Goal: Task Accomplishment & Management: Manage account settings

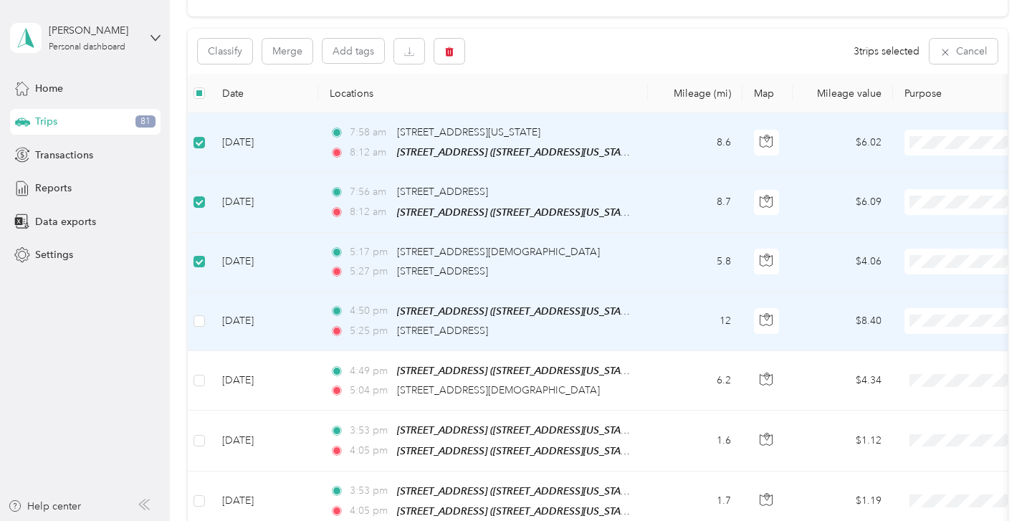
scroll to position [133, 0]
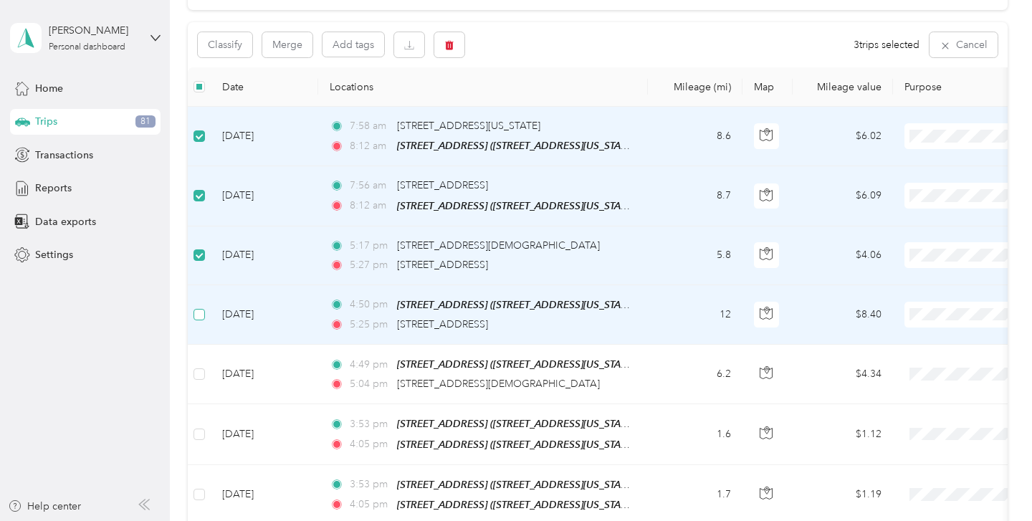
click at [198, 320] on label at bounding box center [199, 315] width 11 height 16
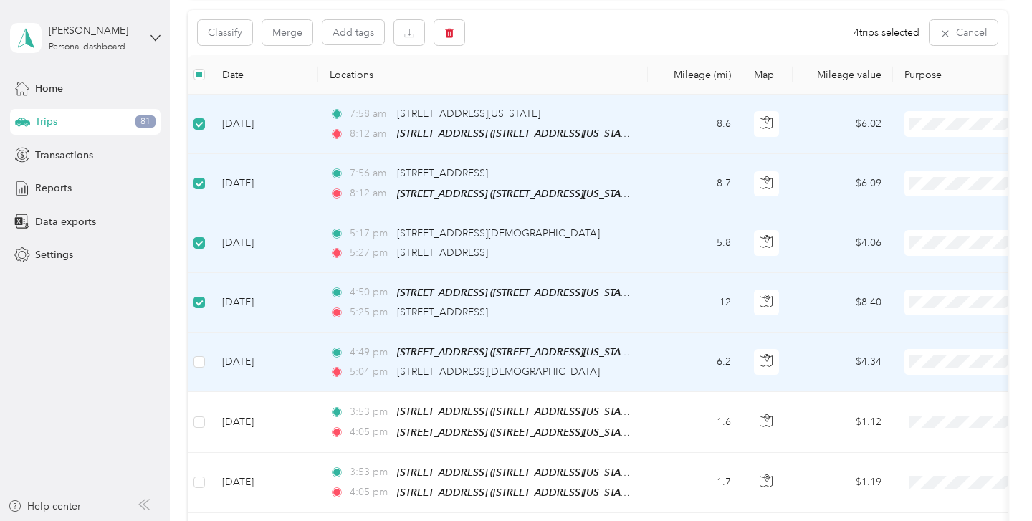
click at [197, 349] on td at bounding box center [199, 362] width 23 height 59
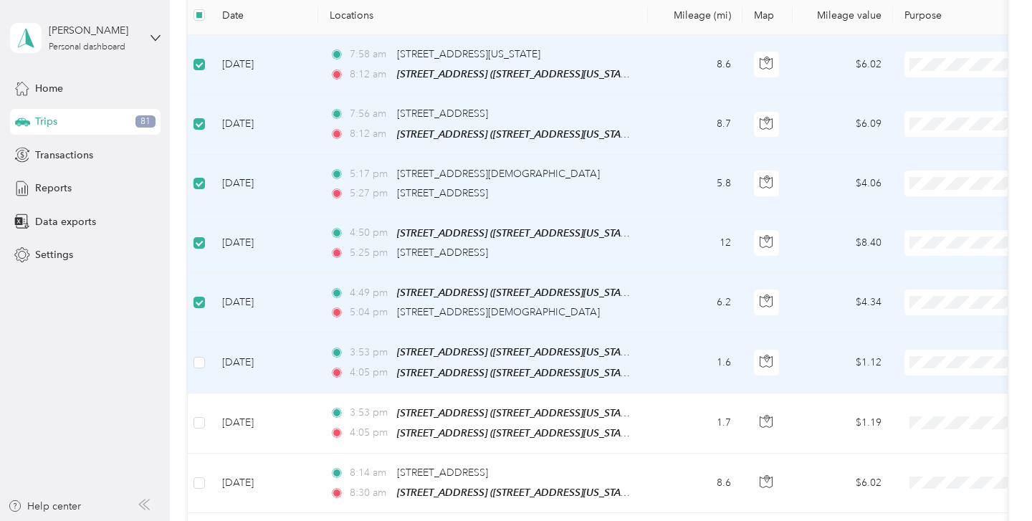
scroll to position [249, 0]
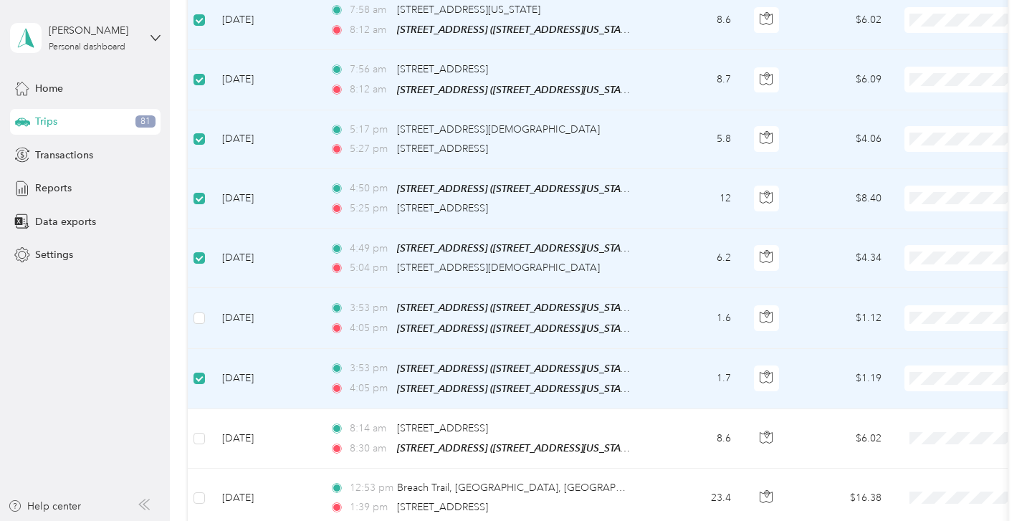
click at [201, 308] on td at bounding box center [199, 318] width 23 height 60
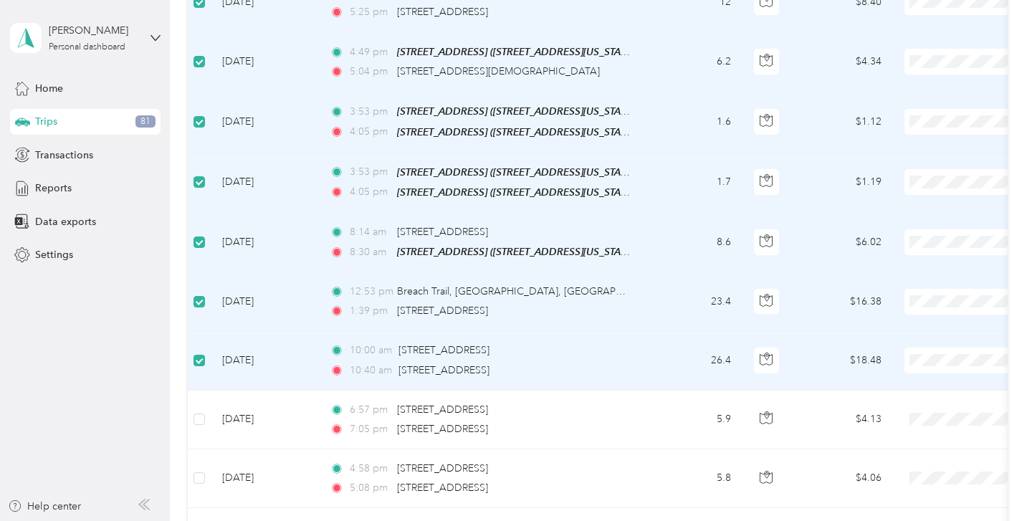
scroll to position [450, 0]
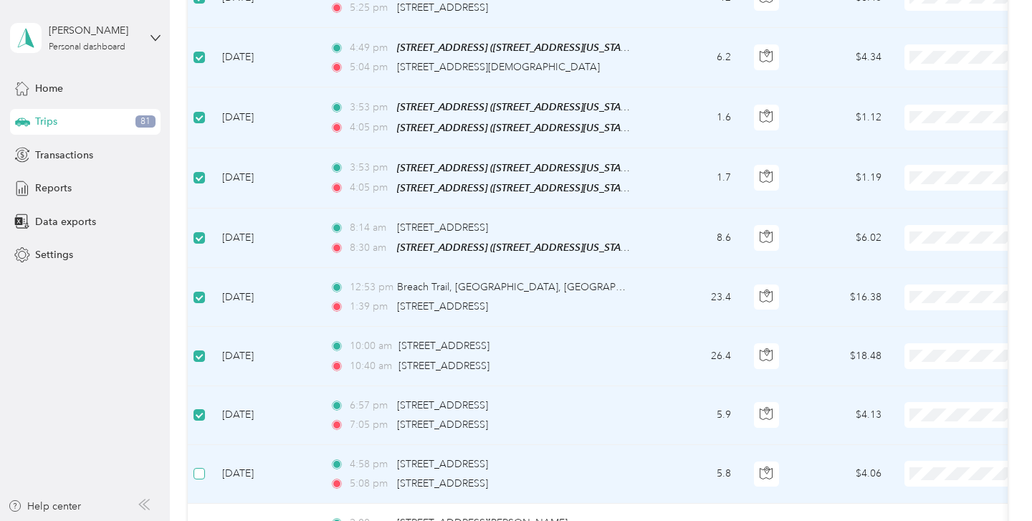
click at [199, 478] on label at bounding box center [199, 474] width 11 height 16
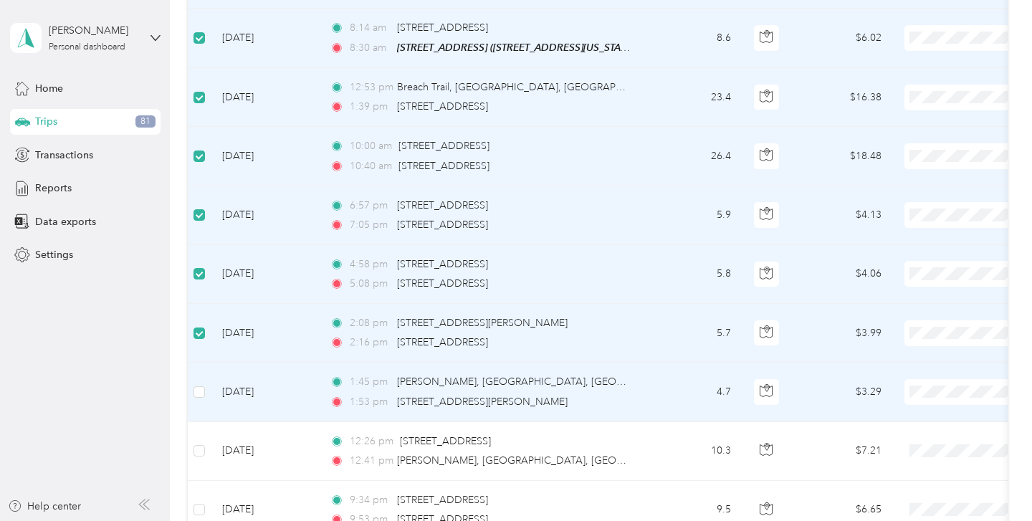
scroll to position [662, 0]
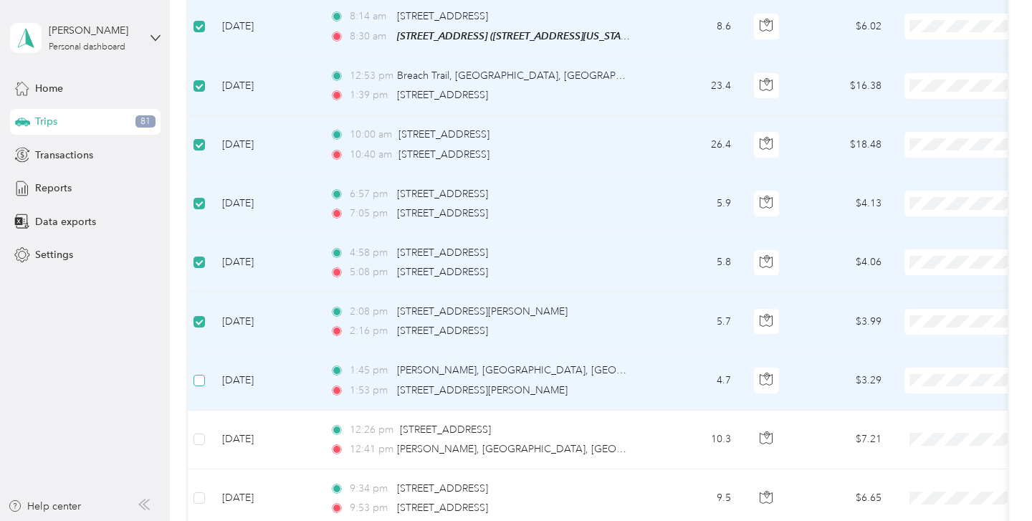
click at [203, 383] on label at bounding box center [199, 381] width 11 height 16
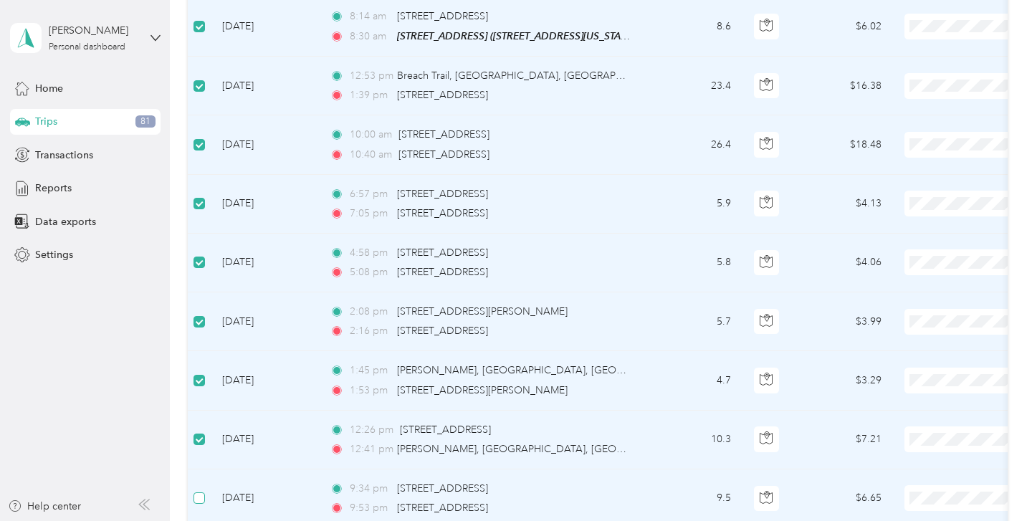
click at [198, 501] on label at bounding box center [199, 498] width 11 height 16
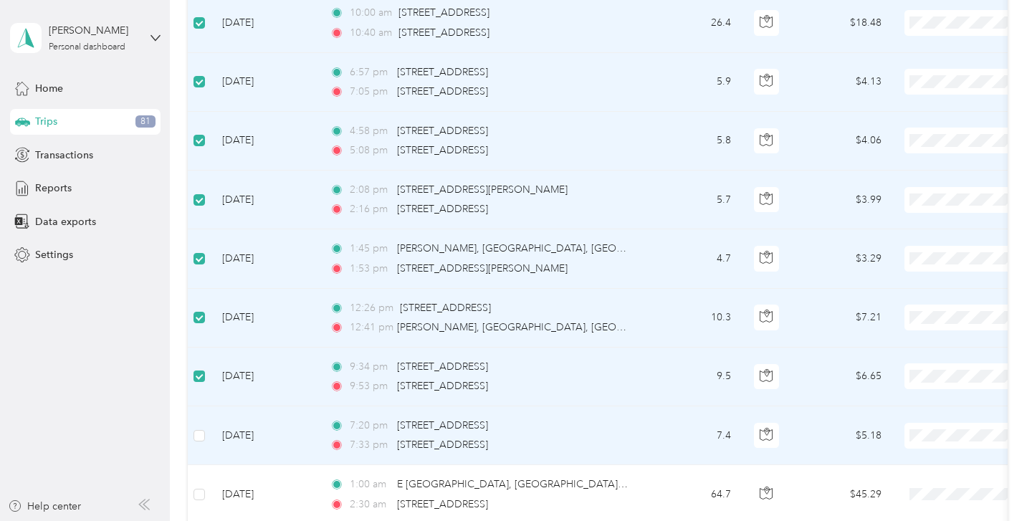
scroll to position [798, 0]
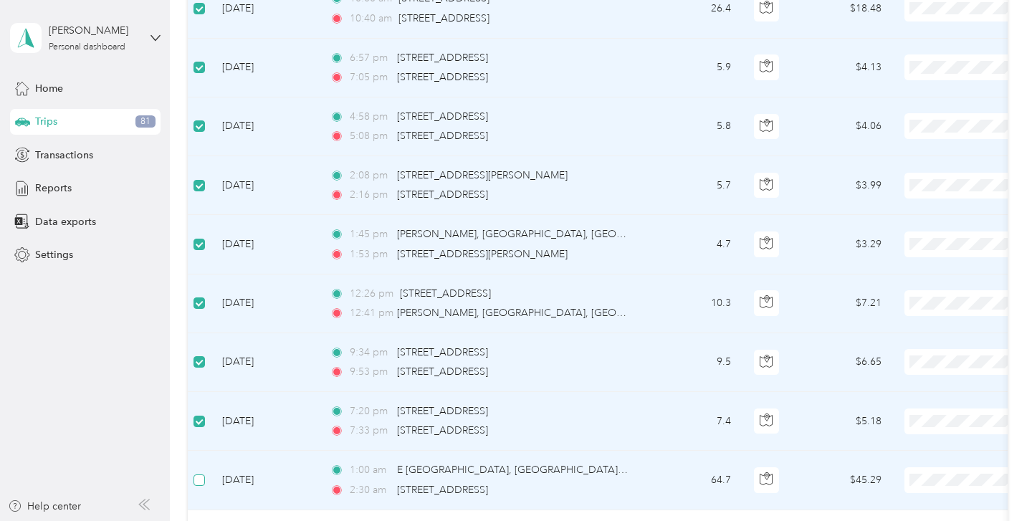
click at [197, 484] on label at bounding box center [199, 480] width 11 height 16
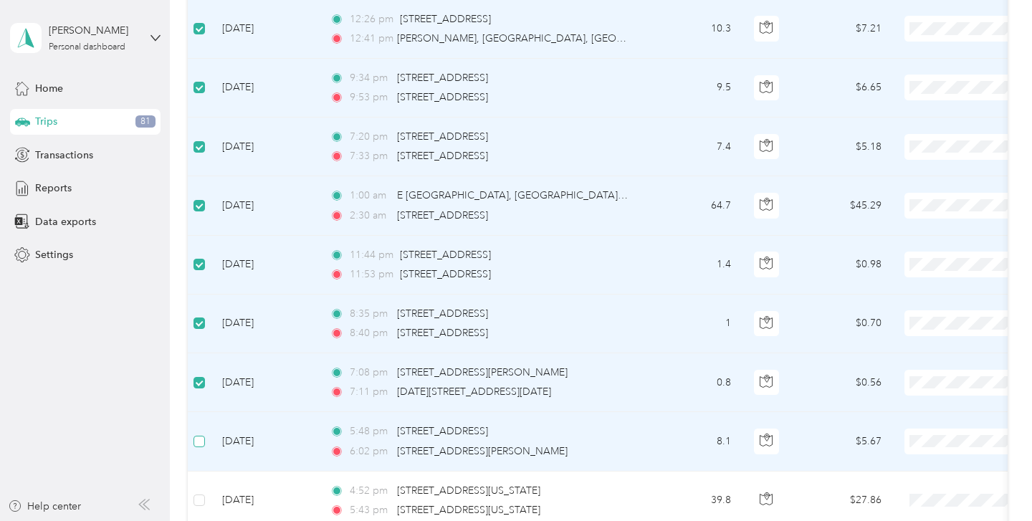
drag, startPoint x: 200, startPoint y: 439, endPoint x: 199, endPoint y: 430, distance: 9.4
click at [199, 434] on label at bounding box center [199, 442] width 11 height 16
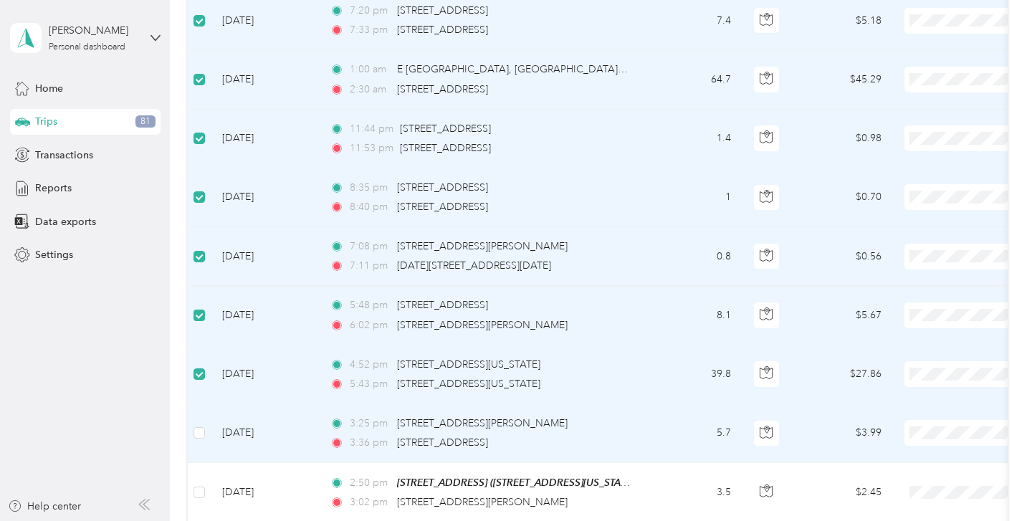
scroll to position [1212, 0]
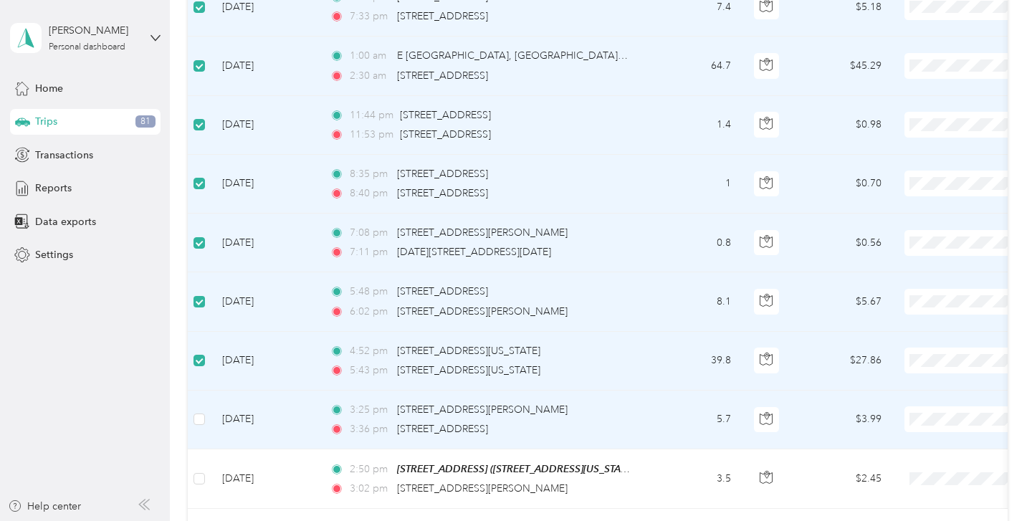
click at [197, 437] on td at bounding box center [199, 420] width 23 height 59
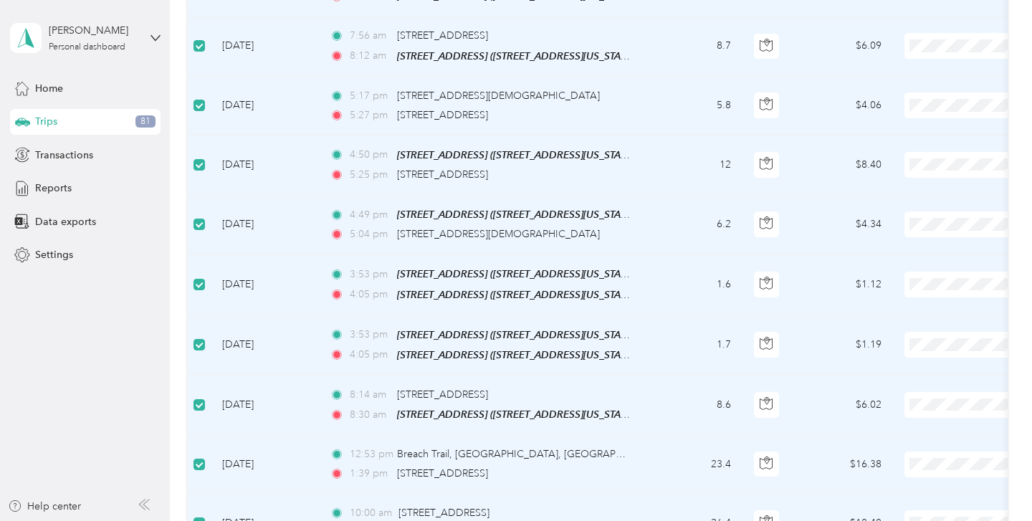
scroll to position [0, 0]
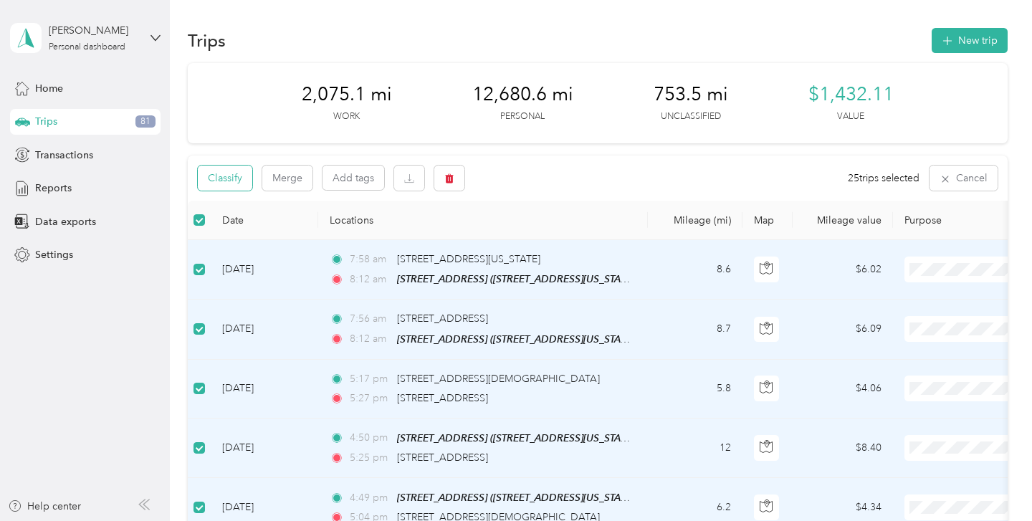
click at [230, 181] on button "Classify" at bounding box center [225, 178] width 54 height 25
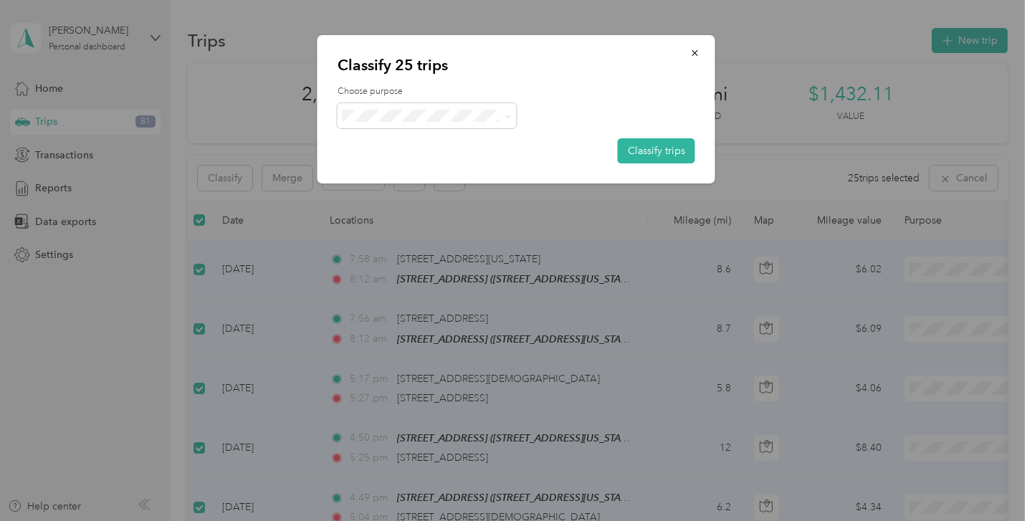
click at [399, 166] on span "Personal" at bounding box center [439, 167] width 133 height 15
click at [650, 148] on button "Classify trips" at bounding box center [656, 150] width 77 height 25
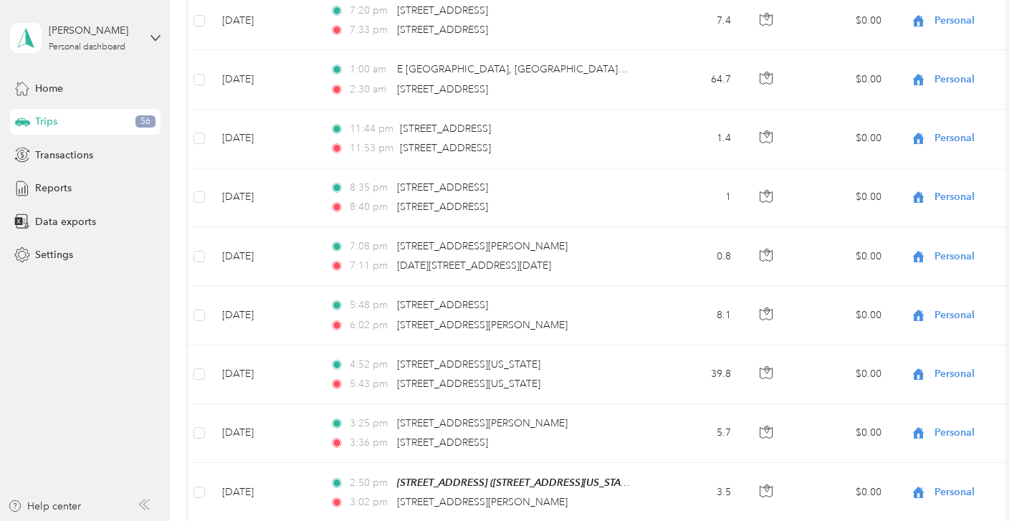
scroll to position [1446, 0]
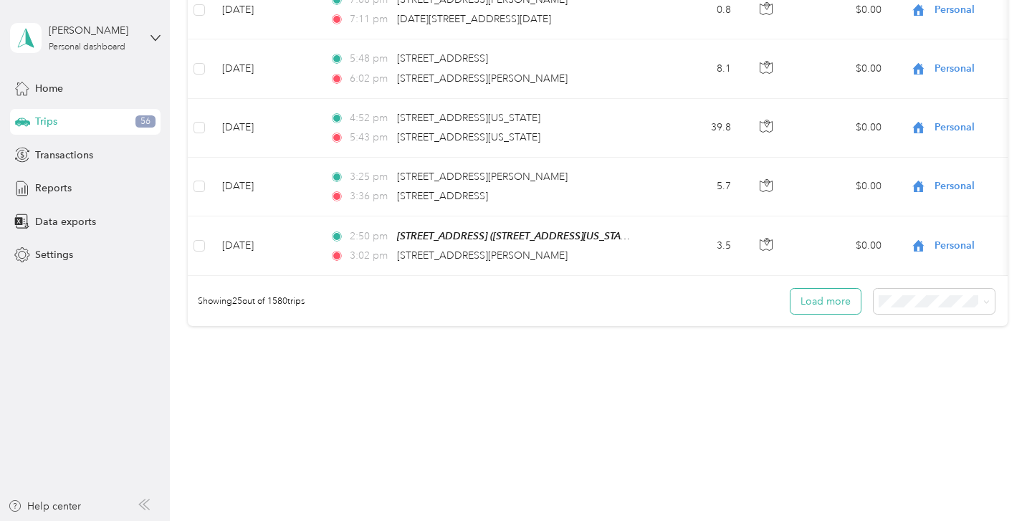
click at [824, 298] on button "Load more" at bounding box center [826, 301] width 70 height 25
click at [917, 368] on span "100 per load" at bounding box center [920, 374] width 59 height 12
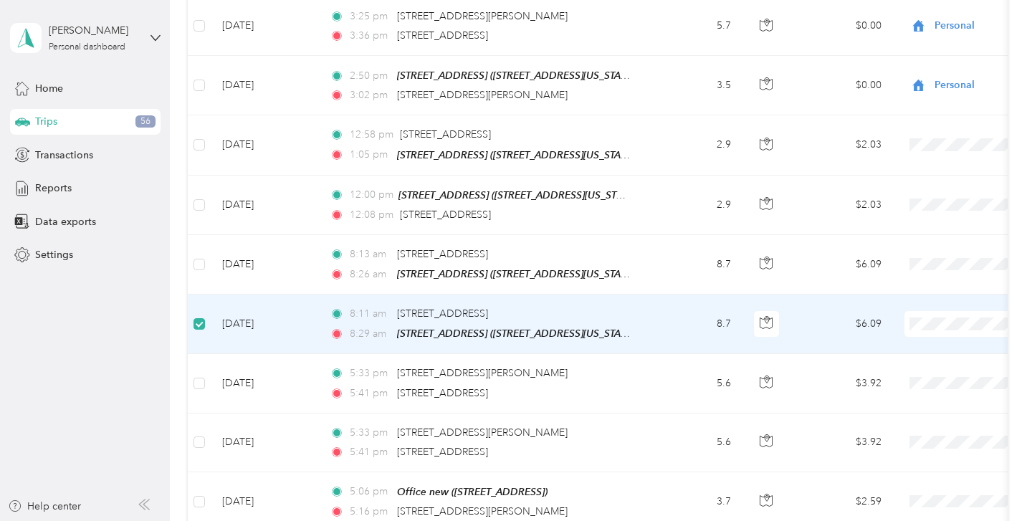
scroll to position [1604, 0]
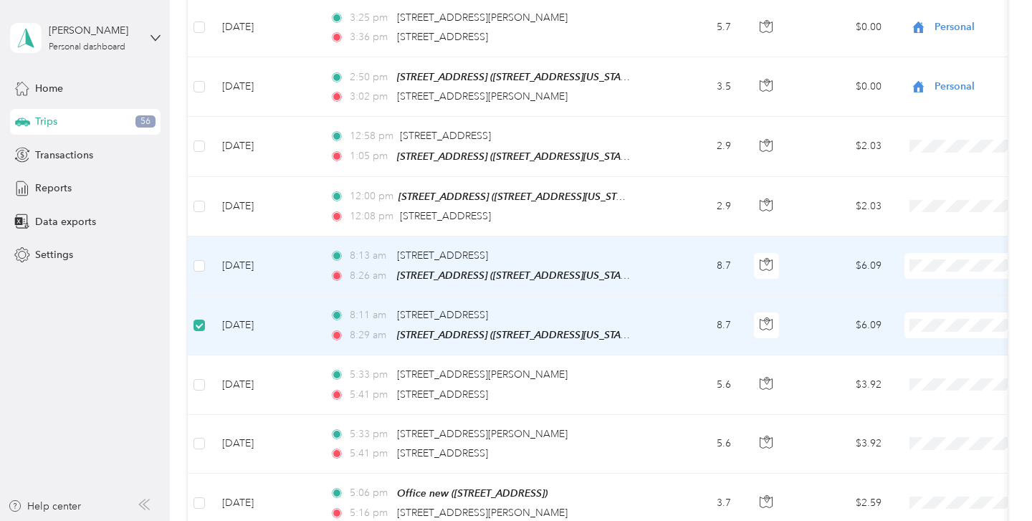
click at [204, 262] on td at bounding box center [199, 266] width 23 height 59
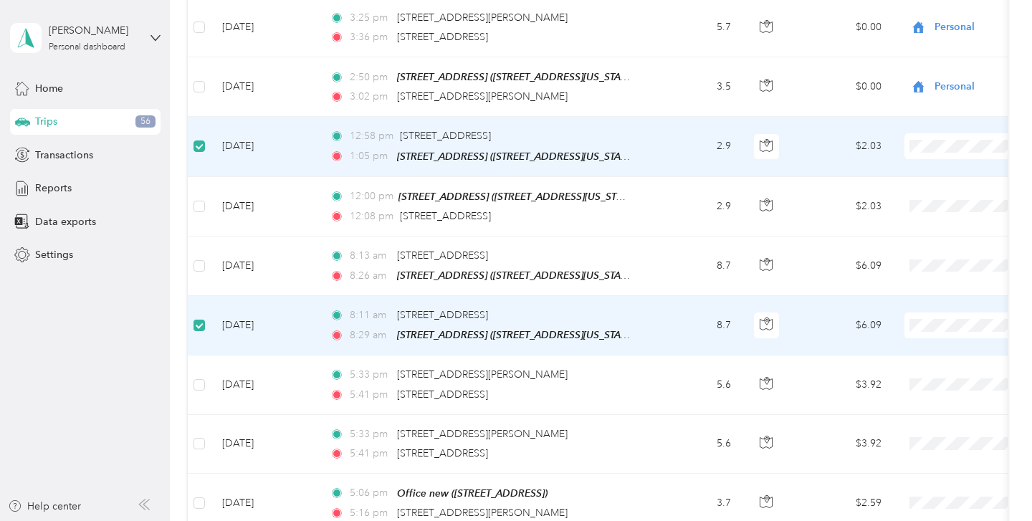
click at [201, 318] on label at bounding box center [199, 326] width 11 height 16
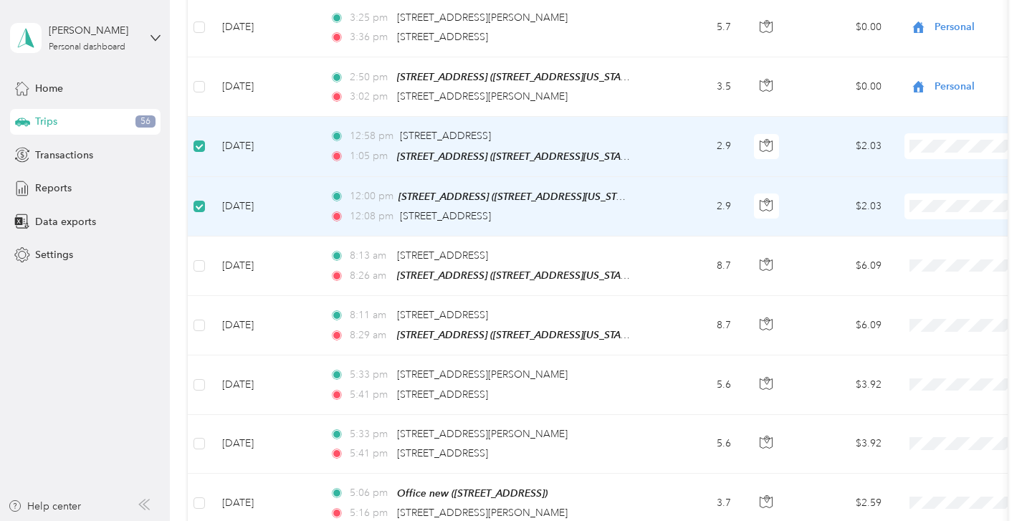
click at [945, 168] on span "Beaufort Rentals" at bounding box center [956, 162] width 133 height 15
click at [937, 230] on span "Beaufort Rentals" at bounding box center [956, 228] width 133 height 15
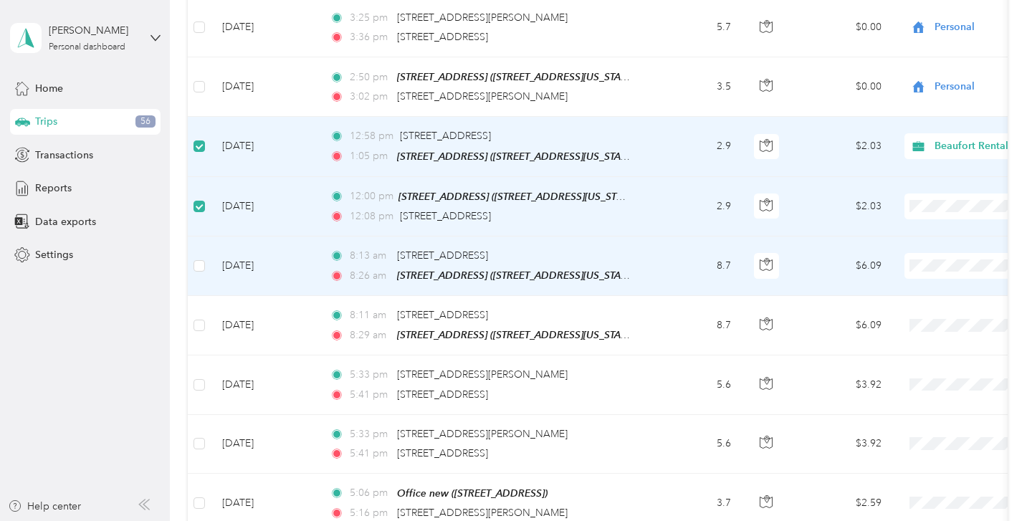
click at [935, 308] on span "Personal" at bounding box center [956, 313] width 133 height 15
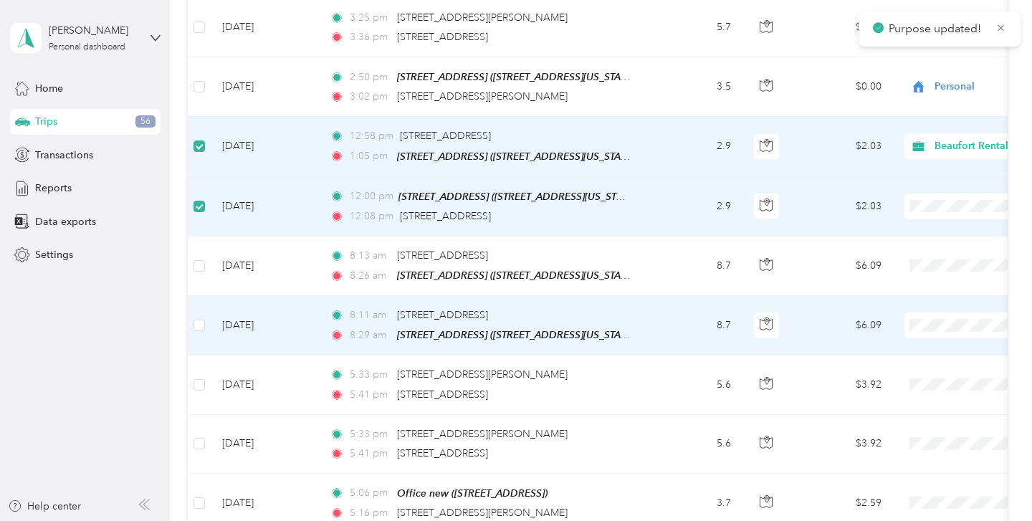
click at [943, 326] on span at bounding box center [994, 326] width 178 height 26
click at [936, 366] on span "Personal" at bounding box center [956, 372] width 133 height 15
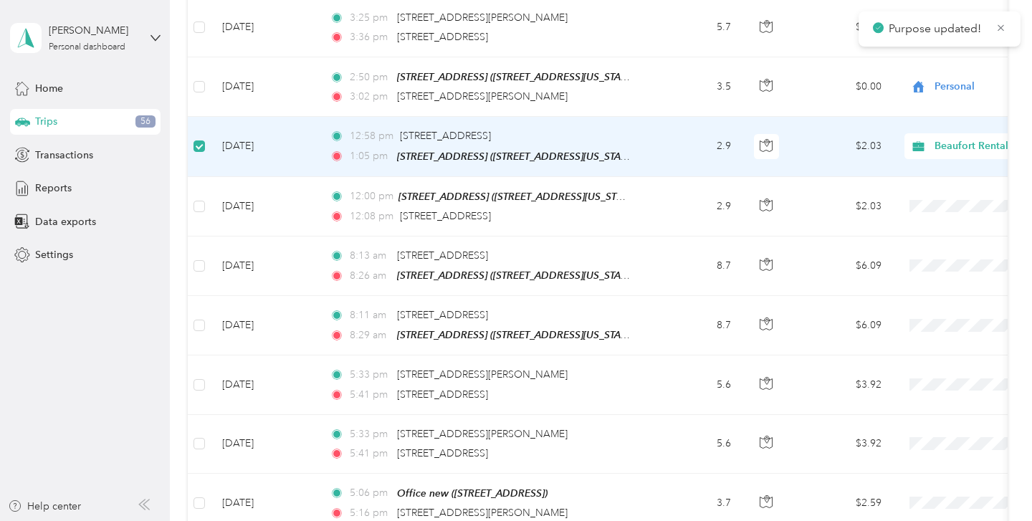
click at [200, 151] on td at bounding box center [199, 146] width 23 height 59
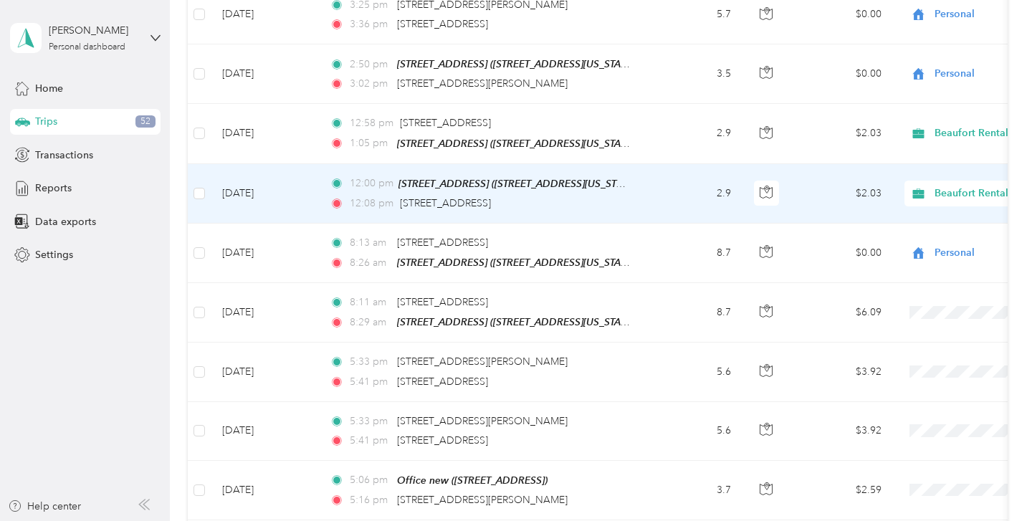
scroll to position [1629, 0]
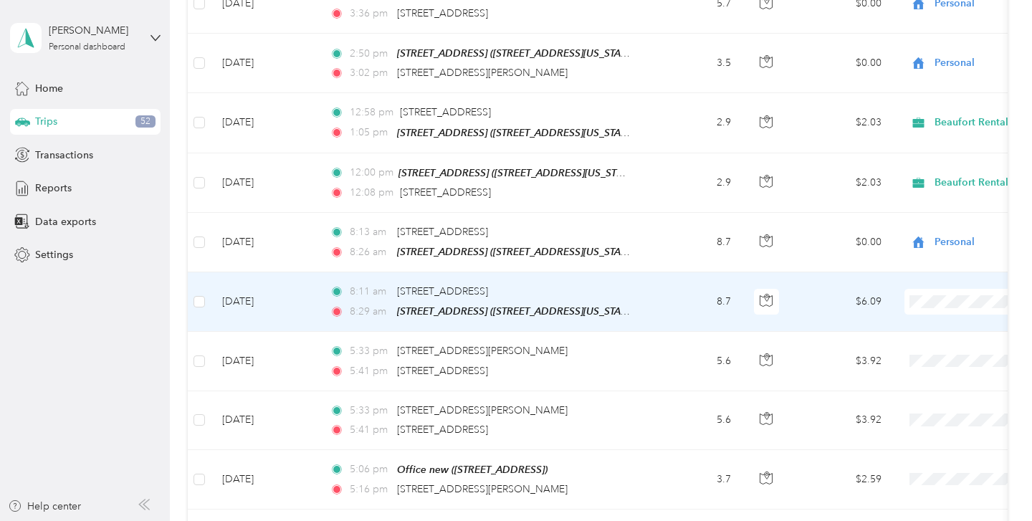
click at [940, 289] on span at bounding box center [994, 302] width 178 height 26
click at [918, 345] on span "Personal" at bounding box center [956, 348] width 133 height 15
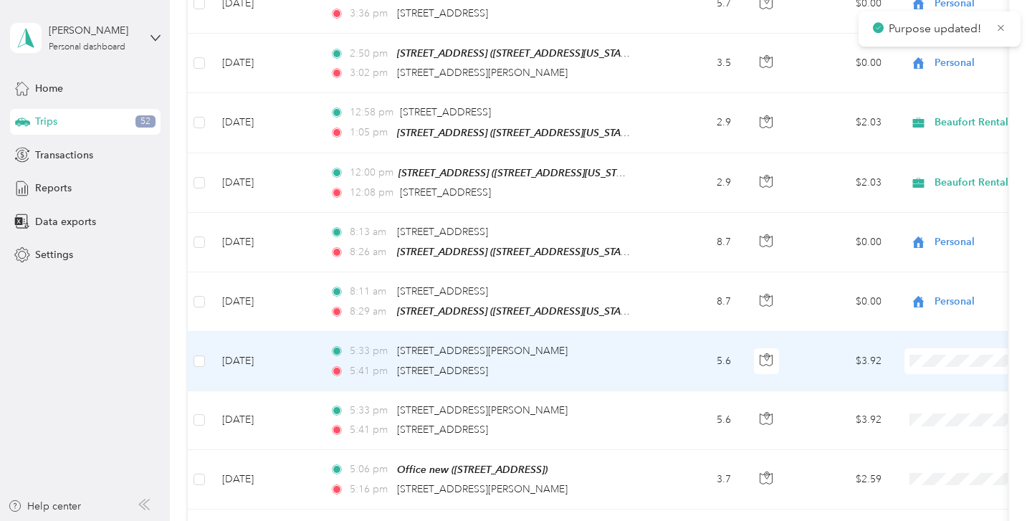
click at [907, 407] on span "Personal" at bounding box center [956, 403] width 133 height 15
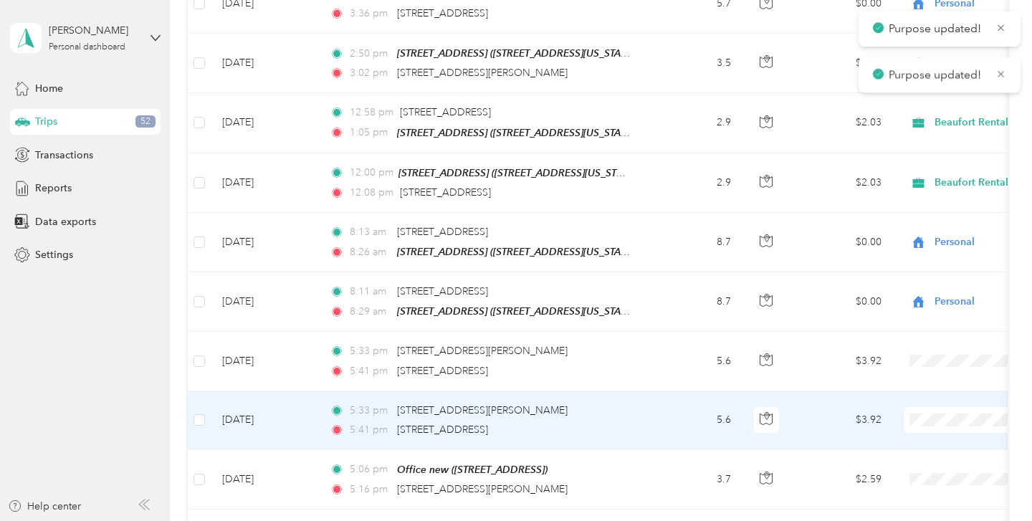
click at [918, 462] on span "Personal" at bounding box center [956, 466] width 133 height 15
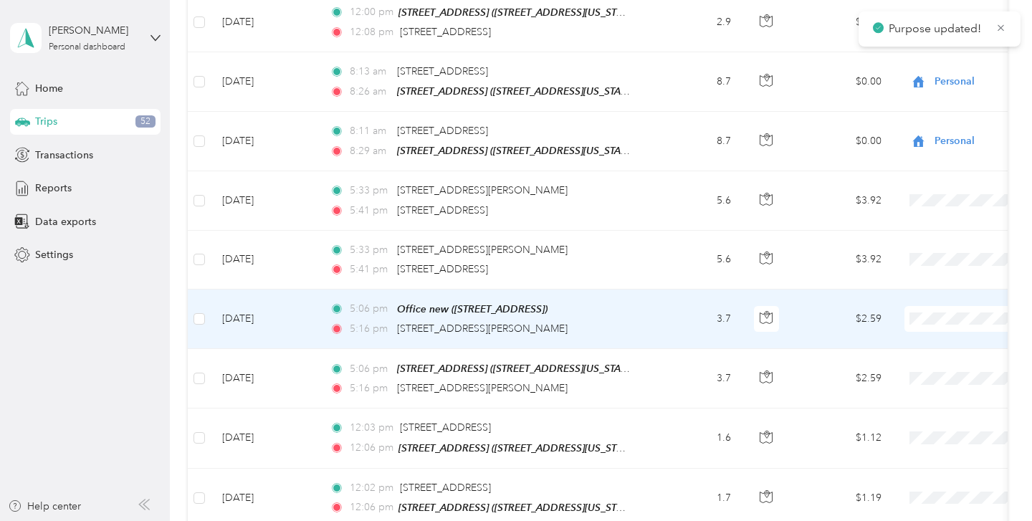
scroll to position [1830, 0]
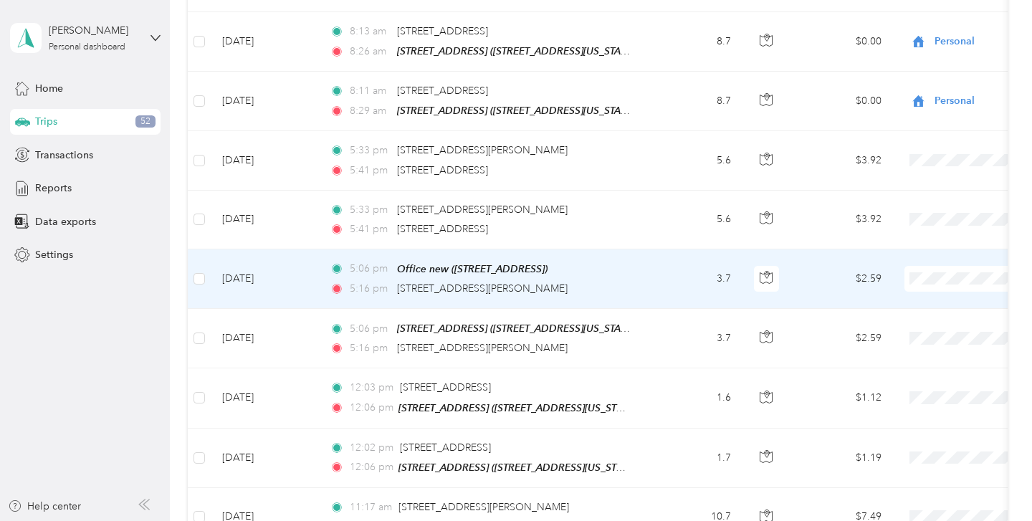
click at [913, 322] on span "Personal" at bounding box center [956, 325] width 133 height 15
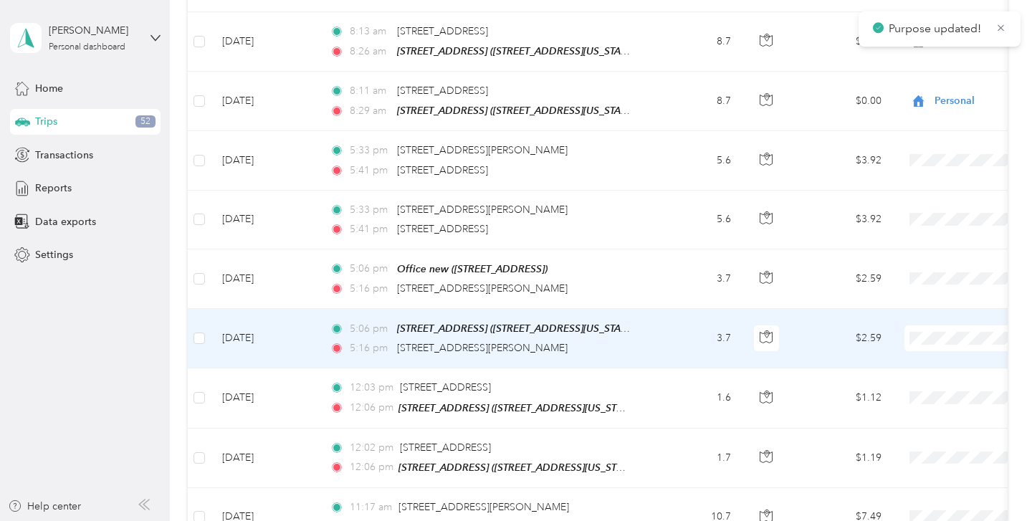
click at [916, 381] on span "Personal" at bounding box center [956, 380] width 133 height 15
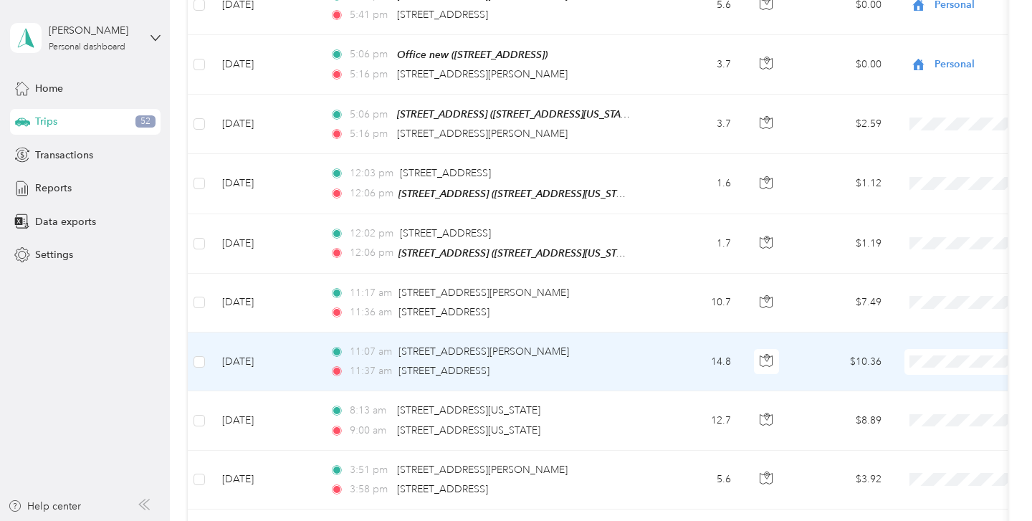
scroll to position [2049, 0]
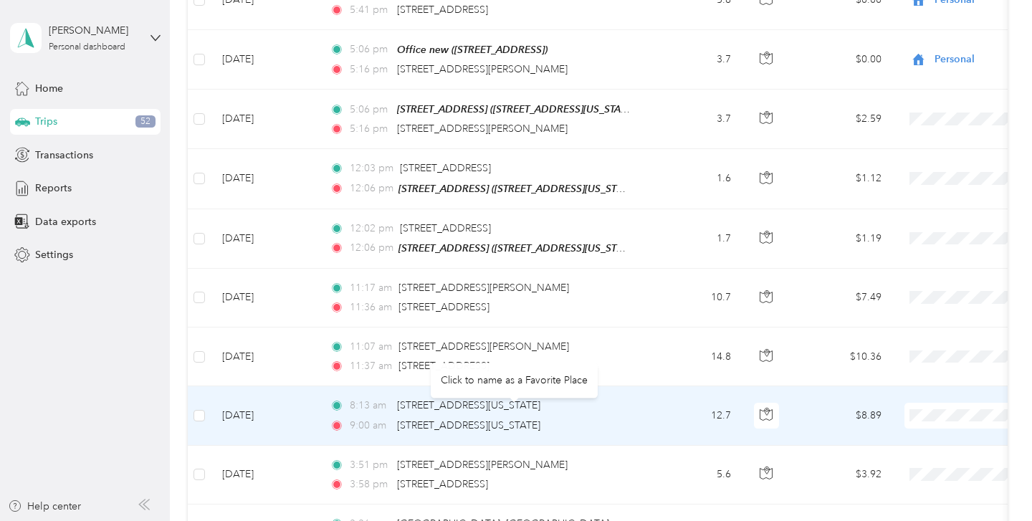
click at [659, 413] on td "12.7" at bounding box center [695, 415] width 95 height 59
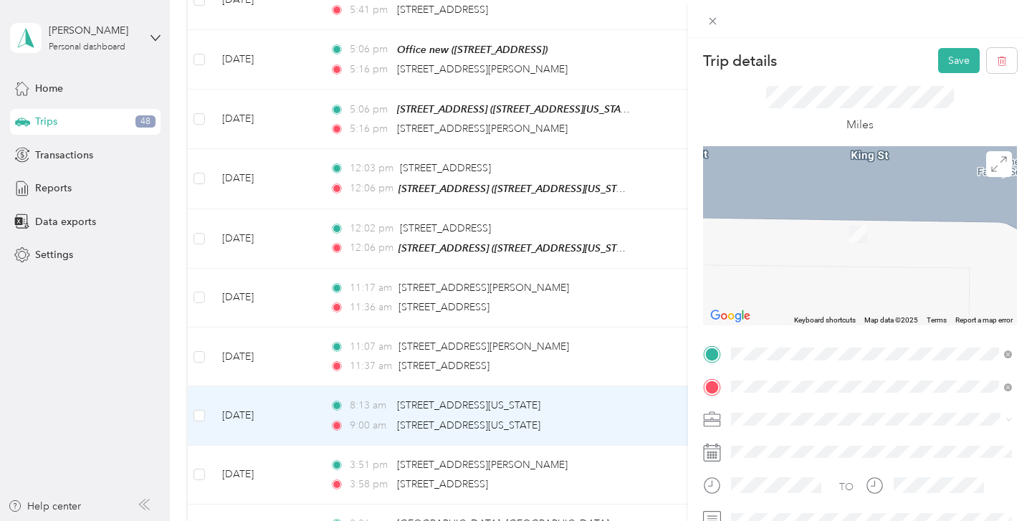
click at [851, 203] on span "[STREET_ADDRESS][US_STATE]" at bounding box center [829, 206] width 143 height 12
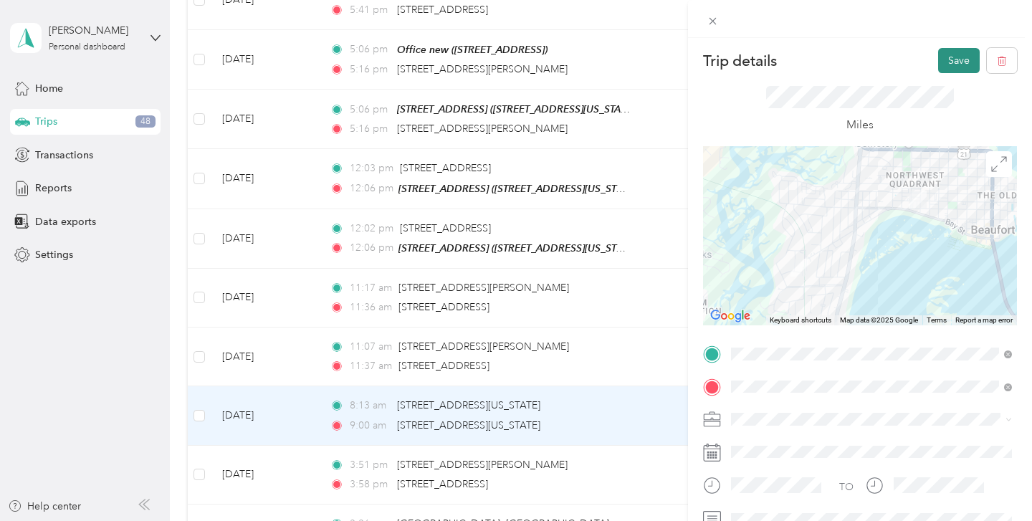
click at [958, 49] on button "Save" at bounding box center [959, 60] width 42 height 25
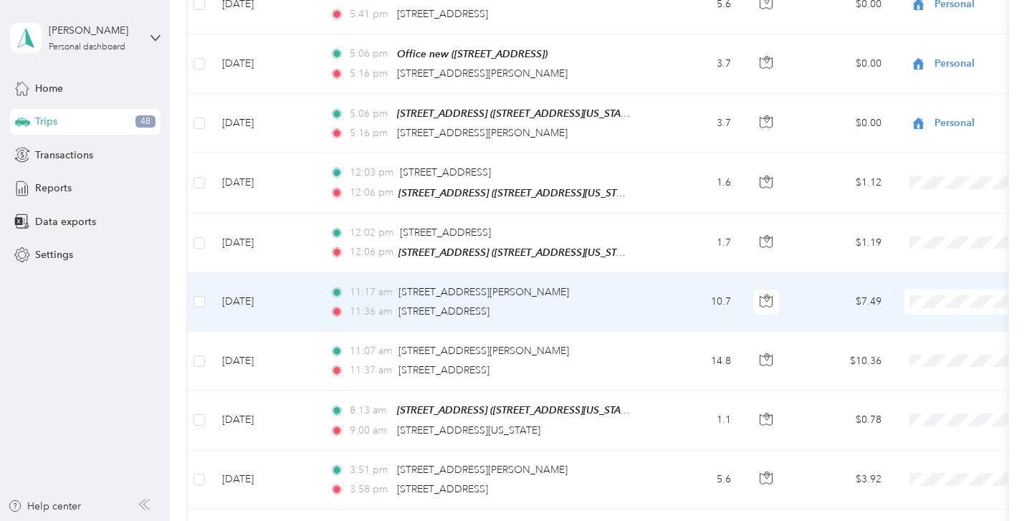
scroll to position [2051, 0]
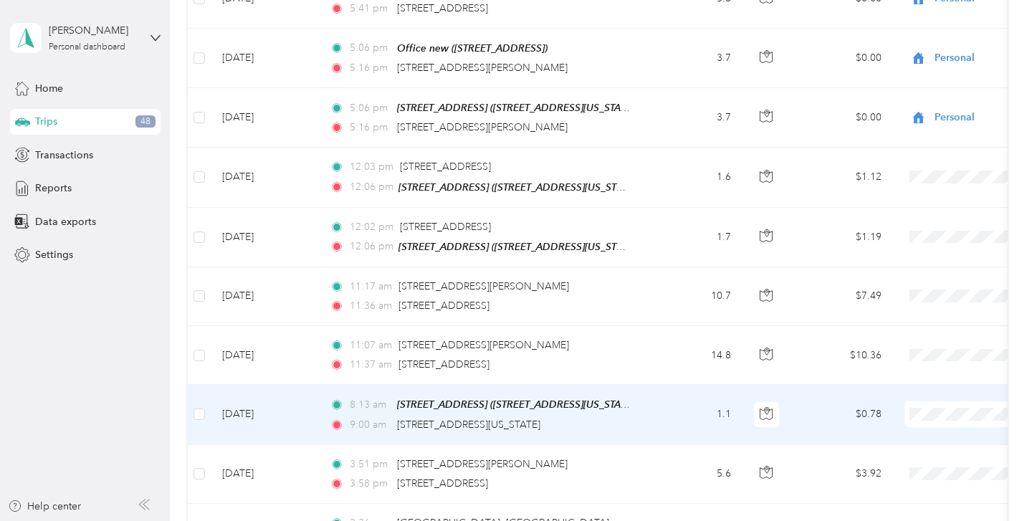
click at [923, 434] on span "Beaufort Rentals" at bounding box center [956, 431] width 133 height 15
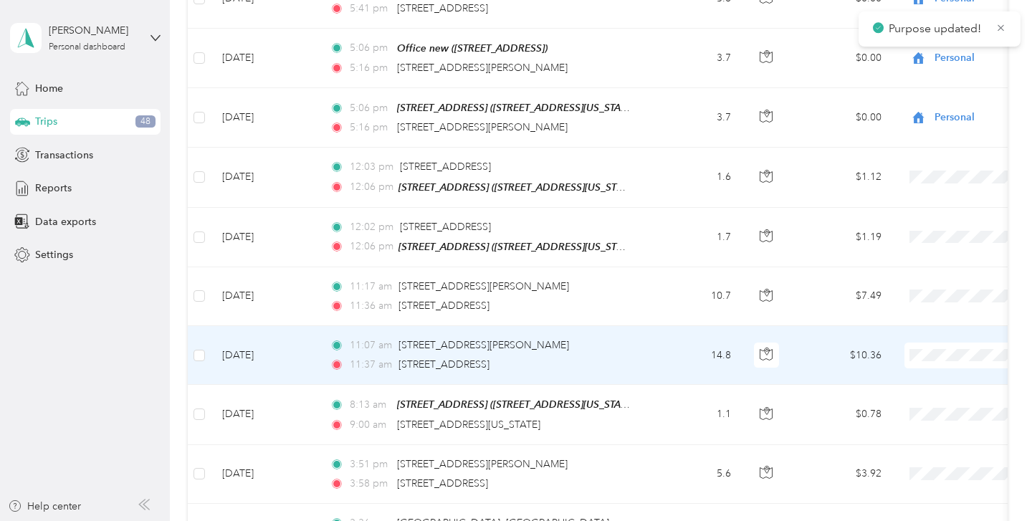
click at [917, 375] on span "Beaufort Rentals" at bounding box center [956, 375] width 133 height 15
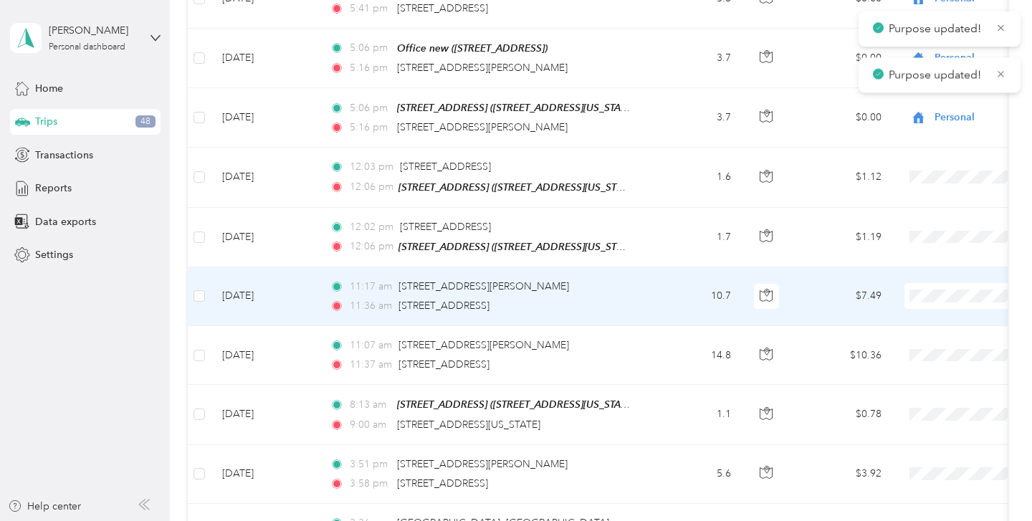
click at [922, 318] on span "Beaufort Rentals" at bounding box center [956, 316] width 133 height 15
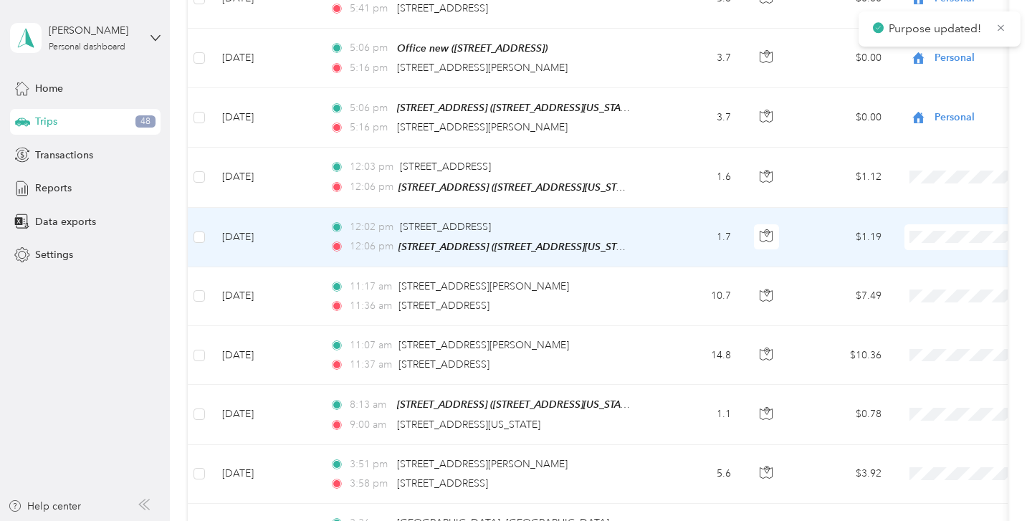
click at [912, 255] on span "Beaufort Rentals" at bounding box center [956, 257] width 133 height 15
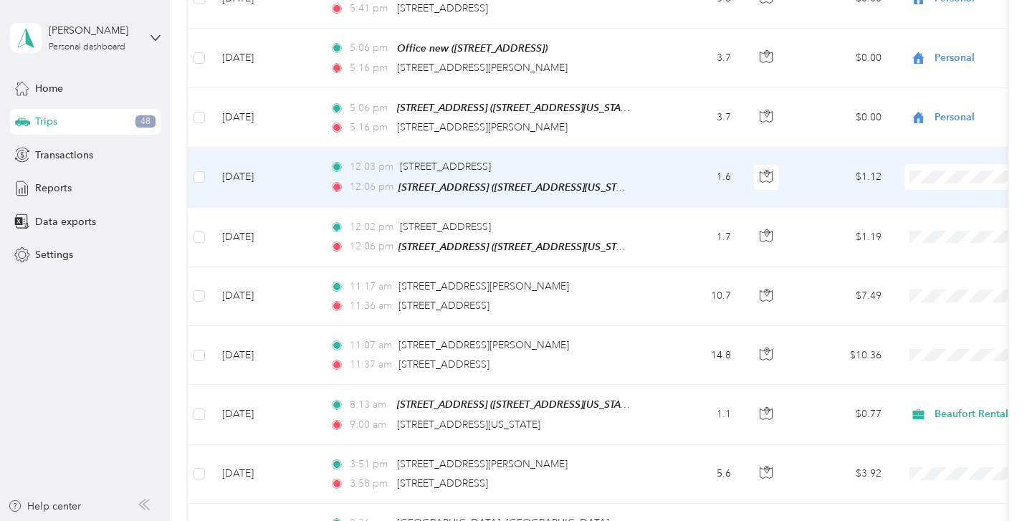
click at [922, 193] on span "Beaufort Rentals" at bounding box center [956, 192] width 133 height 15
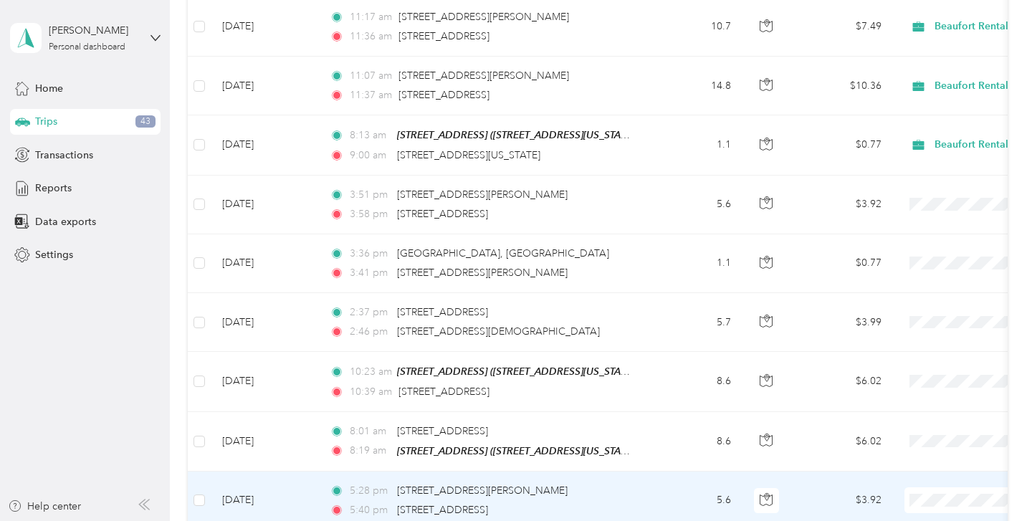
scroll to position [2321, 0]
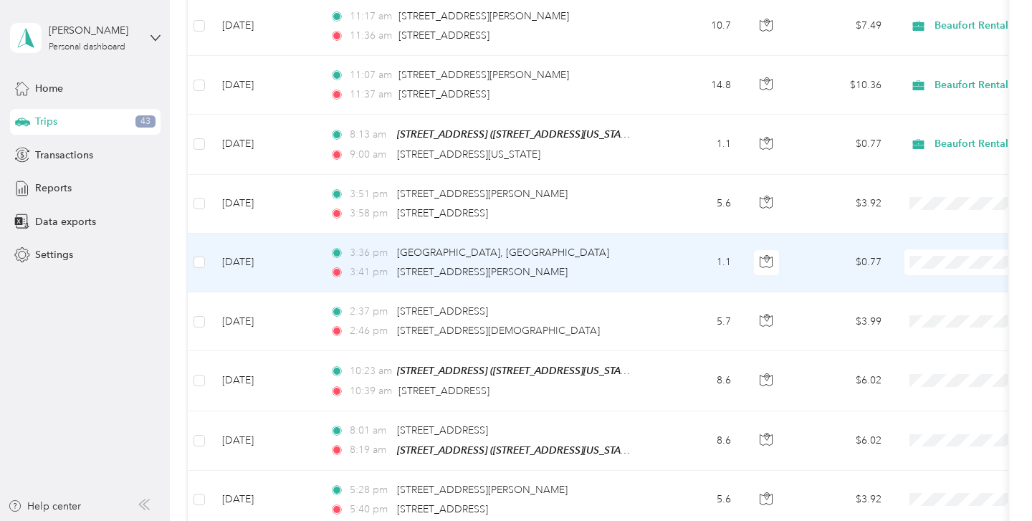
click at [593, 265] on div "3:41 pm [STREET_ADDRESS][PERSON_NAME]" at bounding box center [480, 272] width 301 height 16
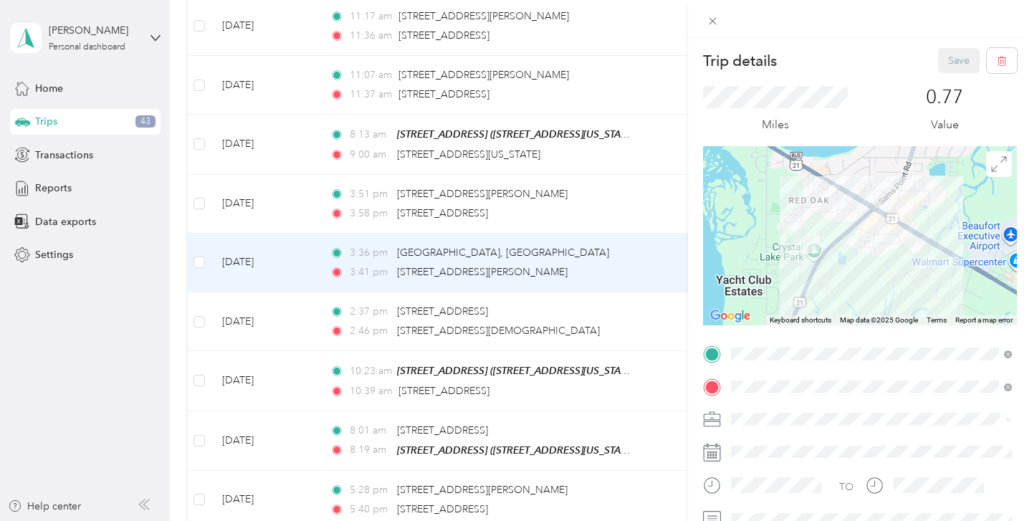
click at [902, 256] on div at bounding box center [860, 235] width 314 height 179
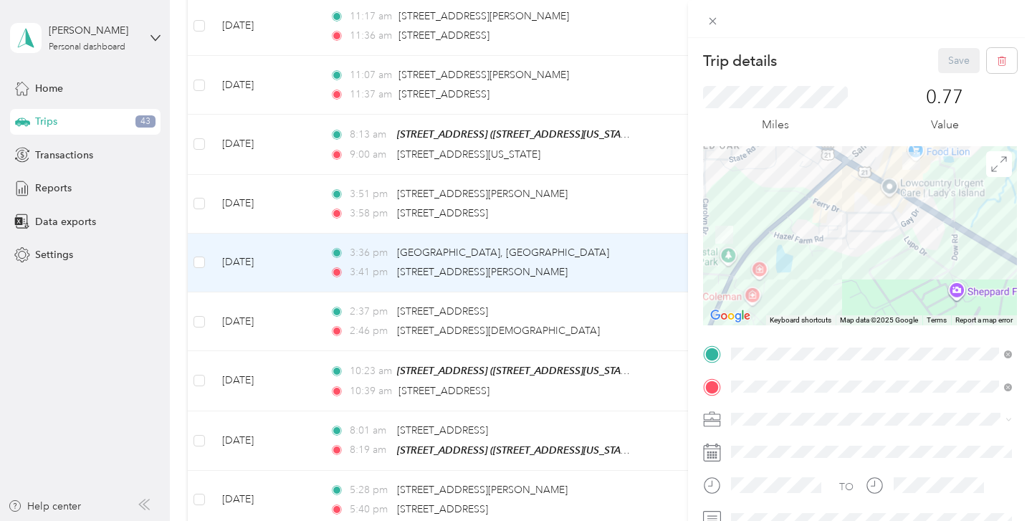
click at [905, 208] on div at bounding box center [860, 235] width 314 height 179
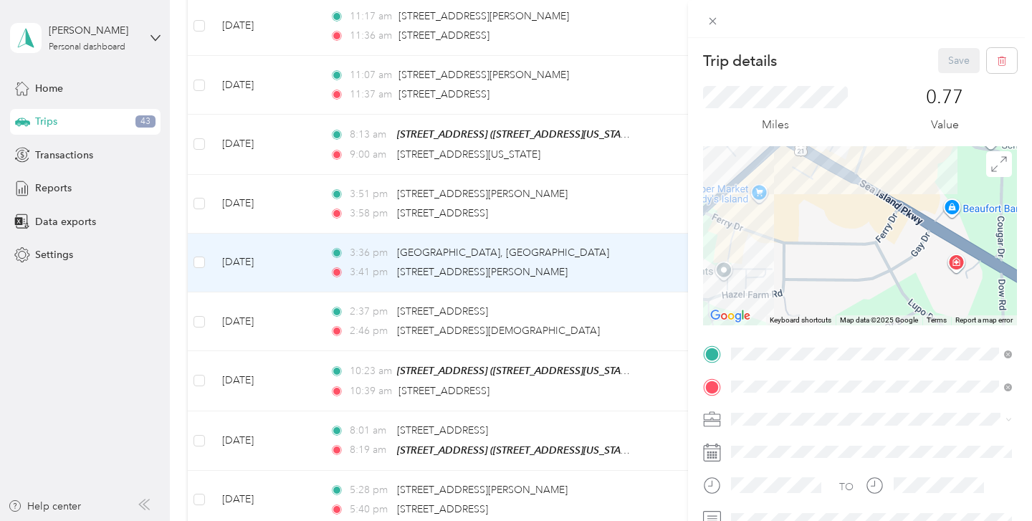
drag, startPoint x: 925, startPoint y: 176, endPoint x: 911, endPoint y: 251, distance: 75.9
click at [911, 252] on div at bounding box center [860, 235] width 314 height 179
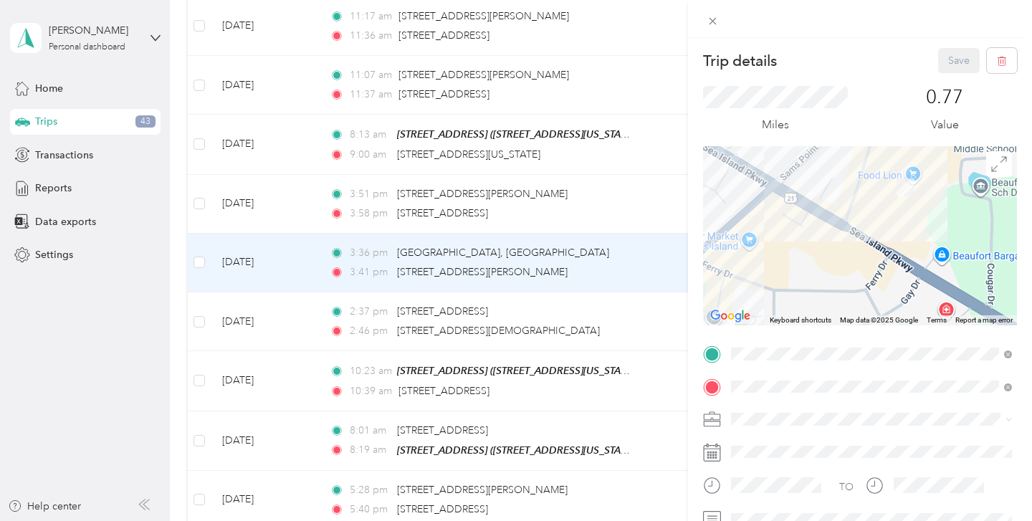
click at [911, 217] on div at bounding box center [860, 235] width 314 height 179
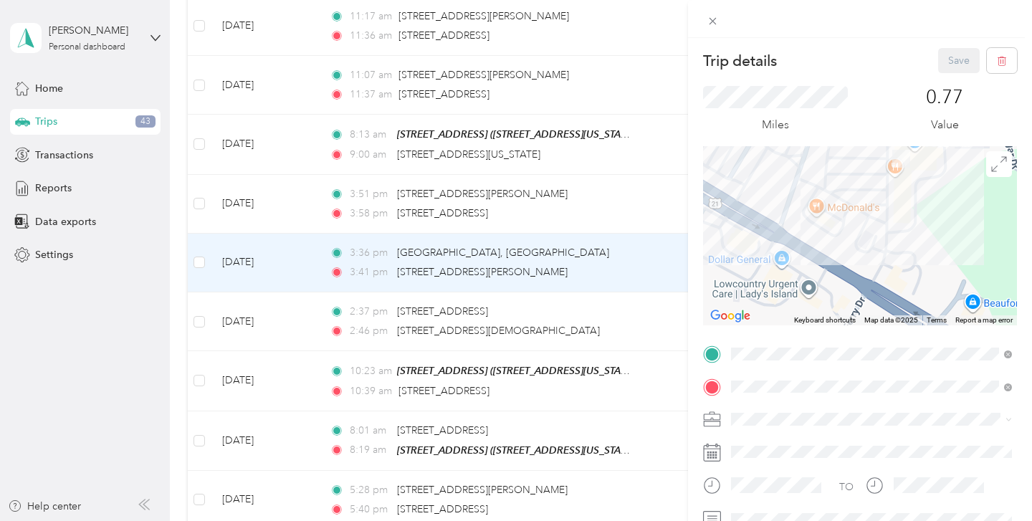
click at [561, 247] on div "Trip details Save This trip cannot be edited because it is either under review,…" at bounding box center [516, 260] width 1032 height 521
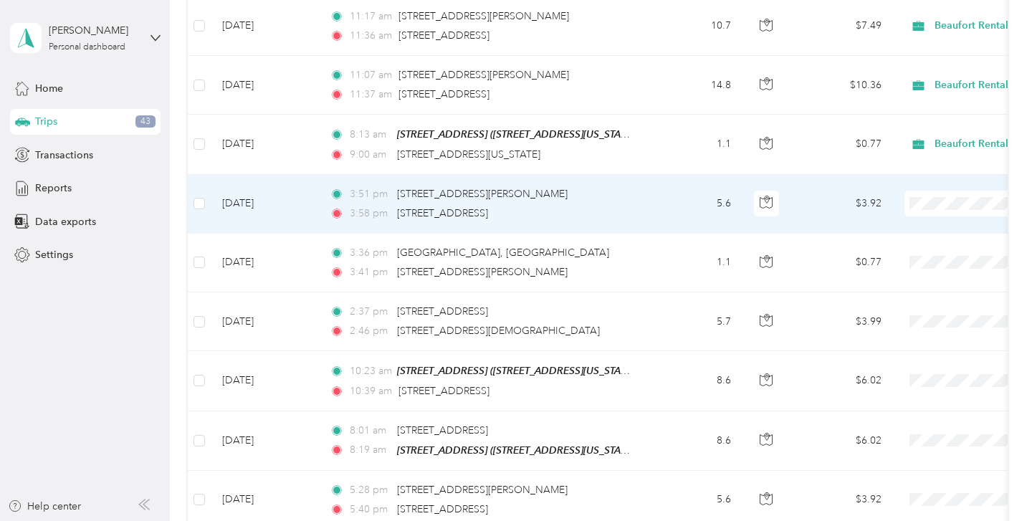
click at [944, 208] on span at bounding box center [994, 204] width 178 height 26
click at [943, 224] on span "Beaufort Rentals" at bounding box center [956, 223] width 133 height 15
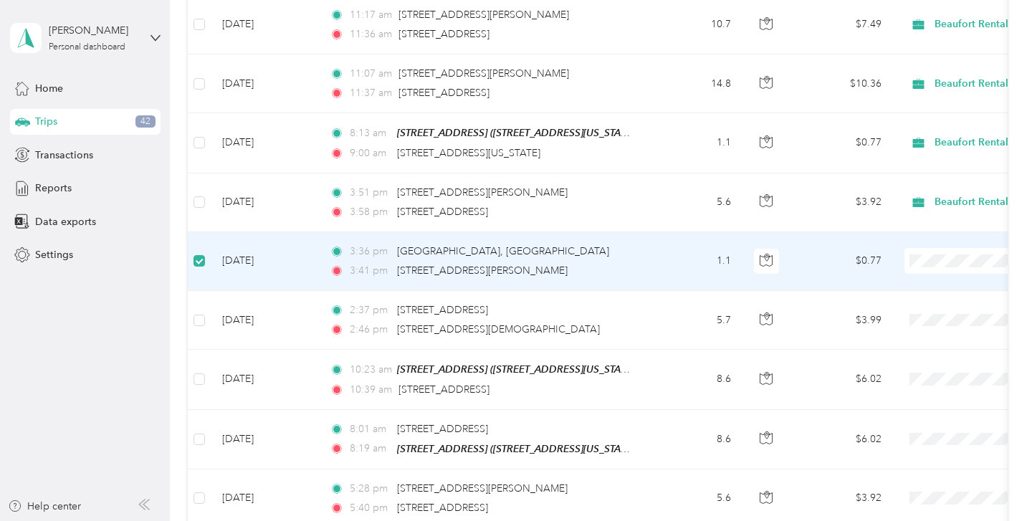
scroll to position [2320, 0]
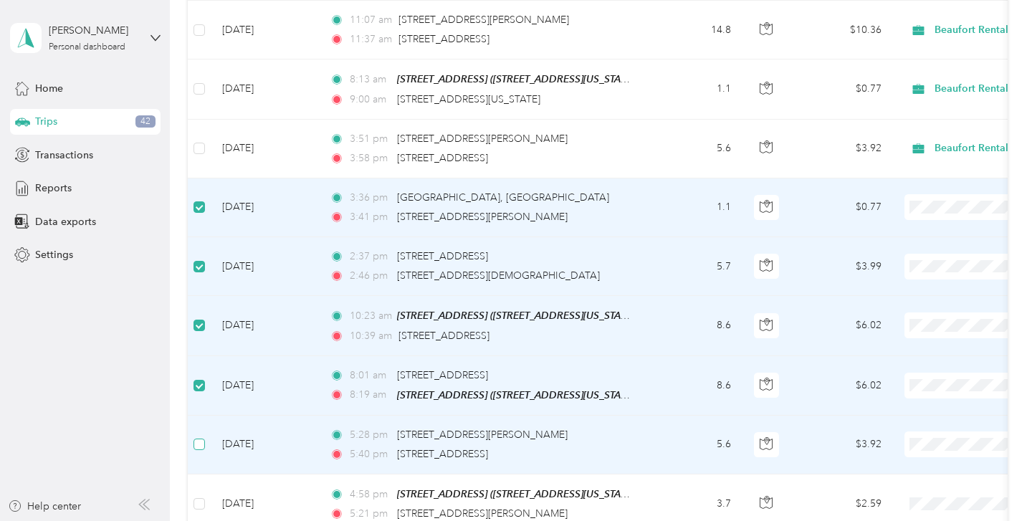
click at [201, 437] on label at bounding box center [199, 445] width 11 height 16
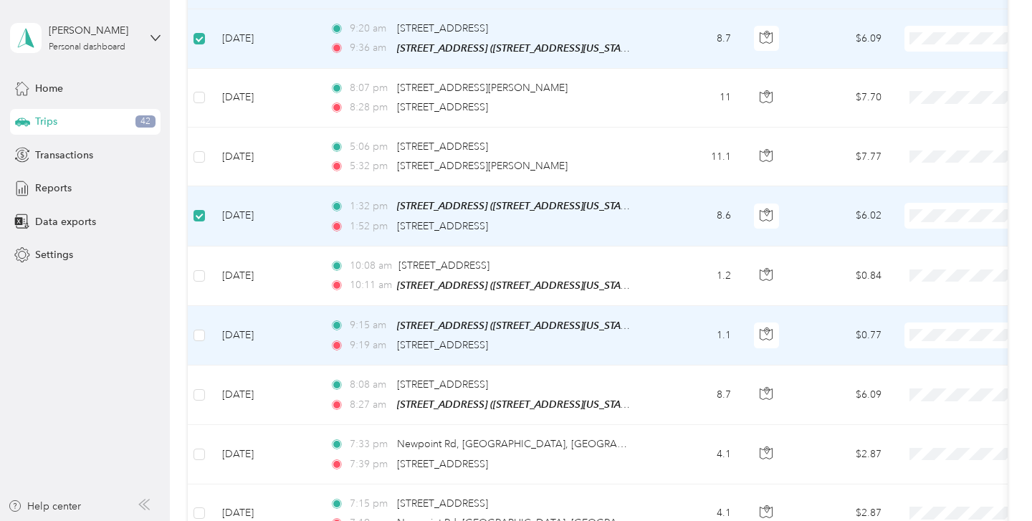
scroll to position [2967, 0]
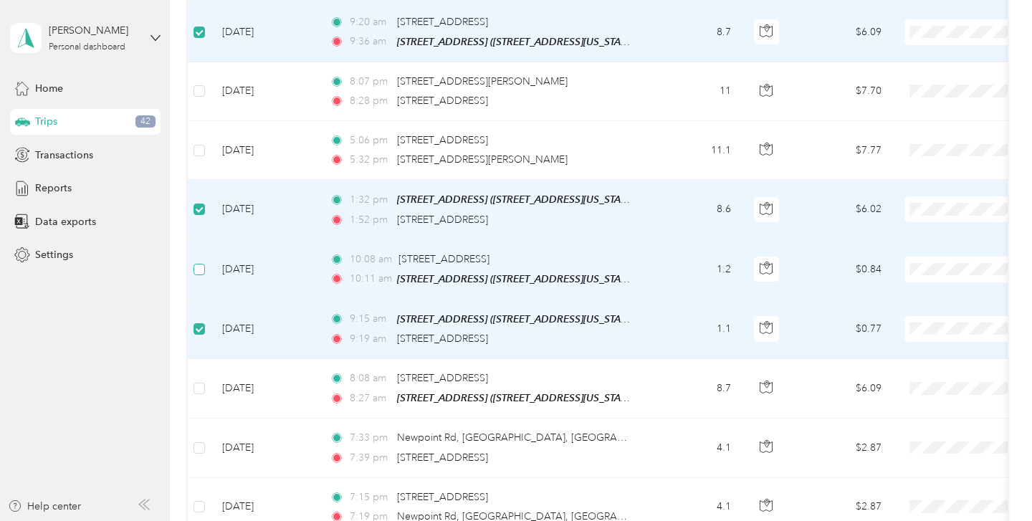
click at [201, 265] on label at bounding box center [199, 270] width 11 height 16
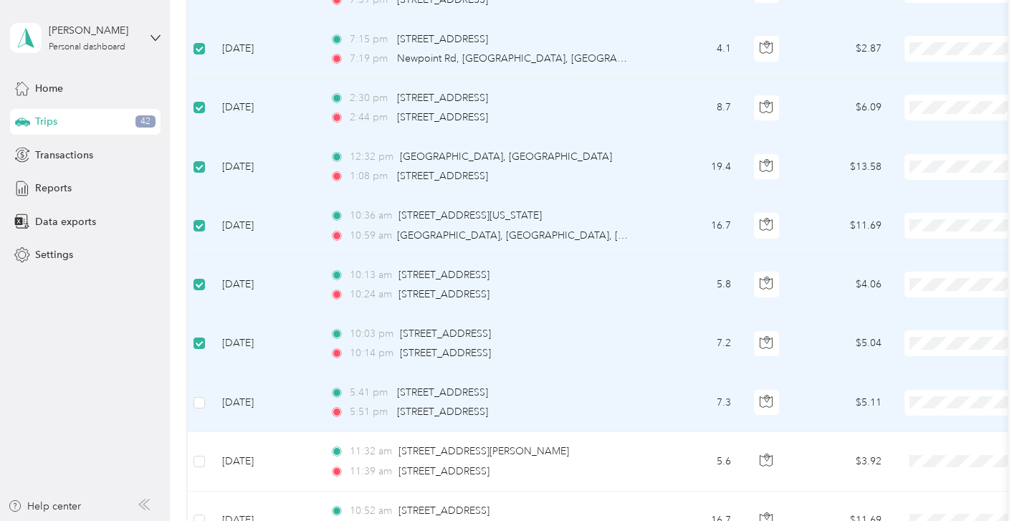
scroll to position [3448, 0]
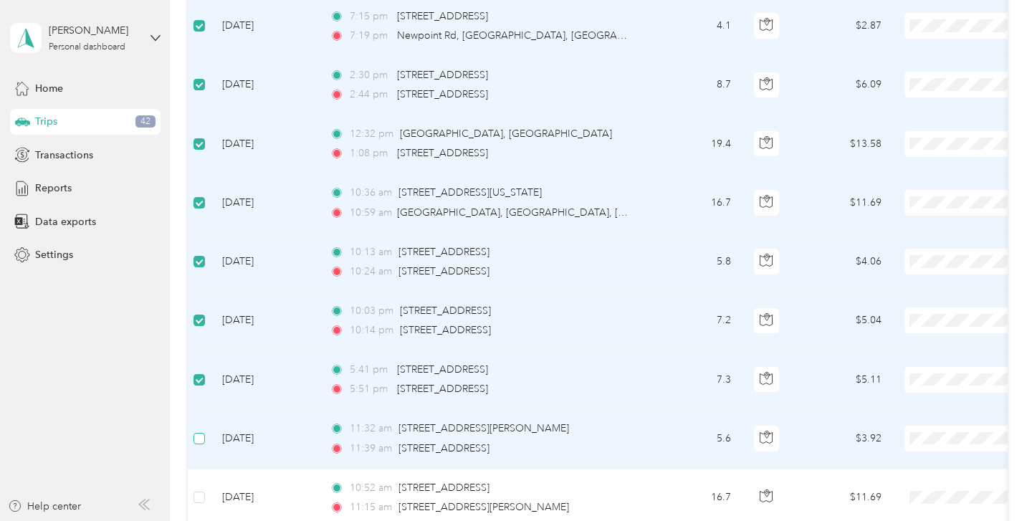
click at [199, 434] on label at bounding box center [199, 439] width 11 height 16
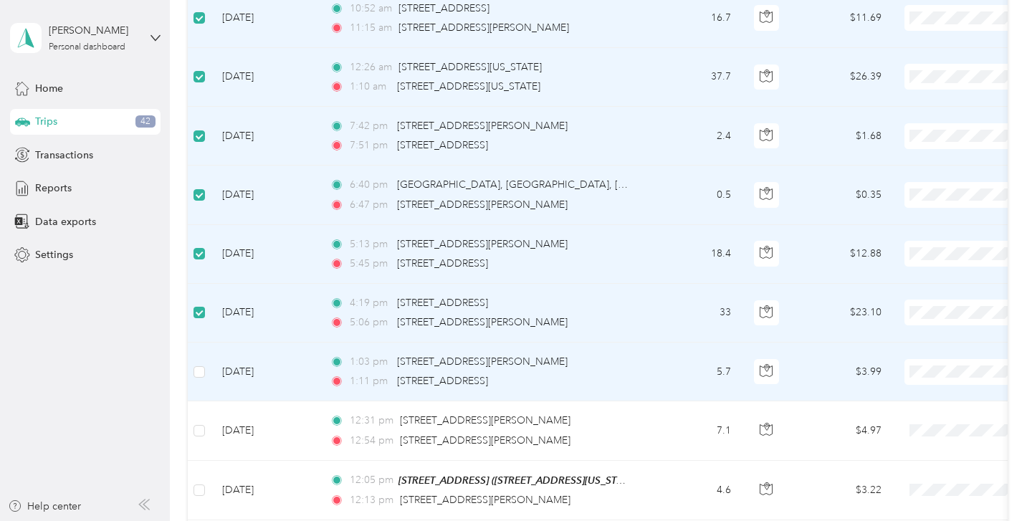
scroll to position [3944, 0]
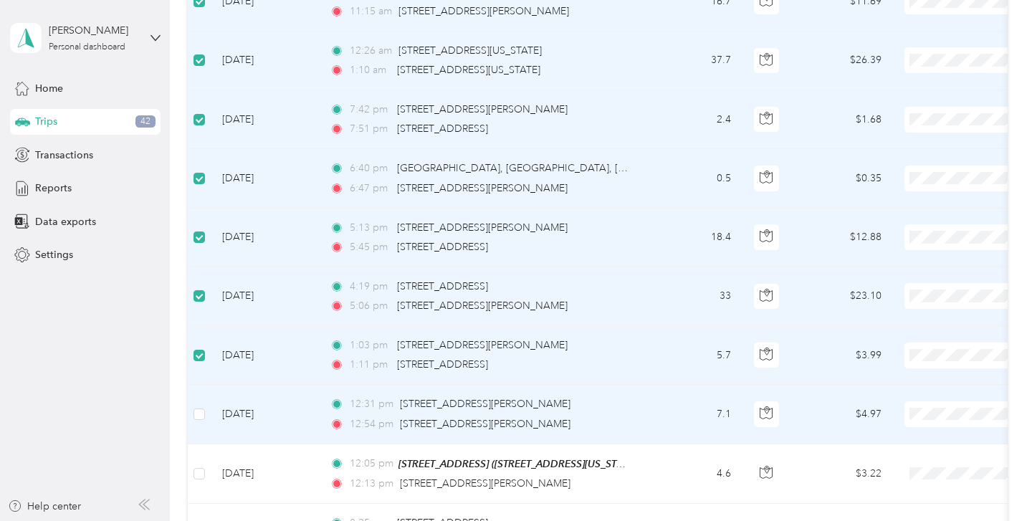
click at [201, 414] on td at bounding box center [199, 414] width 23 height 59
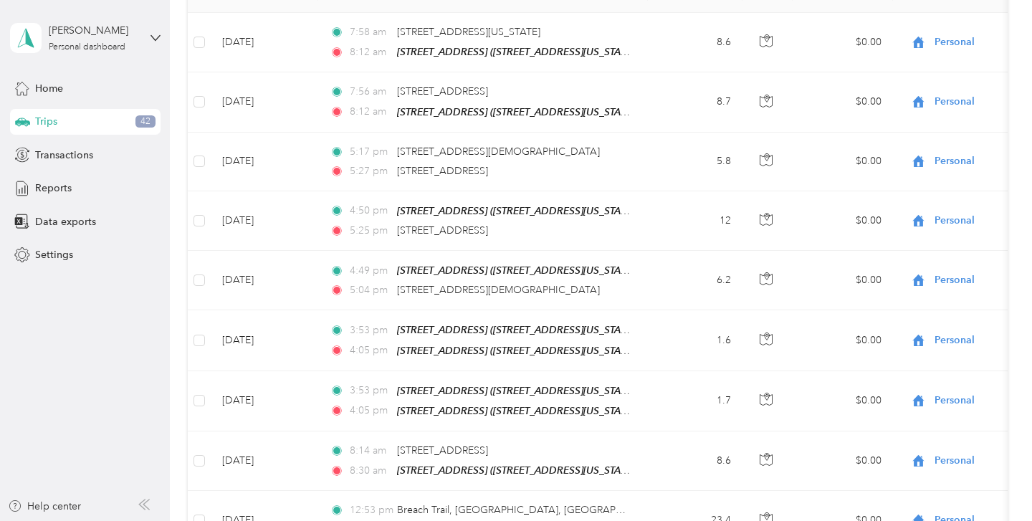
scroll to position [0, 0]
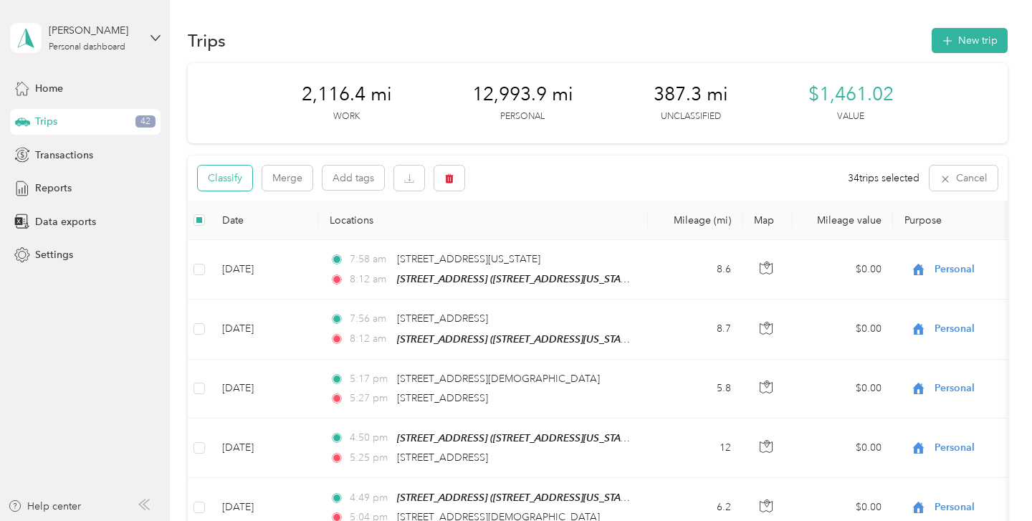
click at [227, 182] on button "Classify" at bounding box center [225, 178] width 54 height 25
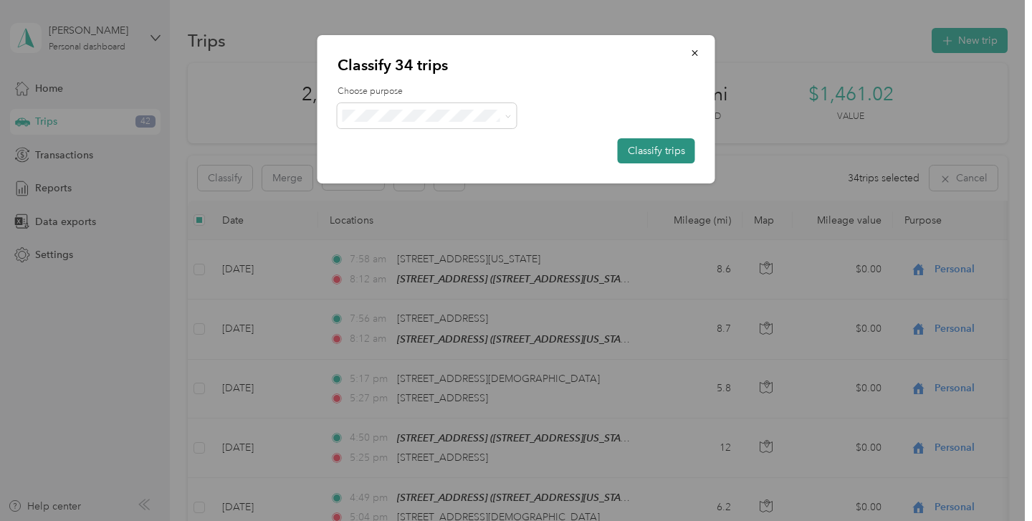
click at [643, 153] on button "Classify trips" at bounding box center [656, 150] width 77 height 25
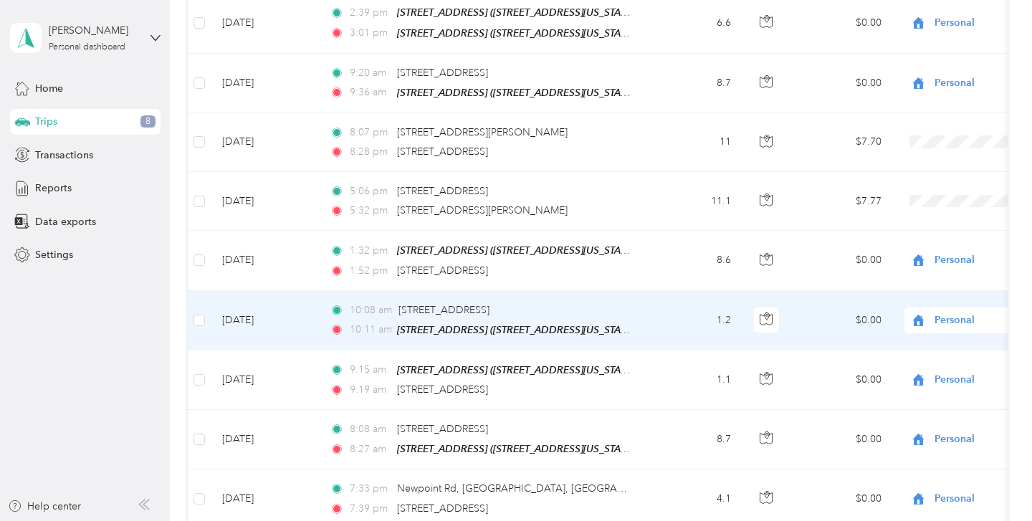
scroll to position [2846, 0]
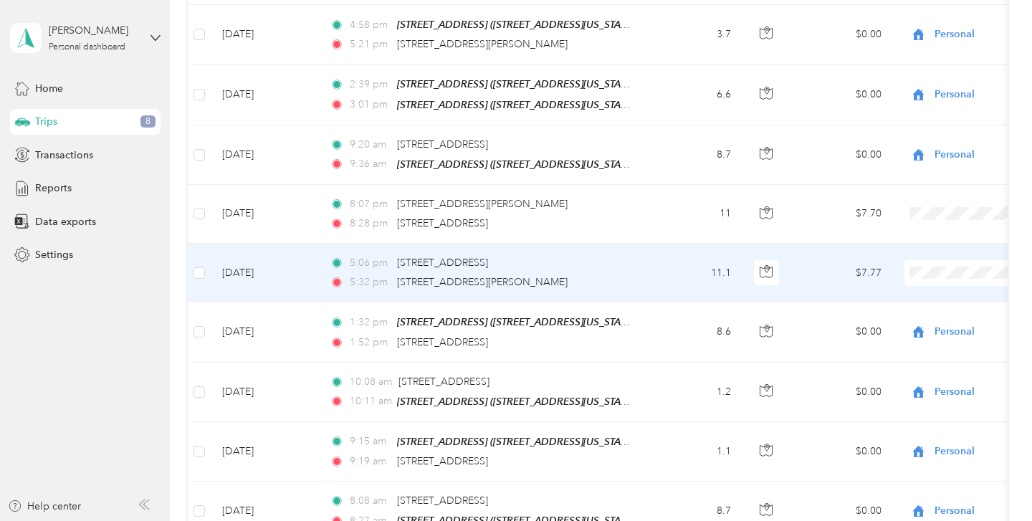
click at [553, 275] on div "5:32 pm [STREET_ADDRESS][PERSON_NAME]" at bounding box center [480, 283] width 301 height 16
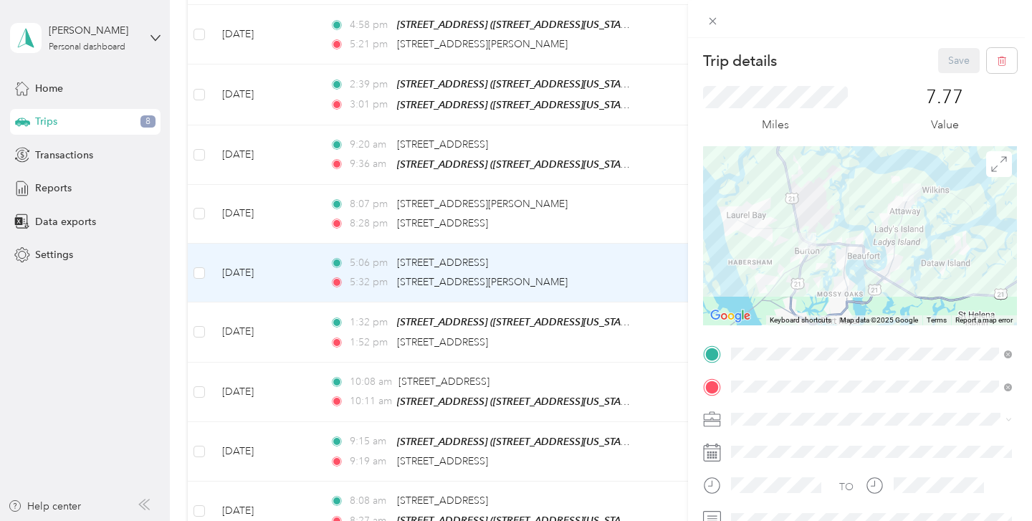
click at [818, 272] on div at bounding box center [860, 235] width 314 height 179
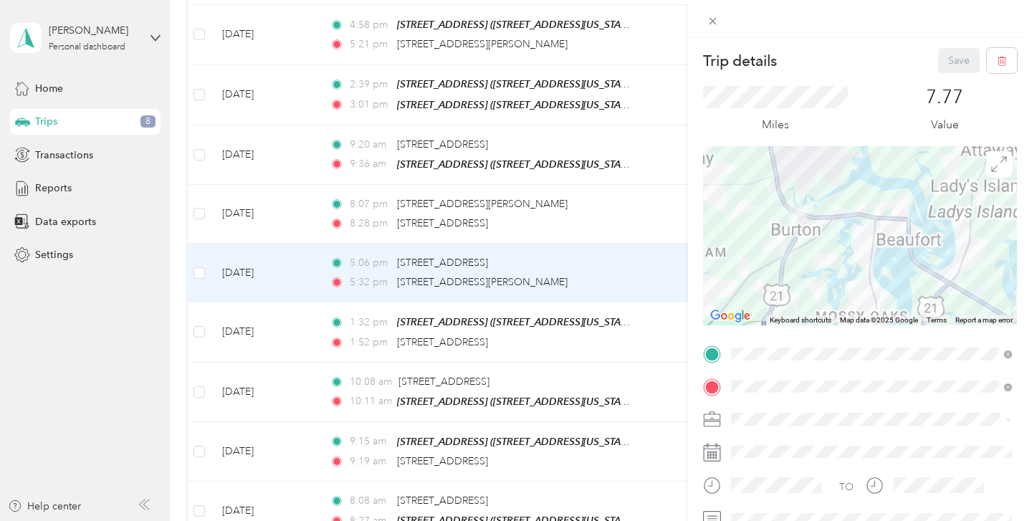
click at [818, 256] on div at bounding box center [860, 235] width 314 height 179
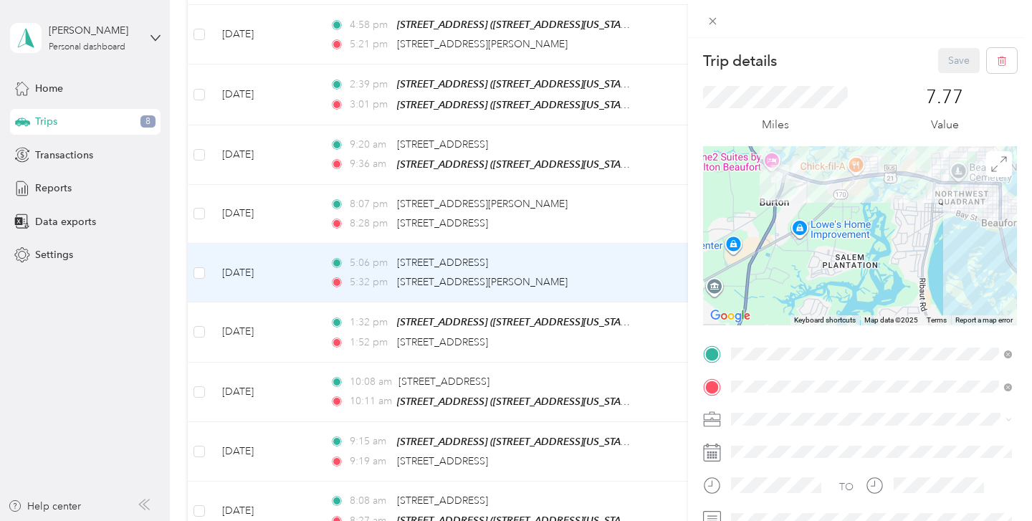
click at [800, 208] on div at bounding box center [860, 235] width 314 height 179
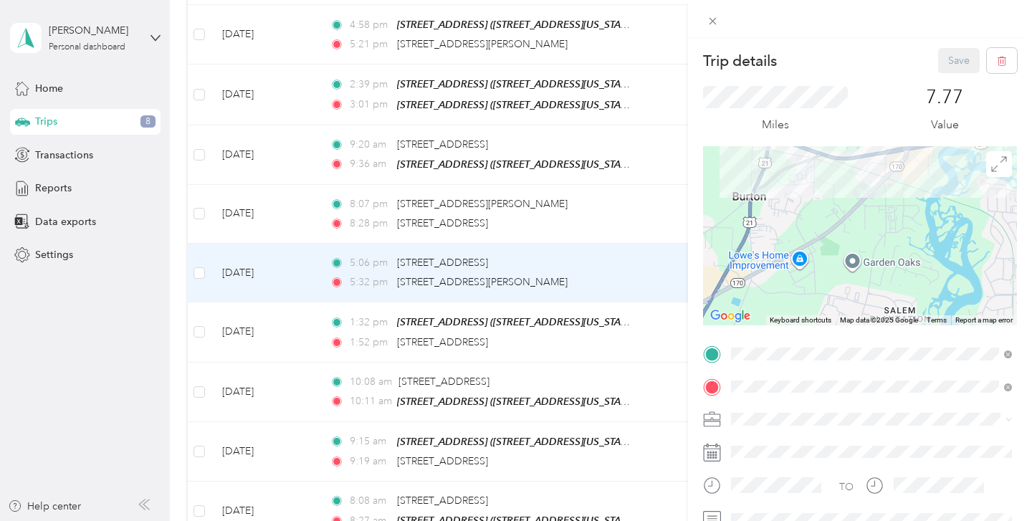
drag, startPoint x: 791, startPoint y: 167, endPoint x: 805, endPoint y: 209, distance: 44.0
click at [805, 209] on div at bounding box center [860, 235] width 314 height 179
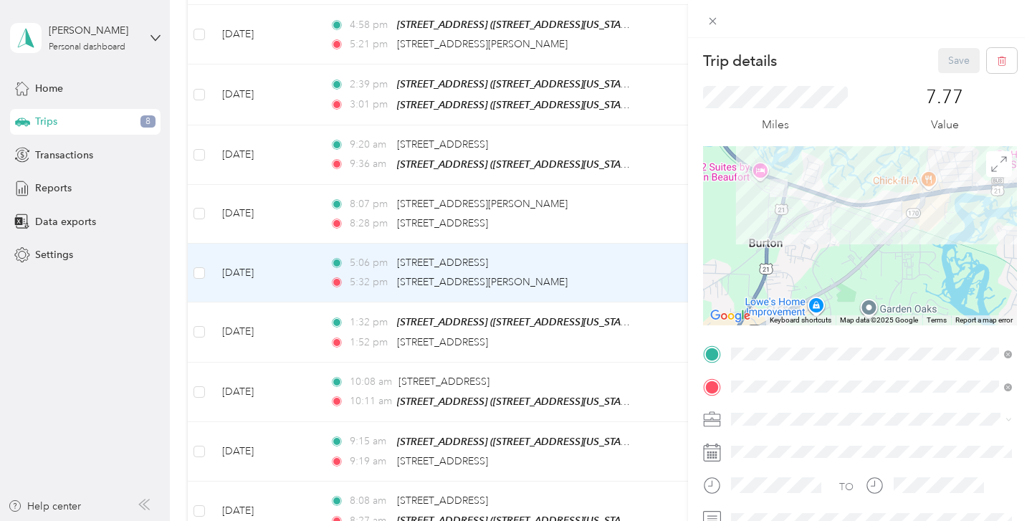
click at [805, 209] on div at bounding box center [860, 235] width 314 height 179
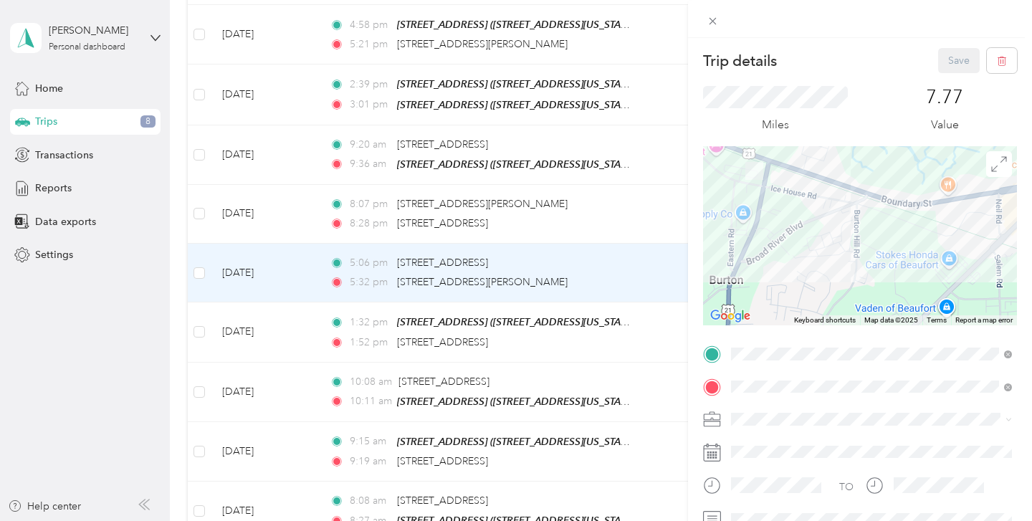
drag, startPoint x: 798, startPoint y: 206, endPoint x: 819, endPoint y: 259, distance: 57.6
click at [819, 259] on div at bounding box center [860, 235] width 314 height 179
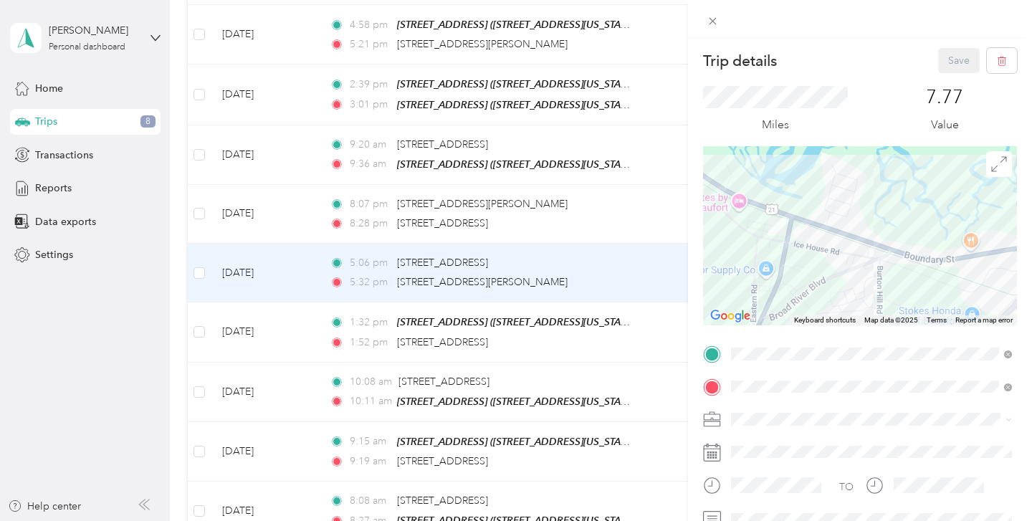
click at [804, 242] on div at bounding box center [860, 235] width 314 height 179
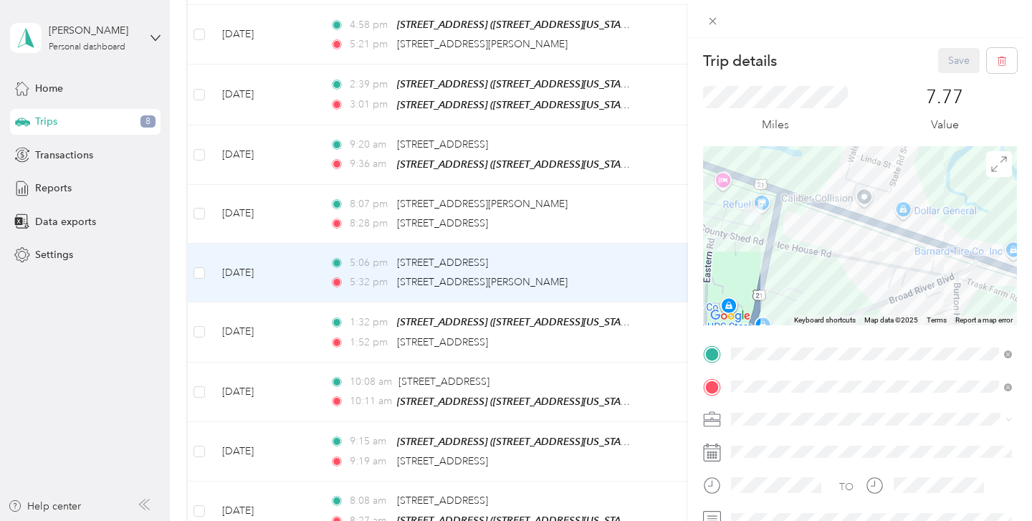
click at [804, 242] on div at bounding box center [860, 235] width 314 height 179
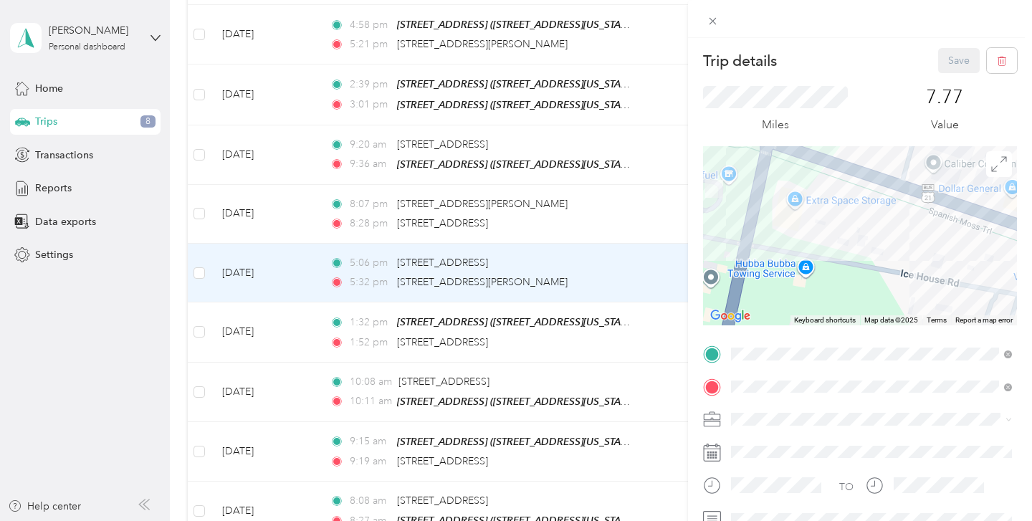
drag, startPoint x: 794, startPoint y: 246, endPoint x: 866, endPoint y: 256, distance: 72.4
click at [866, 256] on div at bounding box center [860, 235] width 314 height 179
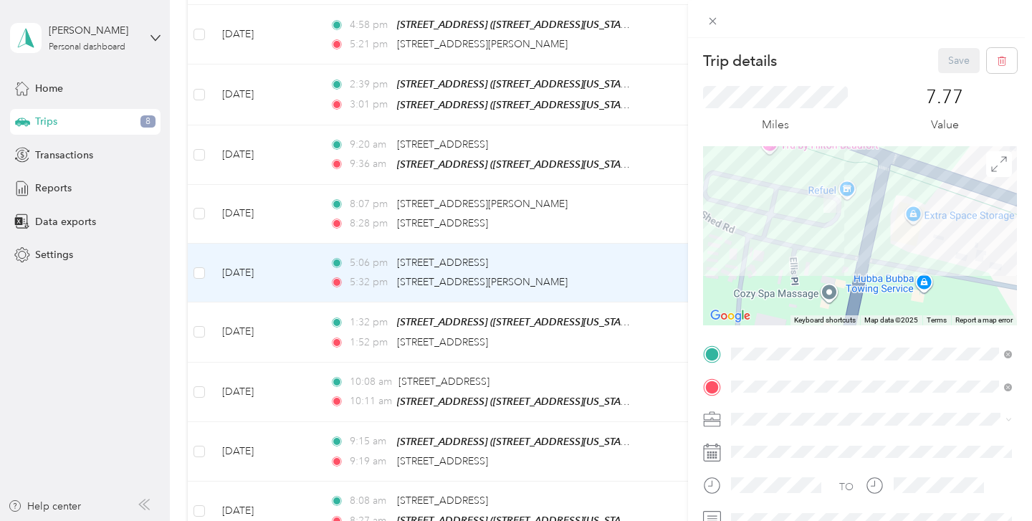
drag, startPoint x: 815, startPoint y: 236, endPoint x: 858, endPoint y: 237, distance: 43.0
click at [858, 237] on div at bounding box center [860, 235] width 314 height 179
click at [662, 267] on div "Trip details Save This trip cannot be edited because it is either under review,…" at bounding box center [516, 260] width 1032 height 521
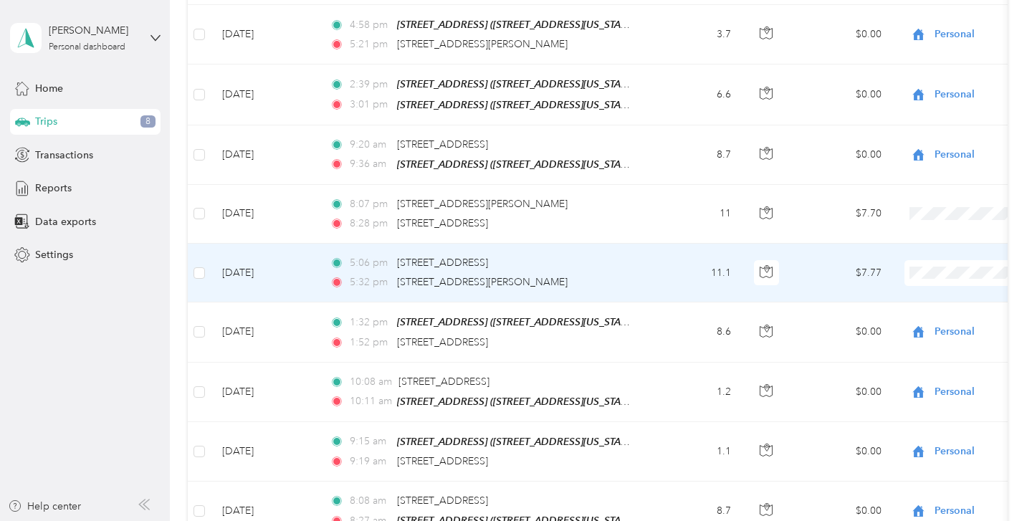
click at [606, 275] on div "5:32 pm [STREET_ADDRESS][PERSON_NAME]" at bounding box center [480, 283] width 301 height 16
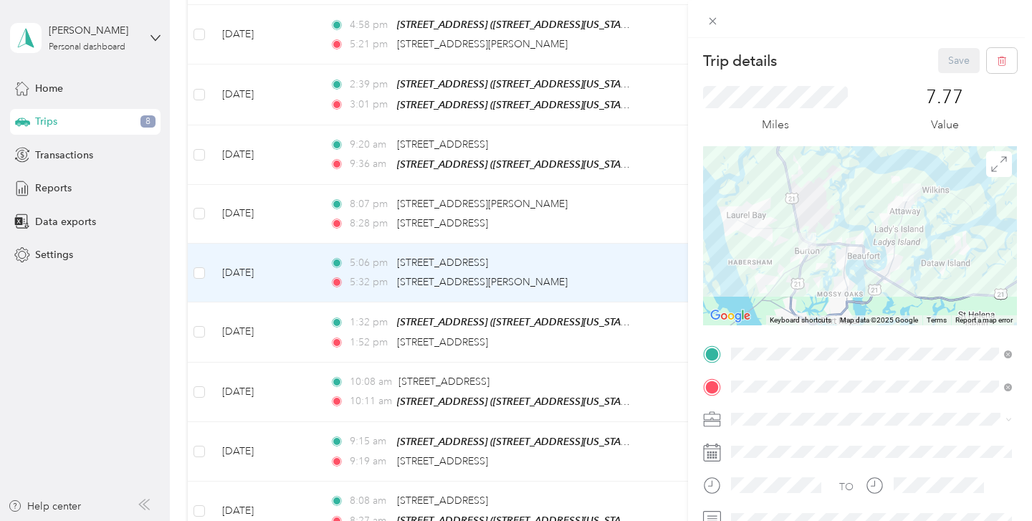
click at [546, 266] on div "Trip details Save This trip cannot be edited because it is either under review,…" at bounding box center [516, 260] width 1032 height 521
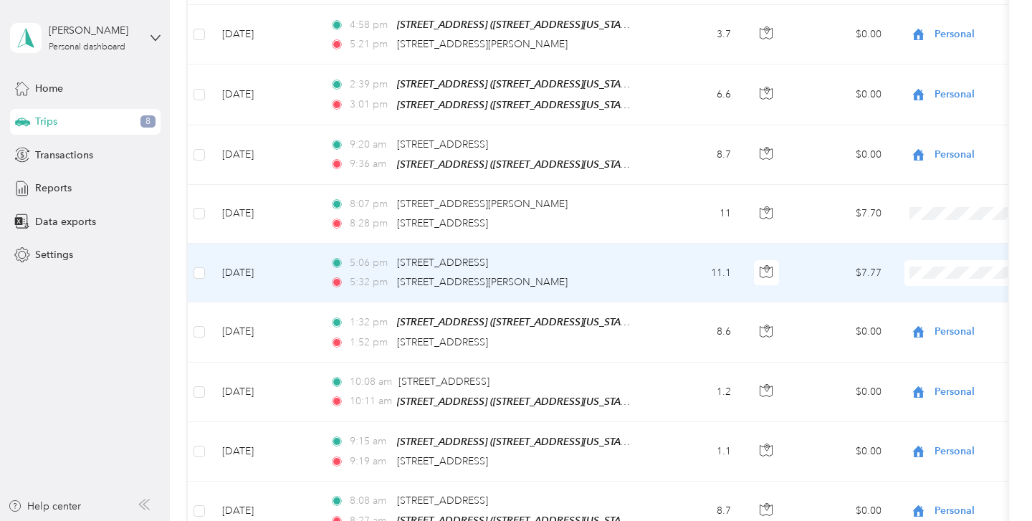
click at [586, 262] on div "5:06 pm [STREET_ADDRESS][PERSON_NAME] 5:32 pm [STREET_ADDRESS][PERSON_NAME]" at bounding box center [480, 272] width 301 height 35
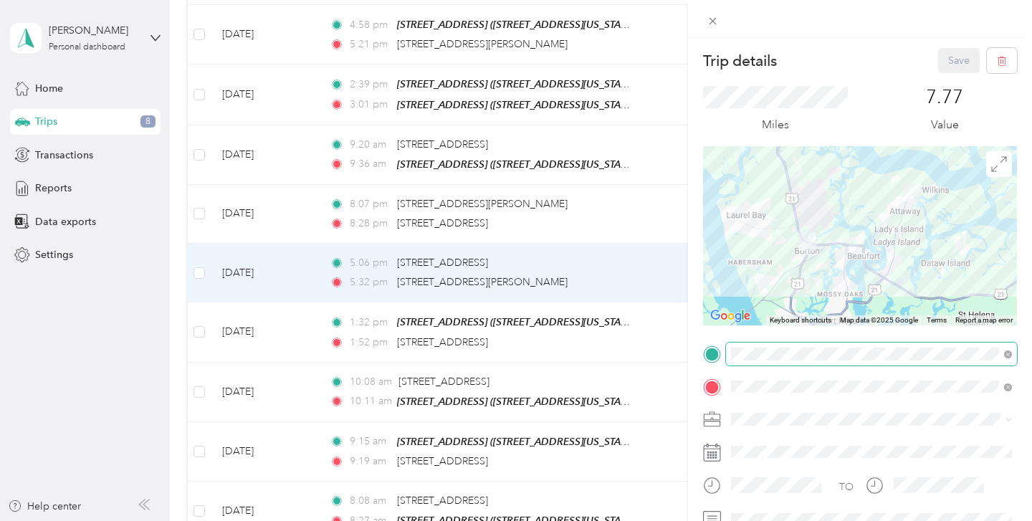
click at [807, 360] on span at bounding box center [871, 354] width 291 height 23
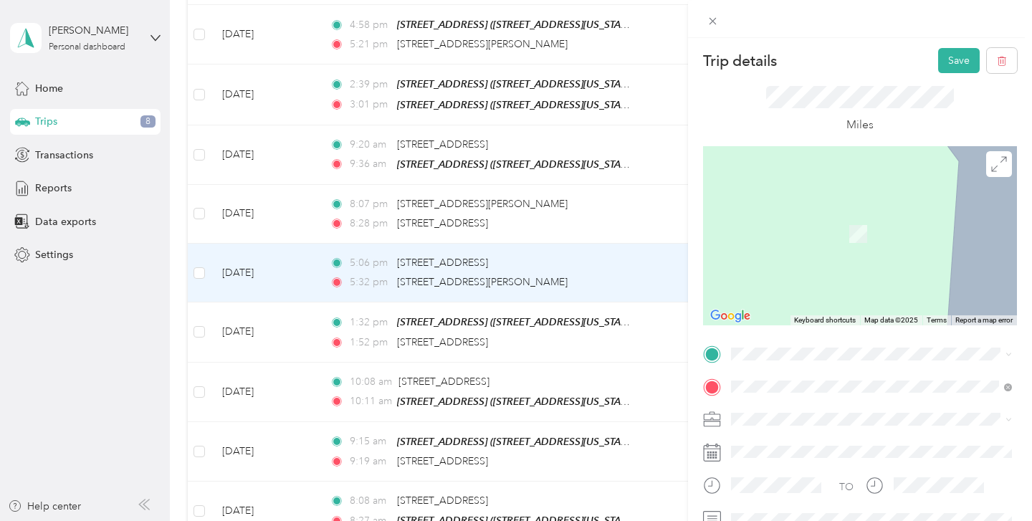
click at [829, 213] on div "TEAM [GEOGRAPHIC_DATA][STREET_ADDRESS][US_STATE][GEOGRAPHIC_DATA]" at bounding box center [831, 195] width 146 height 35
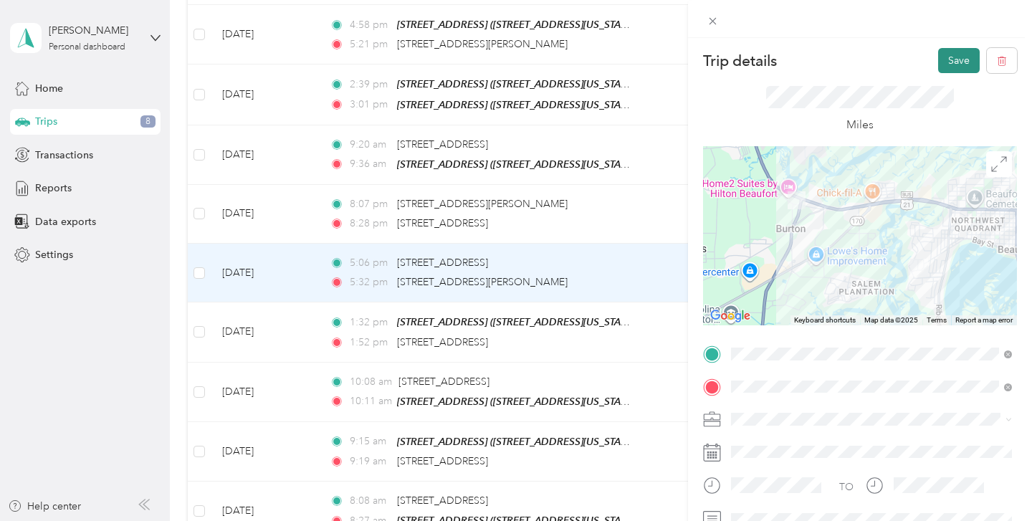
click at [953, 54] on button "Save" at bounding box center [959, 60] width 42 height 25
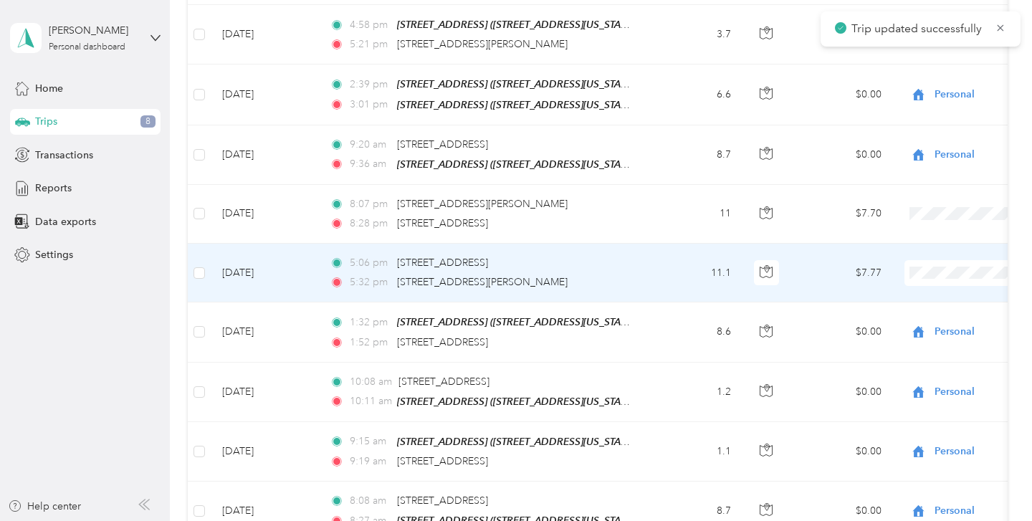
click at [939, 271] on span at bounding box center [994, 273] width 178 height 26
click at [927, 291] on span "Beaufort Rentals" at bounding box center [956, 290] width 133 height 15
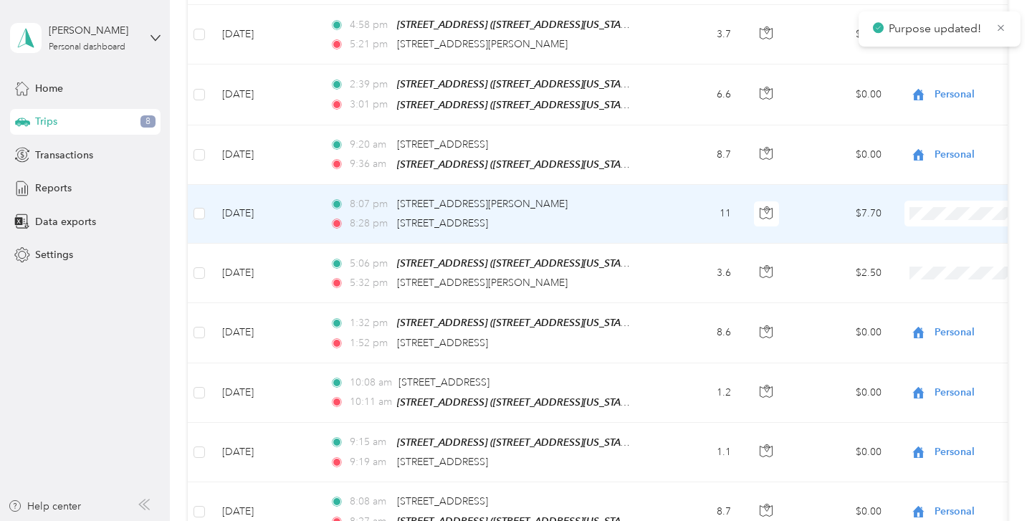
click at [644, 214] on td "8:07 pm [STREET_ADDRESS][PERSON_NAME] 8:28 pm [STREET_ADDRESS][PERSON_NAME]" at bounding box center [483, 214] width 330 height 59
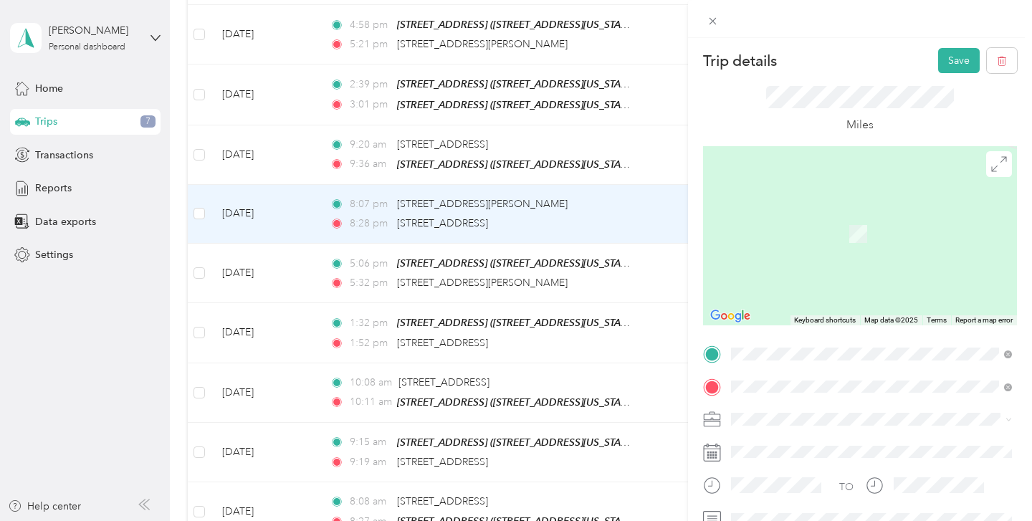
click at [828, 233] on span "[STREET_ADDRESS][US_STATE]" at bounding box center [829, 238] width 143 height 12
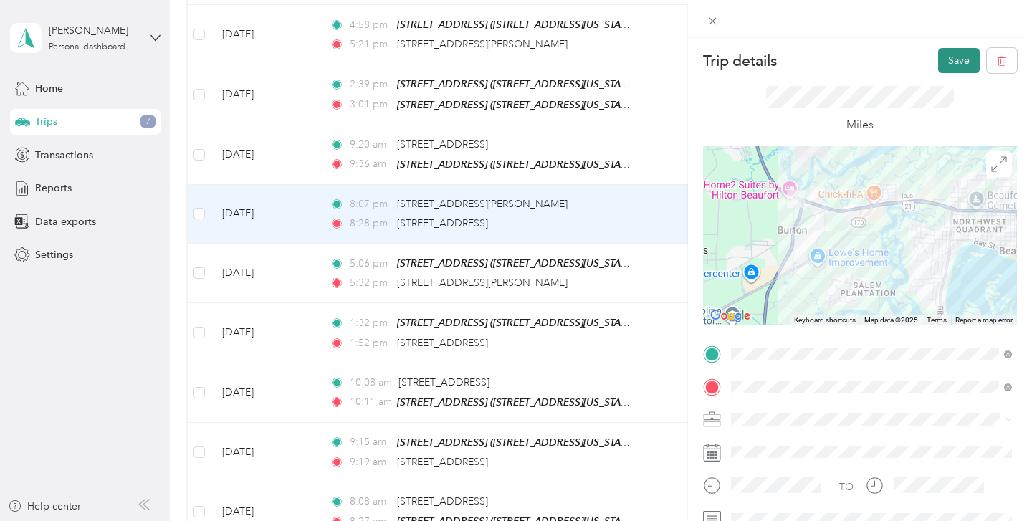
click at [968, 67] on button "Save" at bounding box center [959, 60] width 42 height 25
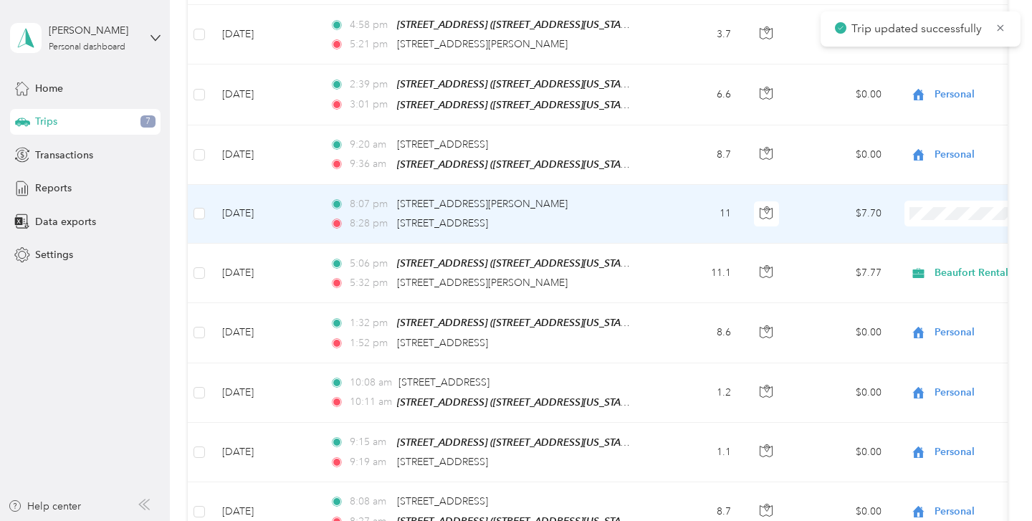
click at [972, 217] on span at bounding box center [994, 214] width 178 height 26
click at [946, 227] on span "Beaufort Rentals" at bounding box center [956, 226] width 133 height 15
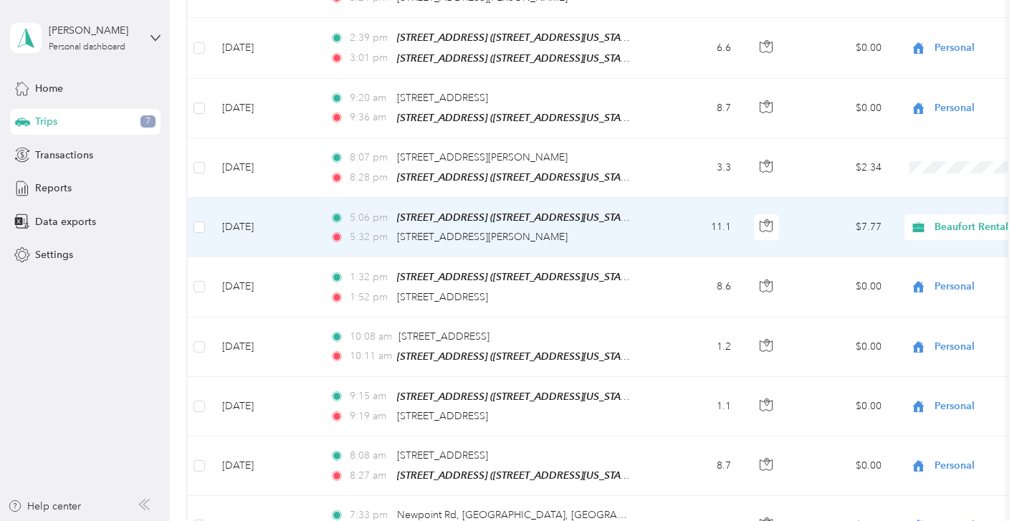
scroll to position [2885, 0]
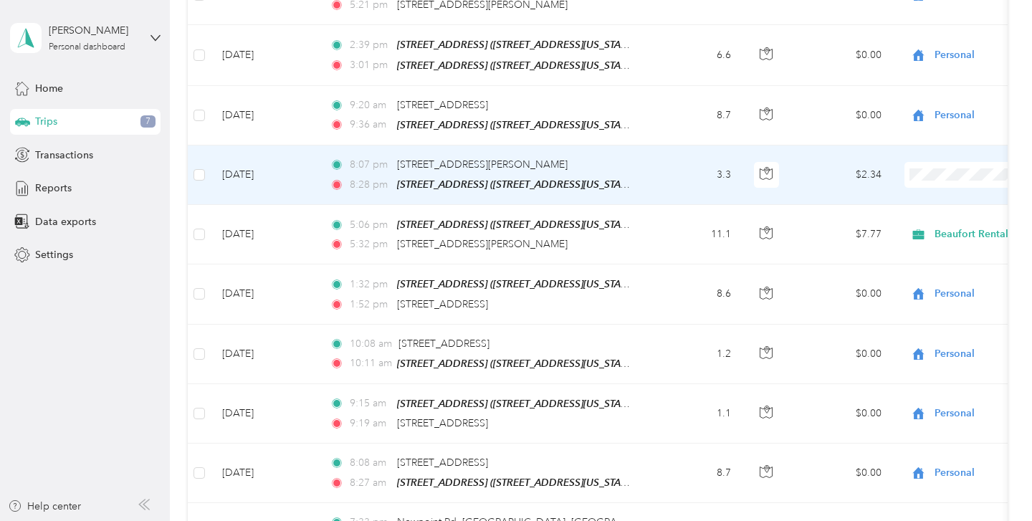
click at [938, 188] on span "Beaufort Rentals" at bounding box center [956, 192] width 133 height 15
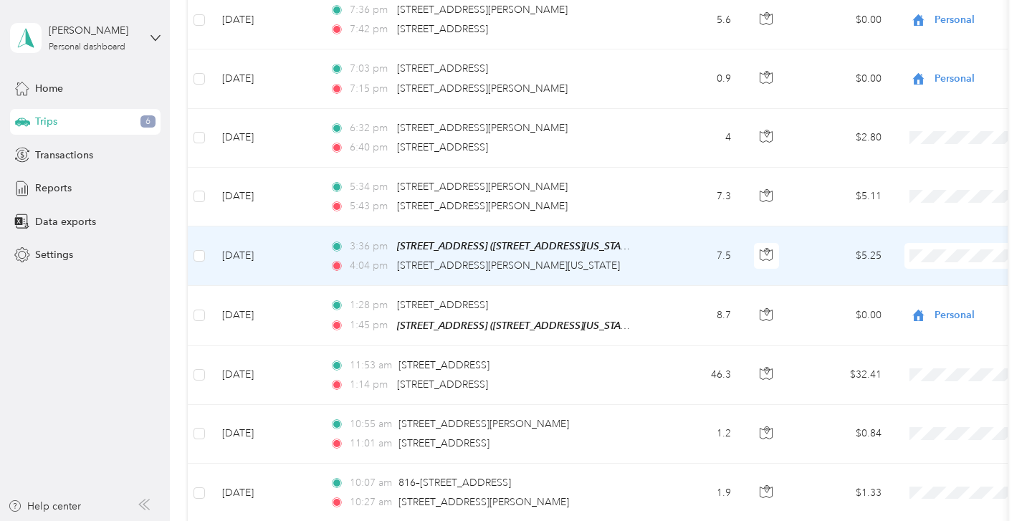
scroll to position [4501, 0]
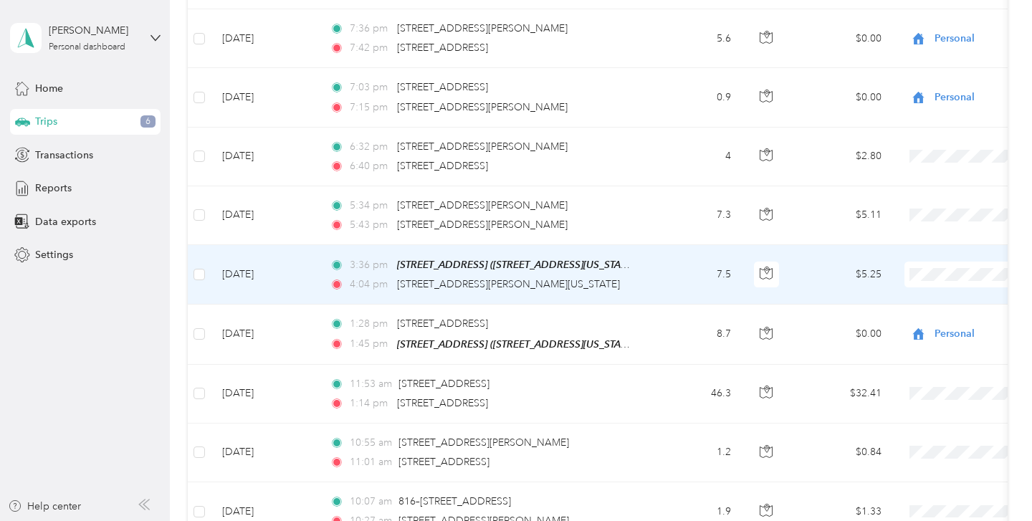
click at [910, 292] on li "Beaufort Rentals" at bounding box center [943, 284] width 178 height 25
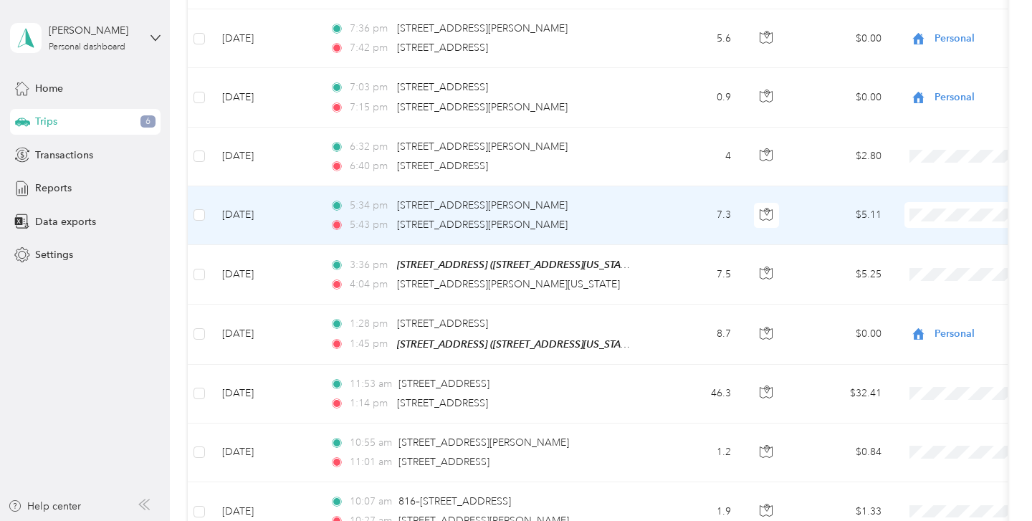
click at [933, 224] on span "Beaufort Rentals" at bounding box center [956, 230] width 133 height 15
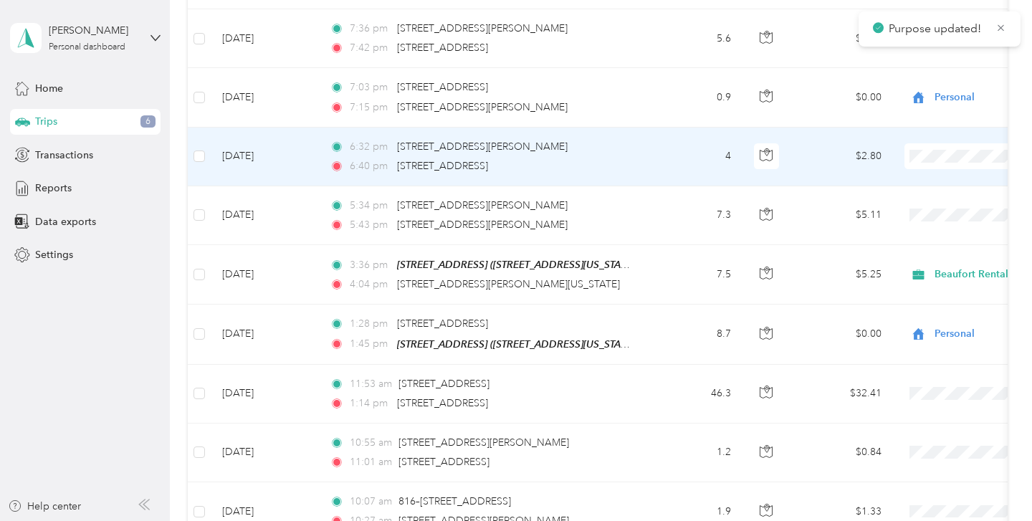
click at [604, 146] on div "6:32 pm [STREET_ADDRESS][PERSON_NAME] 6:40 pm [STREET_ADDRESS]" at bounding box center [480, 156] width 301 height 35
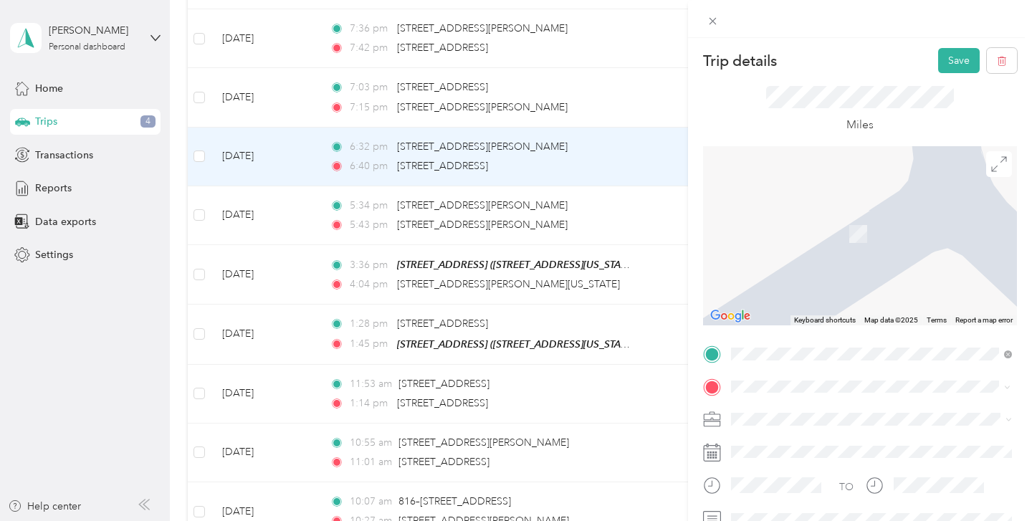
click at [839, 249] on div "TEAM [GEOGRAPHIC_DATA][STREET_ADDRESS][US_STATE][GEOGRAPHIC_DATA]" at bounding box center [871, 229] width 271 height 40
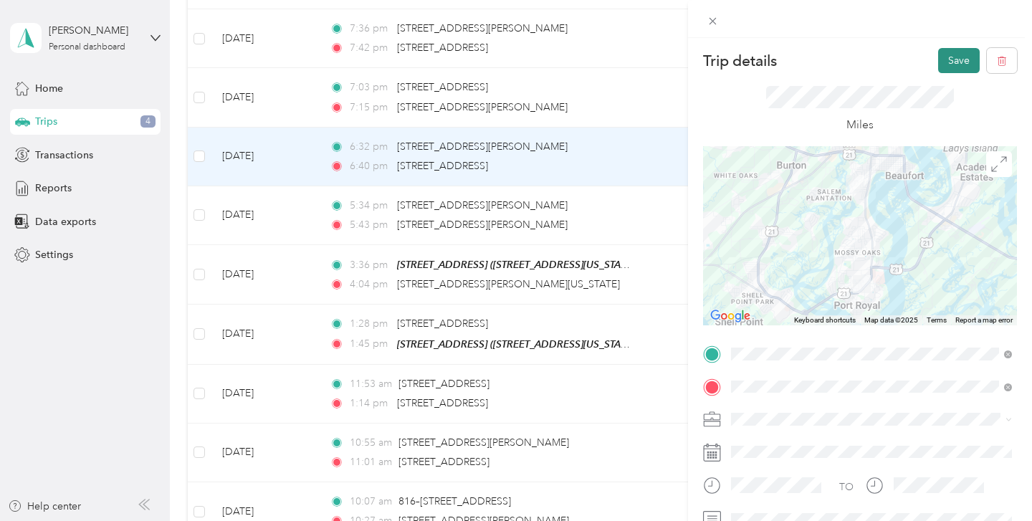
click at [951, 62] on button "Save" at bounding box center [959, 60] width 42 height 25
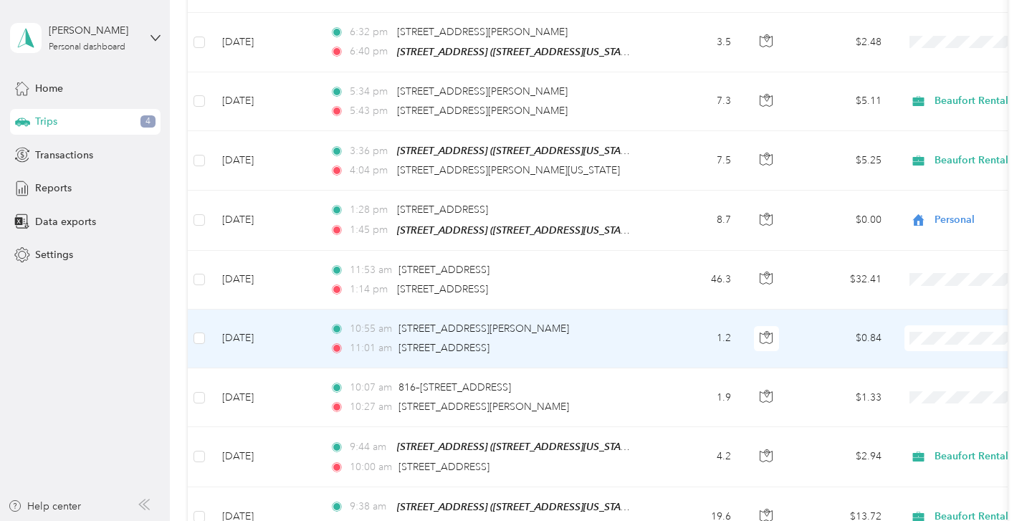
scroll to position [4628, 0]
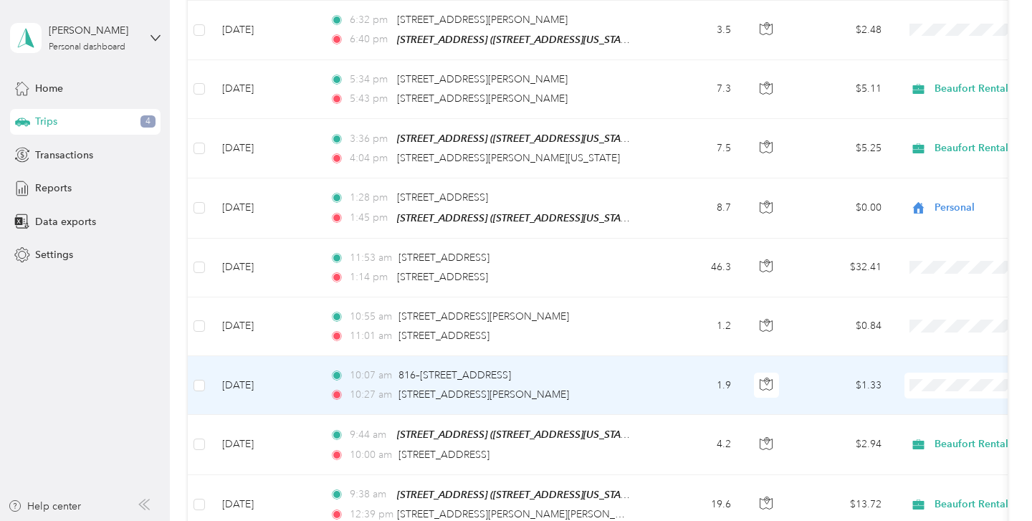
click at [652, 375] on td "1.9" at bounding box center [695, 385] width 95 height 59
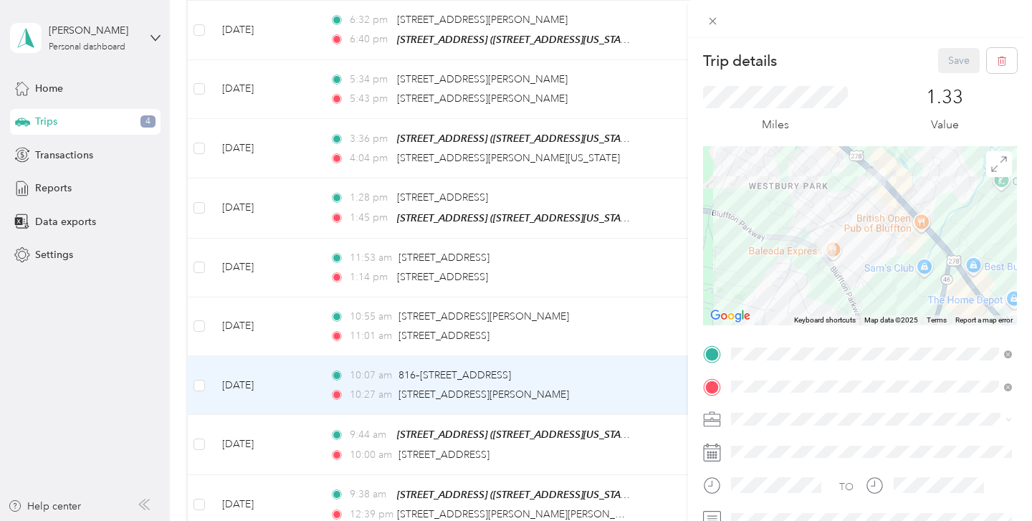
click at [549, 391] on div "Trip details Save This trip cannot be edited because it is either under review,…" at bounding box center [516, 260] width 1032 height 521
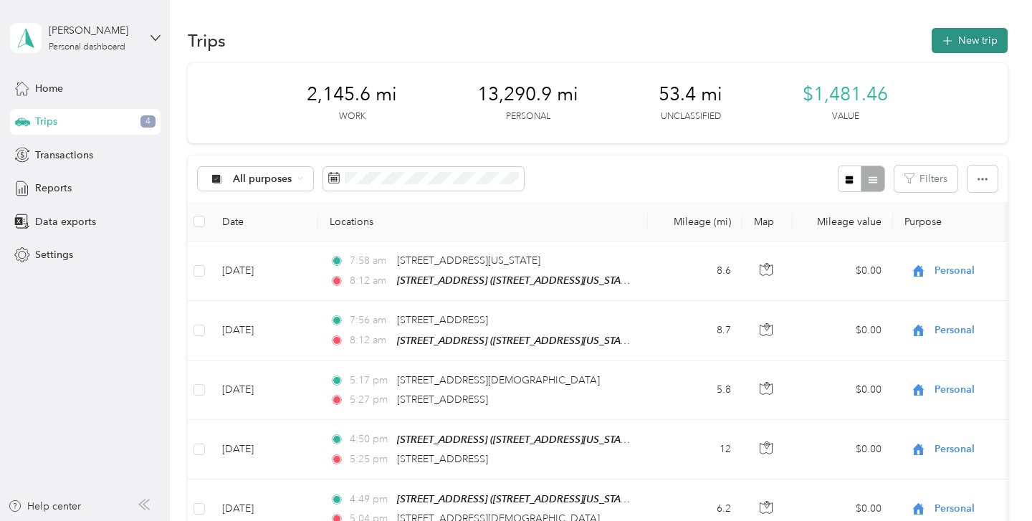
click at [991, 35] on button "New trip" at bounding box center [970, 40] width 76 height 25
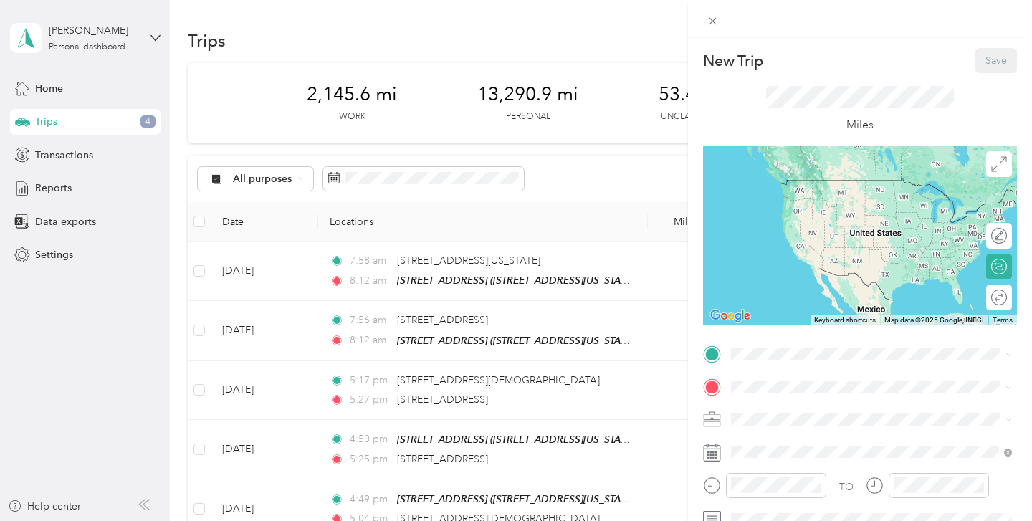
scroll to position [11, 0]
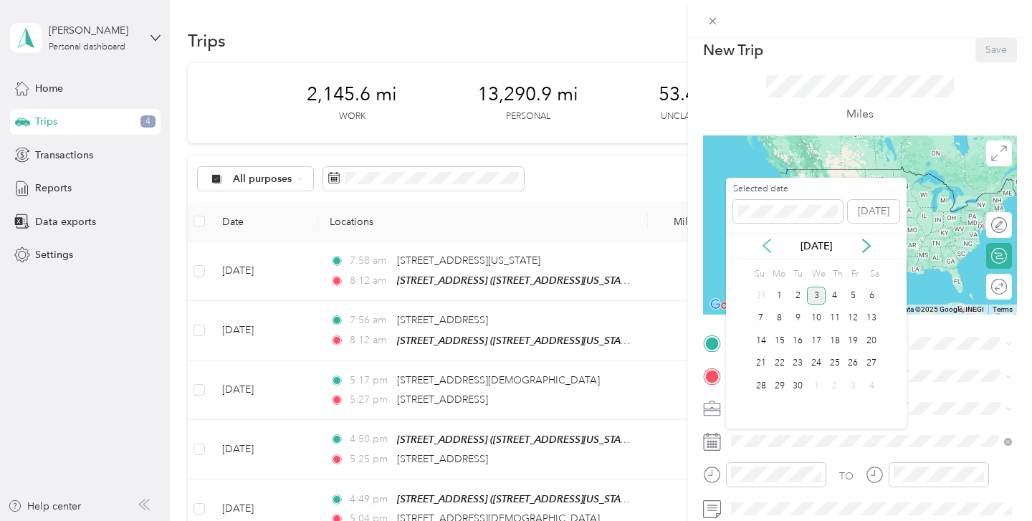
click at [761, 248] on icon at bounding box center [767, 246] width 14 height 14
click at [831, 361] on div "21" at bounding box center [835, 364] width 19 height 18
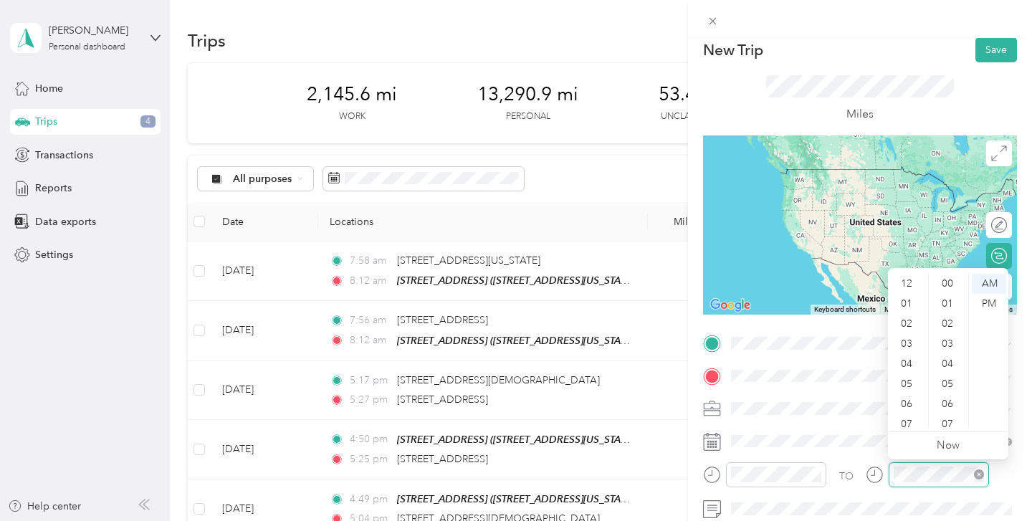
scroll to position [86, 0]
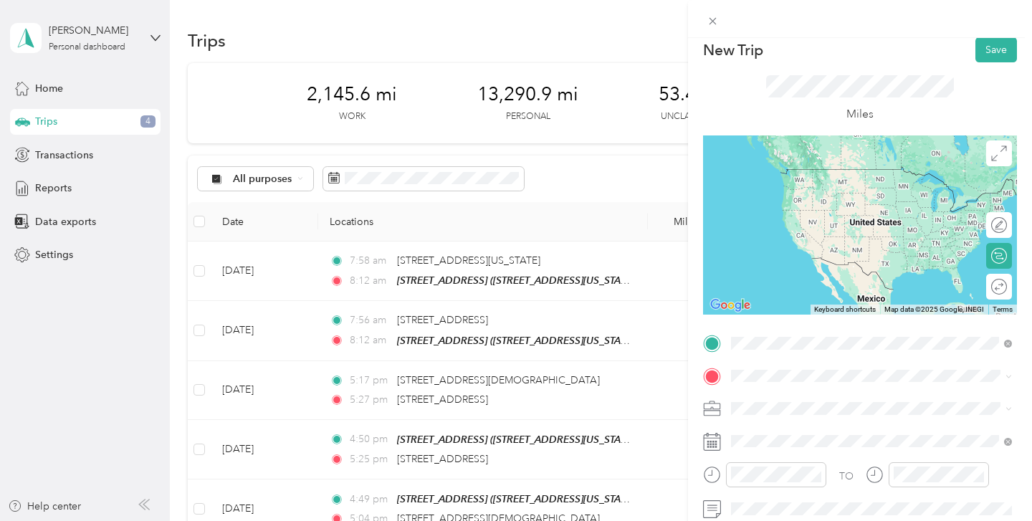
click at [824, 196] on span "[STREET_ADDRESS][US_STATE]" at bounding box center [829, 195] width 143 height 12
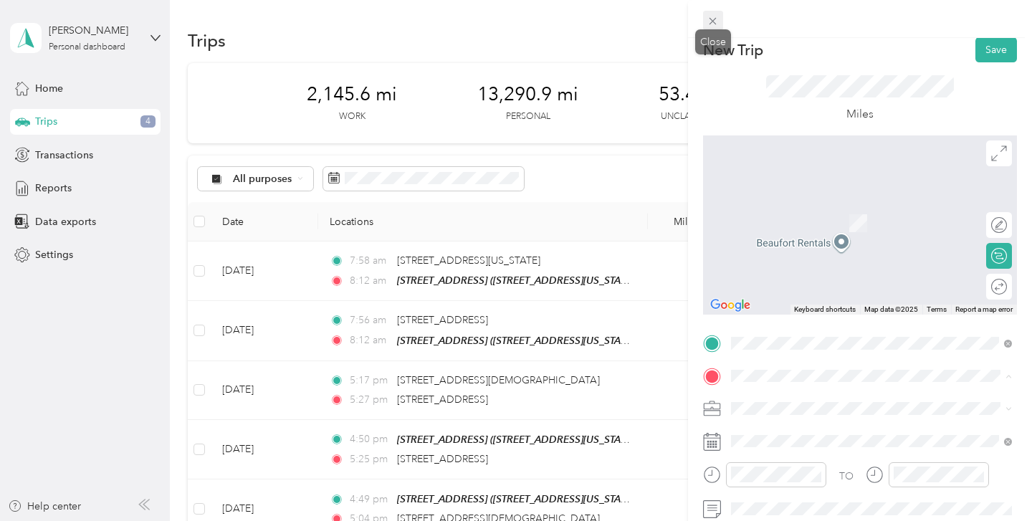
click at [715, 13] on span at bounding box center [713, 21] width 20 height 20
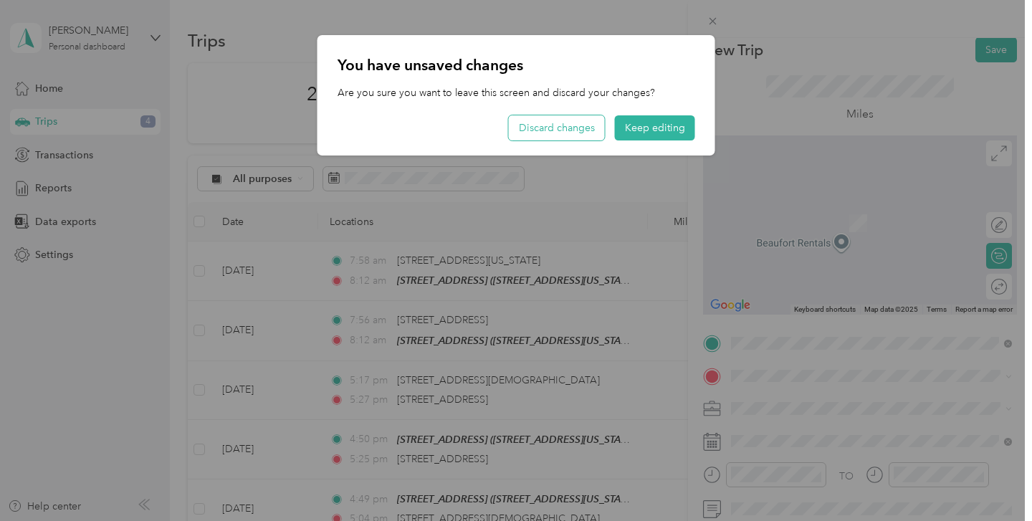
click at [568, 124] on button "Discard changes" at bounding box center [557, 127] width 96 height 25
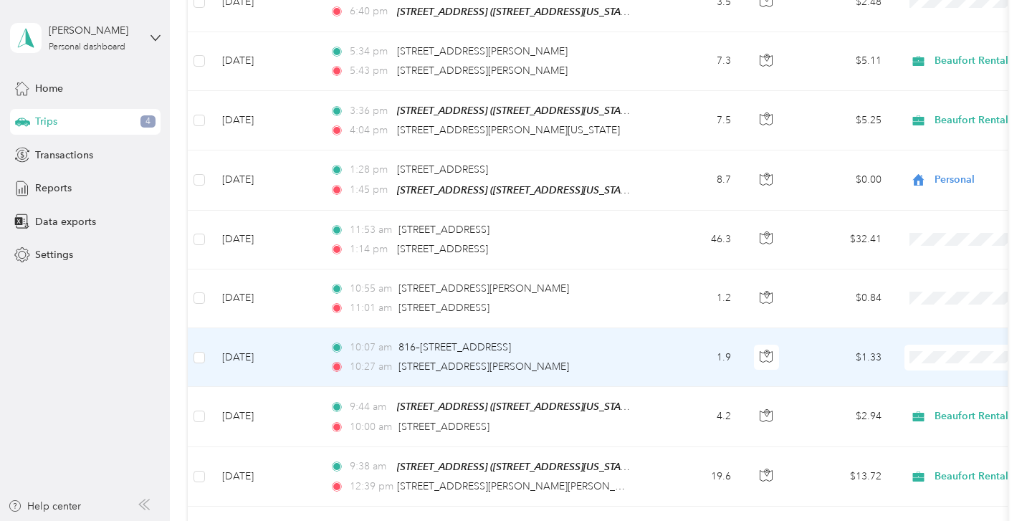
scroll to position [4659, 0]
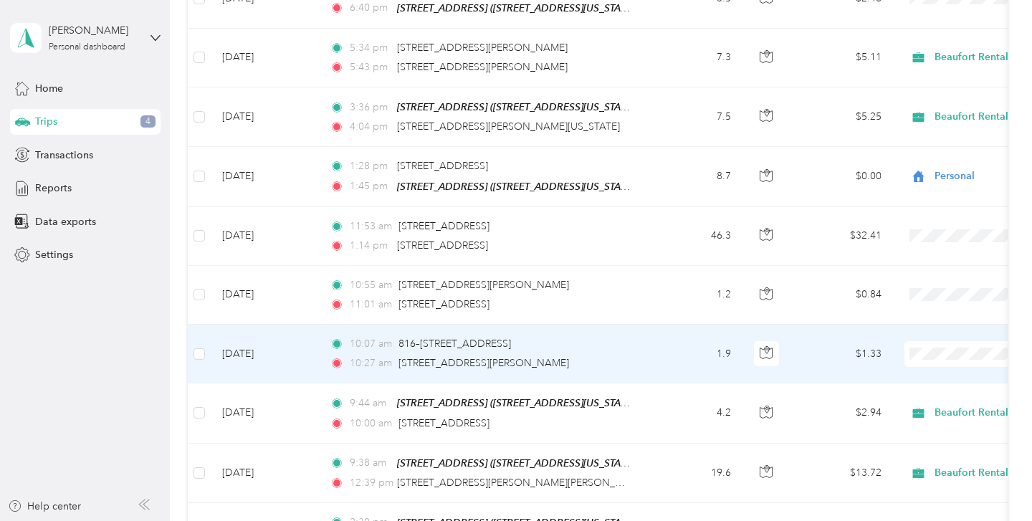
click at [639, 343] on td "10:07 am 816–[STREET_ADDRESS] 10:27 am [STREET_ADDRESS][PERSON_NAME]" at bounding box center [483, 354] width 330 height 59
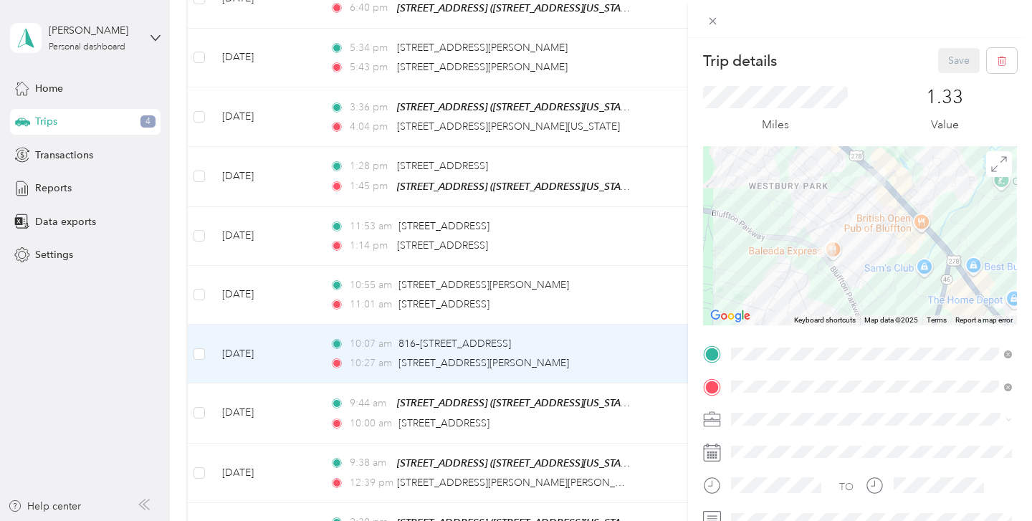
click at [404, 378] on div "Trip details Save This trip cannot be edited because it is either under review,…" at bounding box center [516, 260] width 1032 height 521
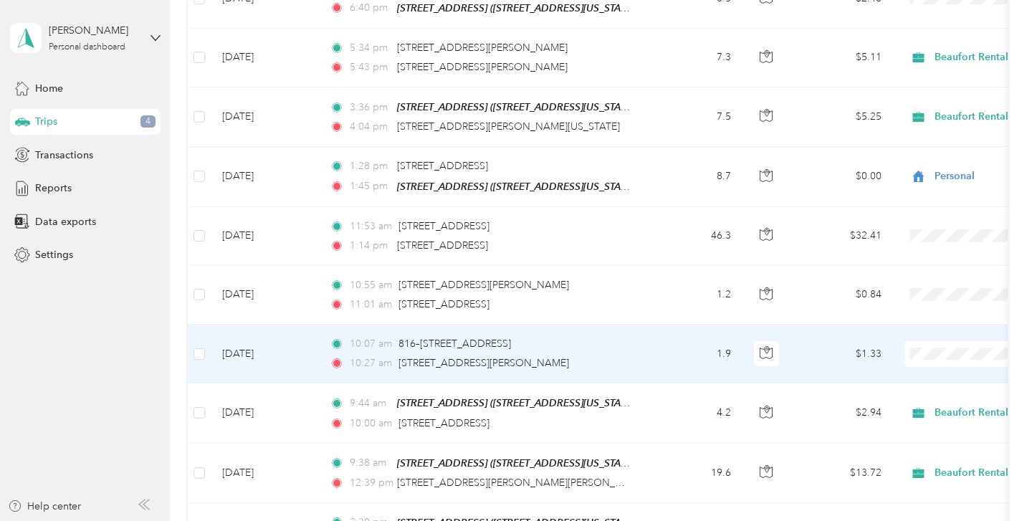
click at [921, 385] on span "Personal" at bounding box center [956, 392] width 133 height 15
click at [929, 361] on span "Beaufort Rentals" at bounding box center [956, 368] width 133 height 15
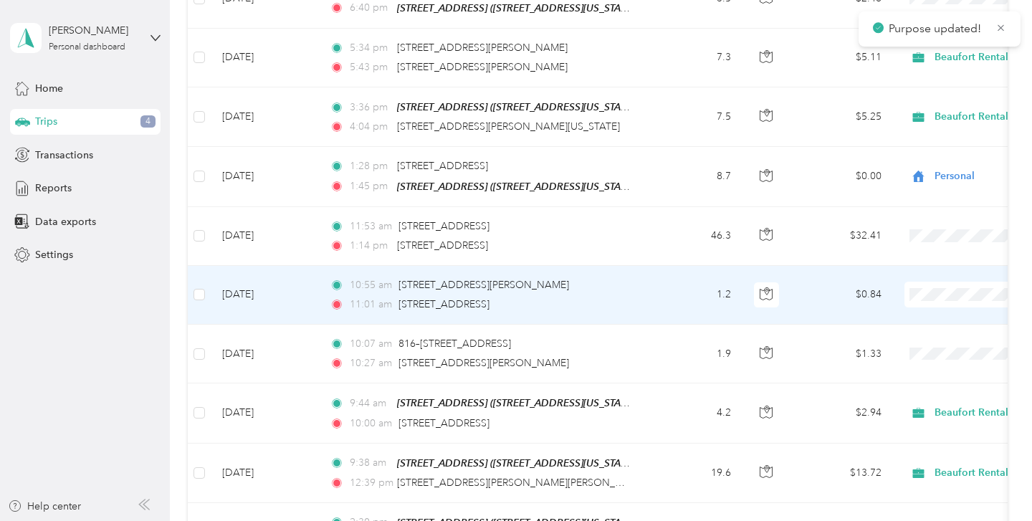
click at [943, 291] on span at bounding box center [994, 295] width 178 height 26
click at [940, 308] on span "Beaufort Rentals" at bounding box center [956, 308] width 133 height 15
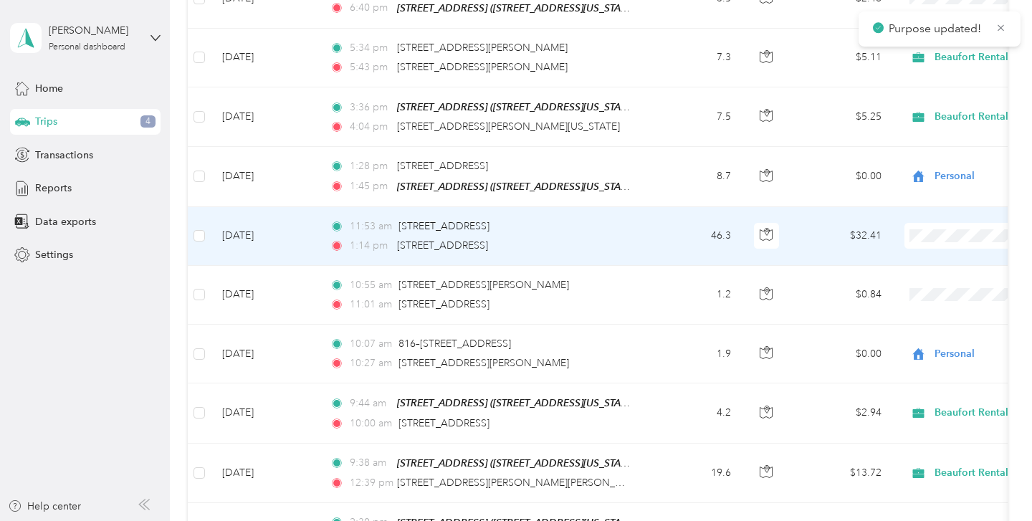
click at [606, 220] on div "11:53 am [STREET_ADDRESS]" at bounding box center [480, 227] width 301 height 16
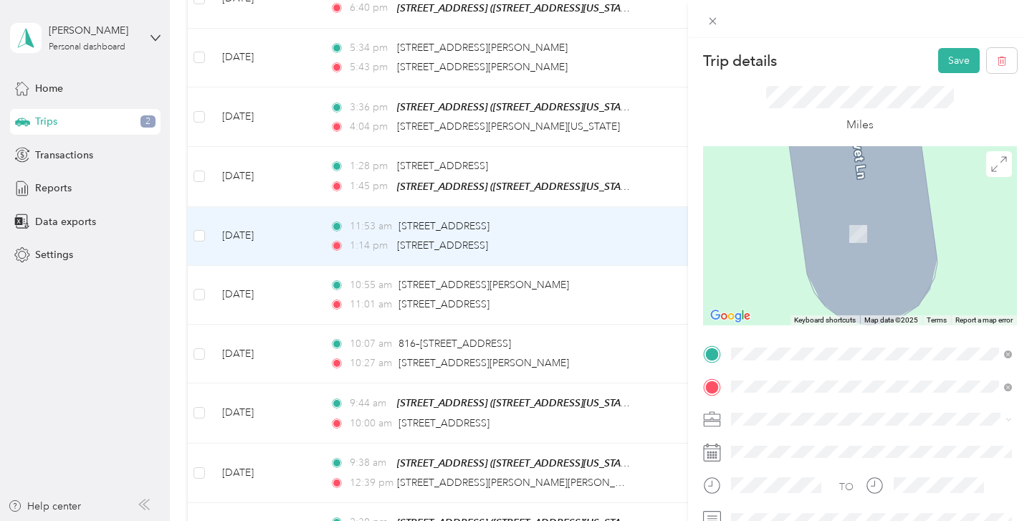
click at [822, 241] on span "[STREET_ADDRESS][US_STATE]" at bounding box center [829, 238] width 143 height 12
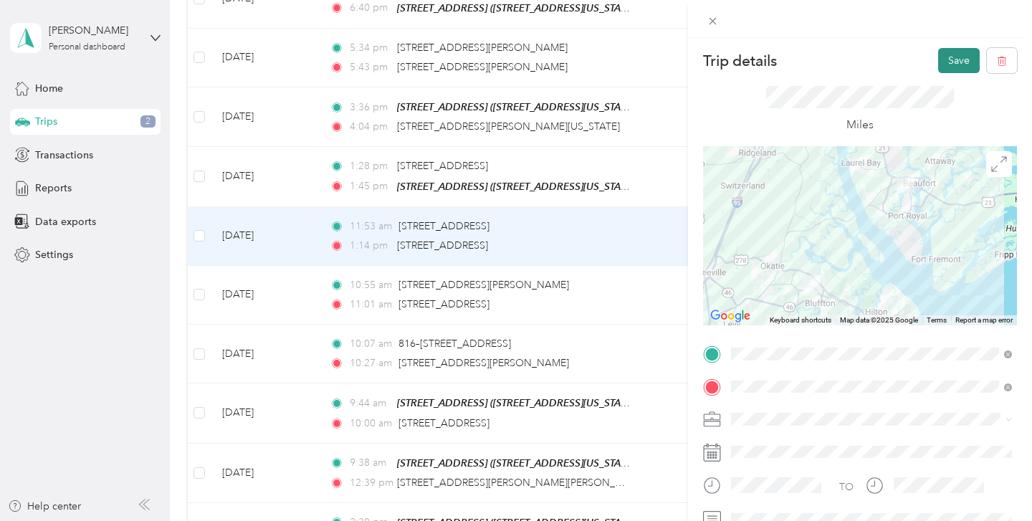
click at [952, 62] on button "Save" at bounding box center [959, 60] width 42 height 25
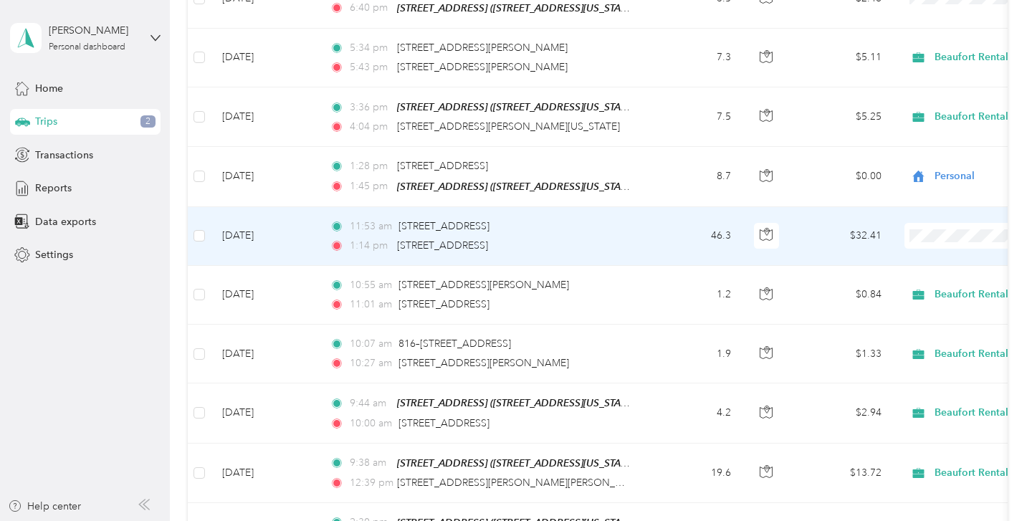
click at [920, 246] on span "Beaufort Rentals" at bounding box center [956, 249] width 133 height 15
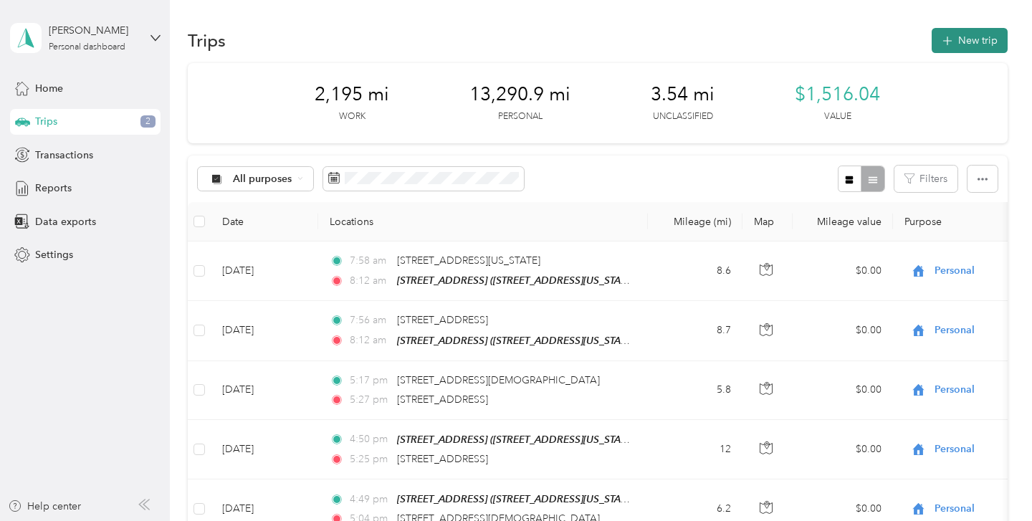
click at [966, 42] on button "New trip" at bounding box center [970, 40] width 76 height 25
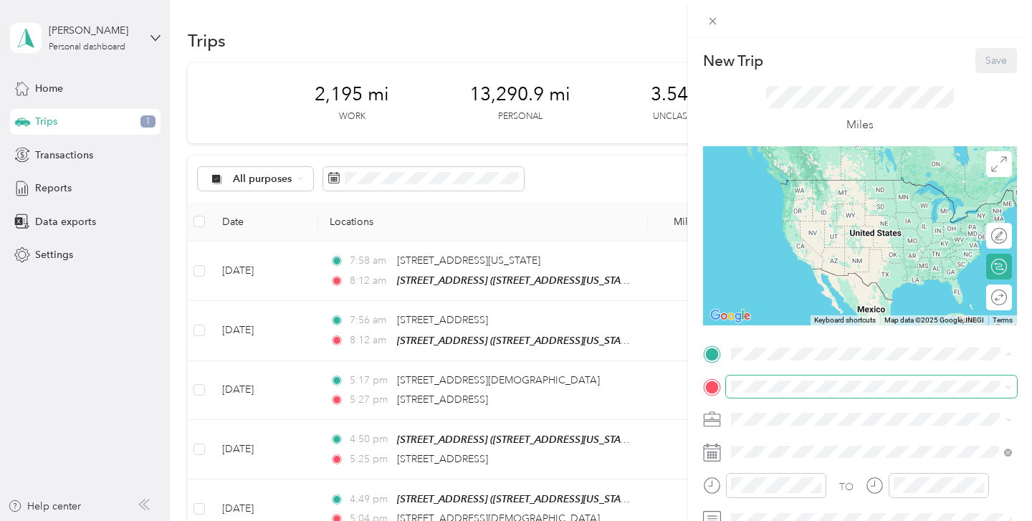
click at [743, 379] on span at bounding box center [871, 387] width 291 height 23
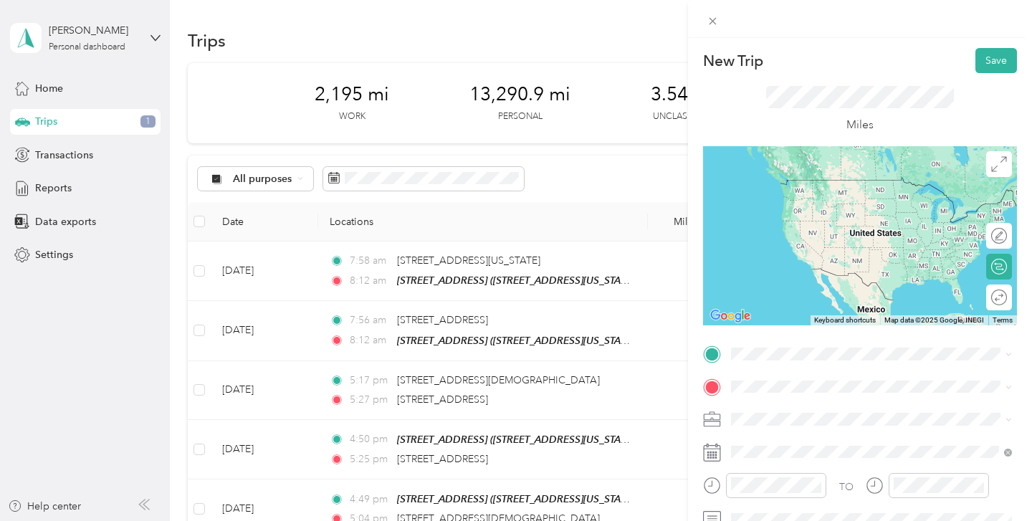
click at [669, 348] on div "New Trip Save This trip cannot be edited because it is either under review, app…" at bounding box center [516, 260] width 1032 height 521
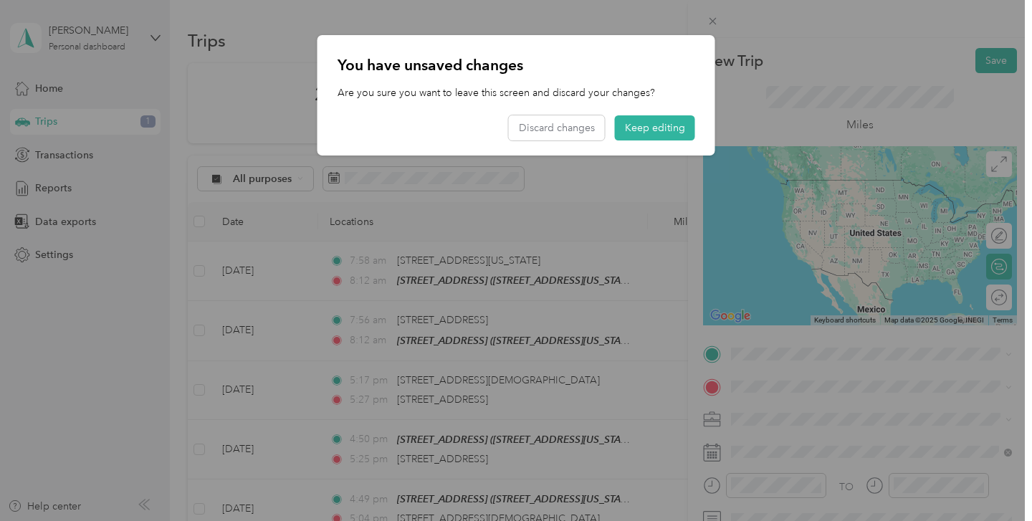
click at [693, 58] on p "You have unsaved changes" at bounding box center [517, 65] width 358 height 20
click at [663, 120] on button "Keep editing" at bounding box center [655, 127] width 80 height 25
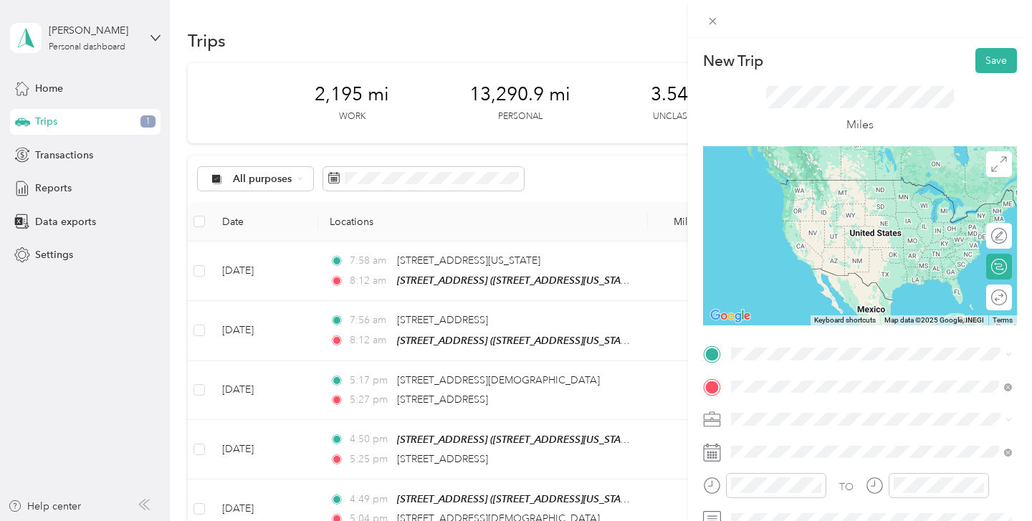
click at [837, 232] on span "[STREET_ADDRESS][US_STATE]" at bounding box center [829, 227] width 143 height 13
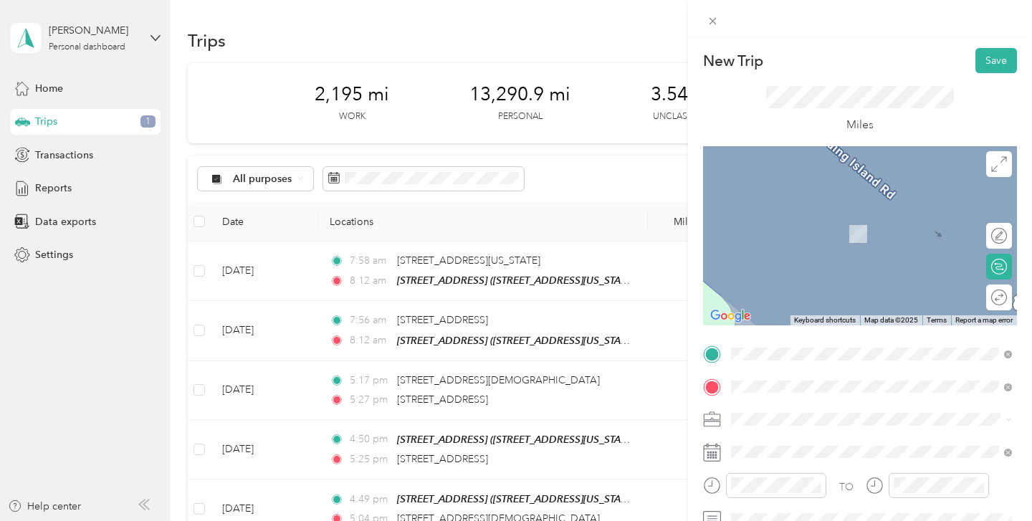
click at [857, 204] on span "[STREET_ADDRESS][US_STATE]" at bounding box center [829, 206] width 143 height 12
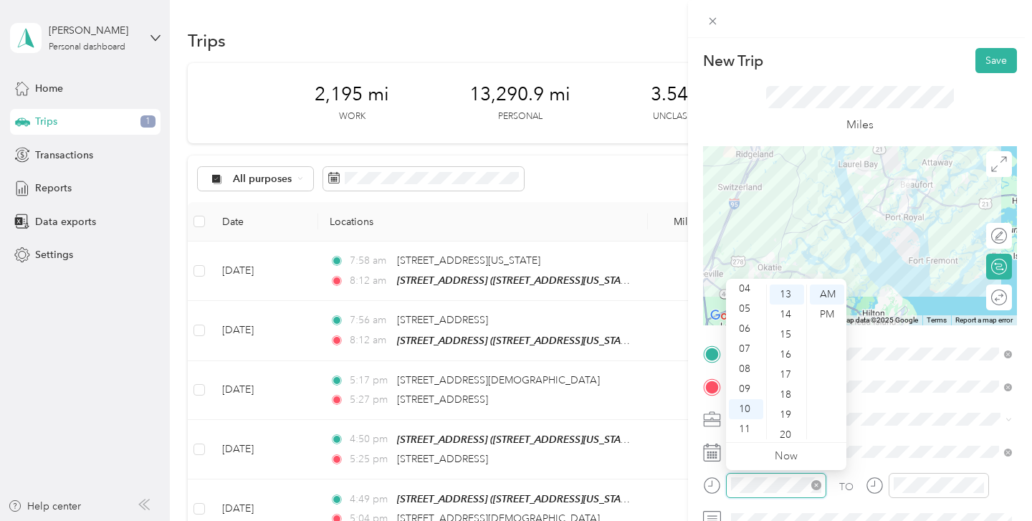
scroll to position [261, 0]
click at [917, 434] on div "TO Add photo" at bounding box center [860, 516] width 314 height 346
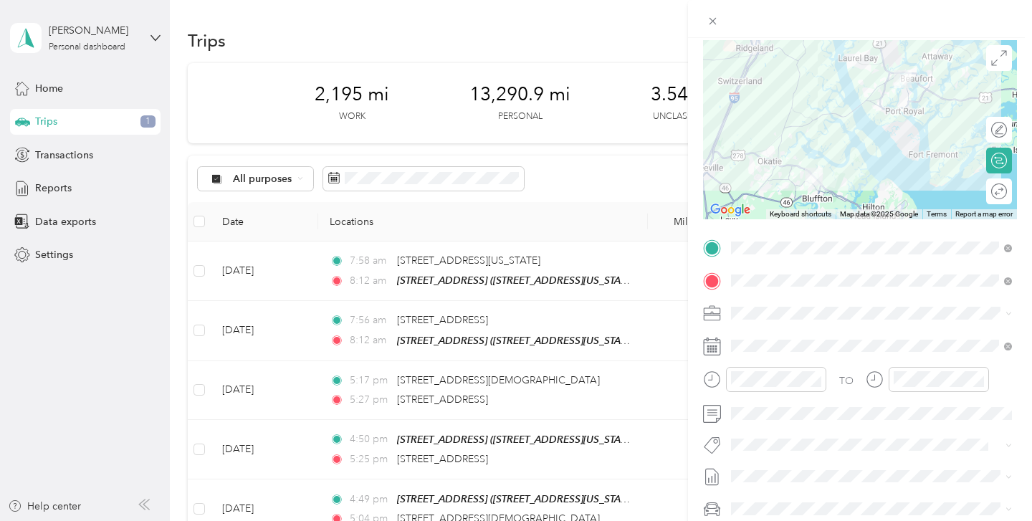
scroll to position [157, 0]
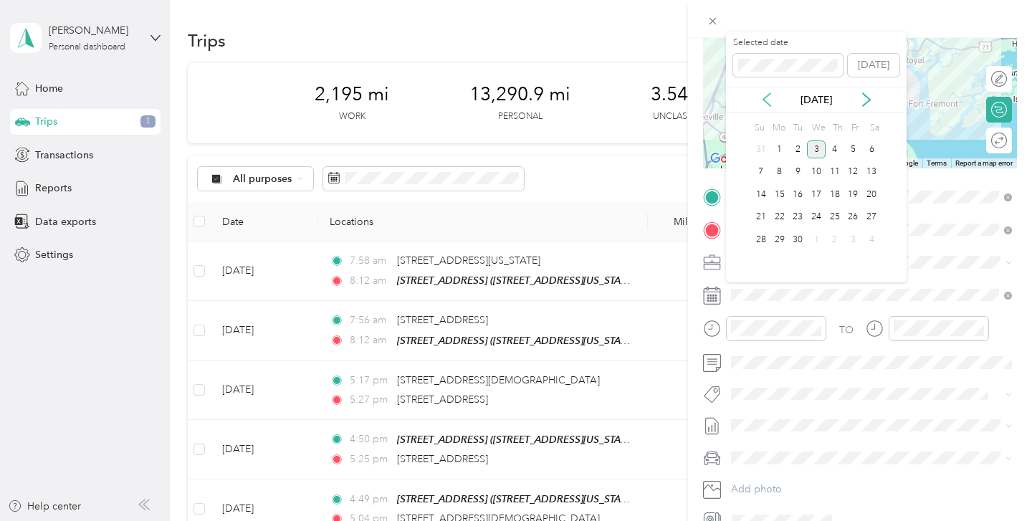
click at [766, 102] on icon at bounding box center [766, 99] width 7 height 13
click at [836, 219] on div "21" at bounding box center [835, 218] width 19 height 18
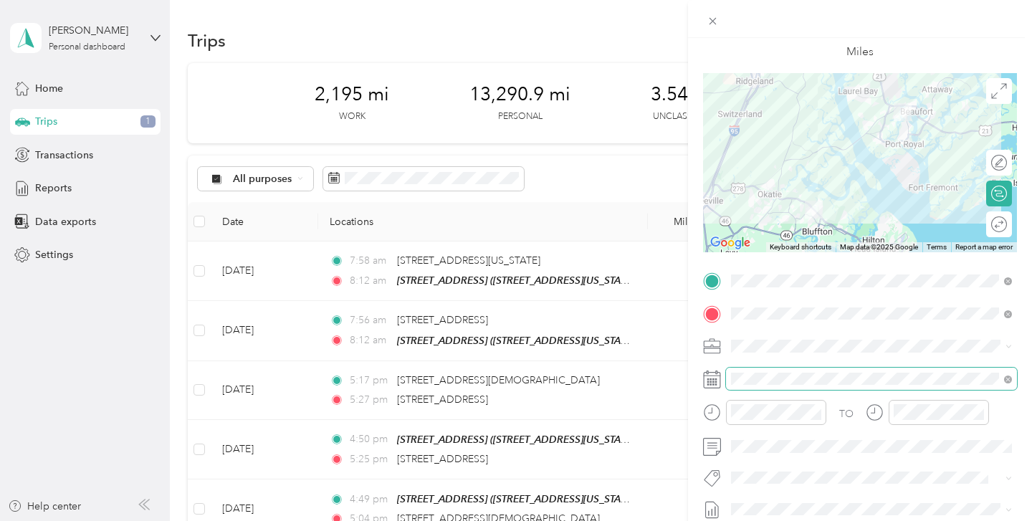
scroll to position [0, 0]
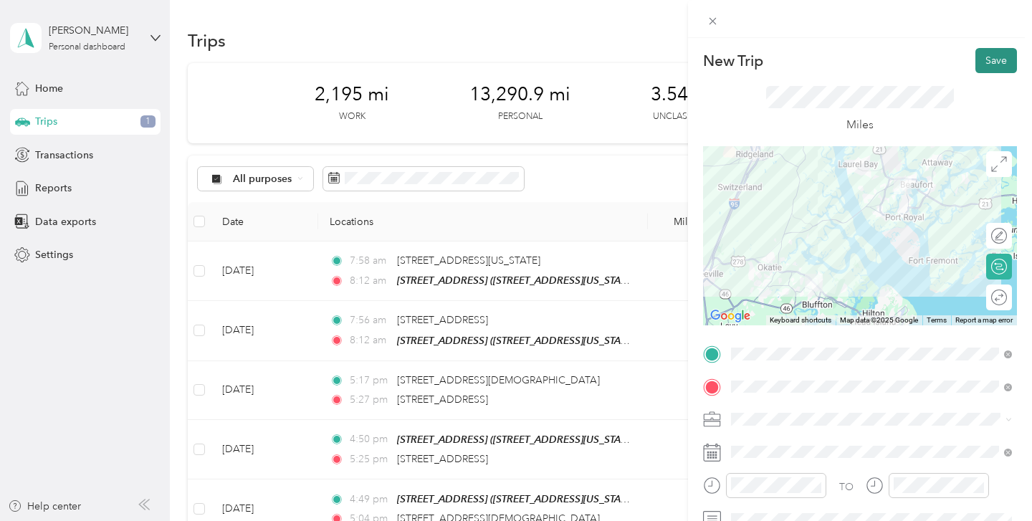
click at [988, 68] on button "Save" at bounding box center [997, 60] width 42 height 25
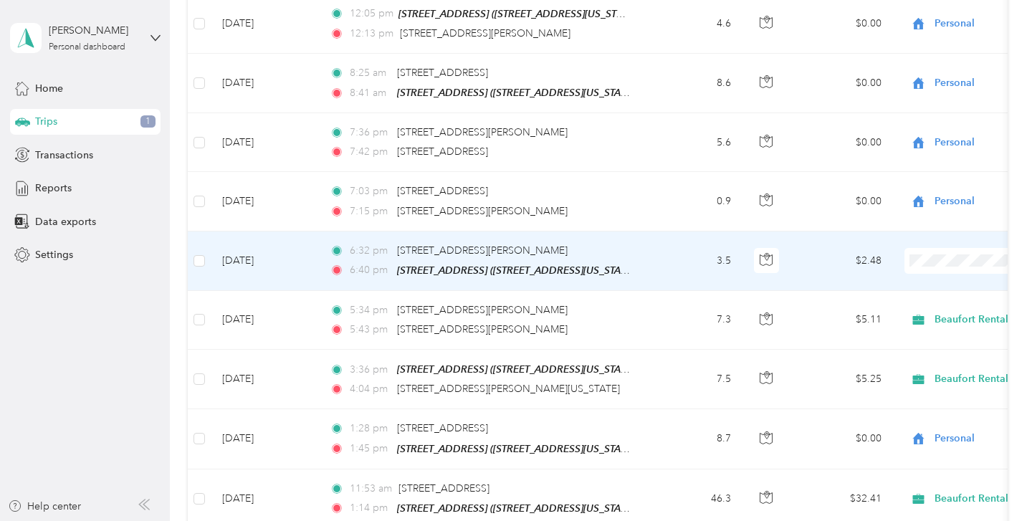
scroll to position [4380, 0]
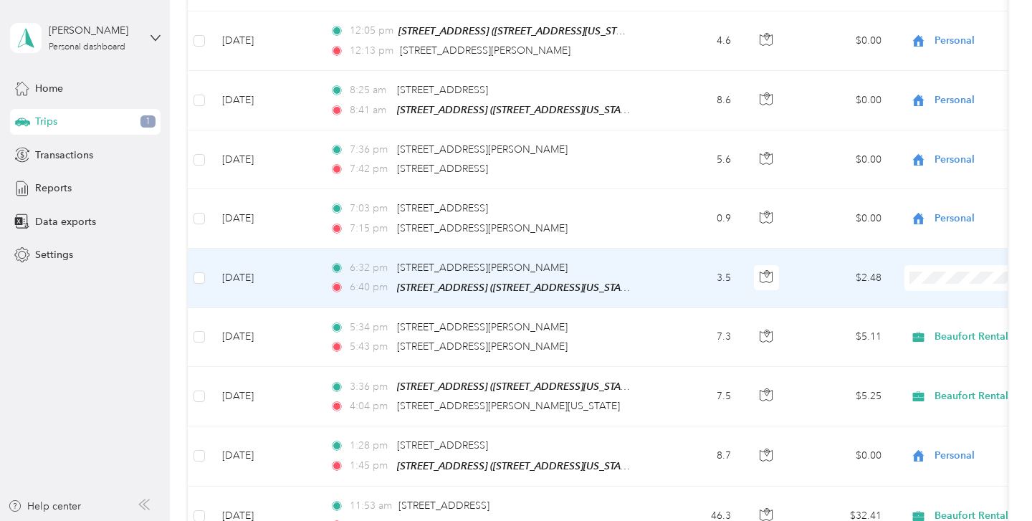
click at [950, 291] on span "Beaufort Rentals" at bounding box center [956, 292] width 133 height 15
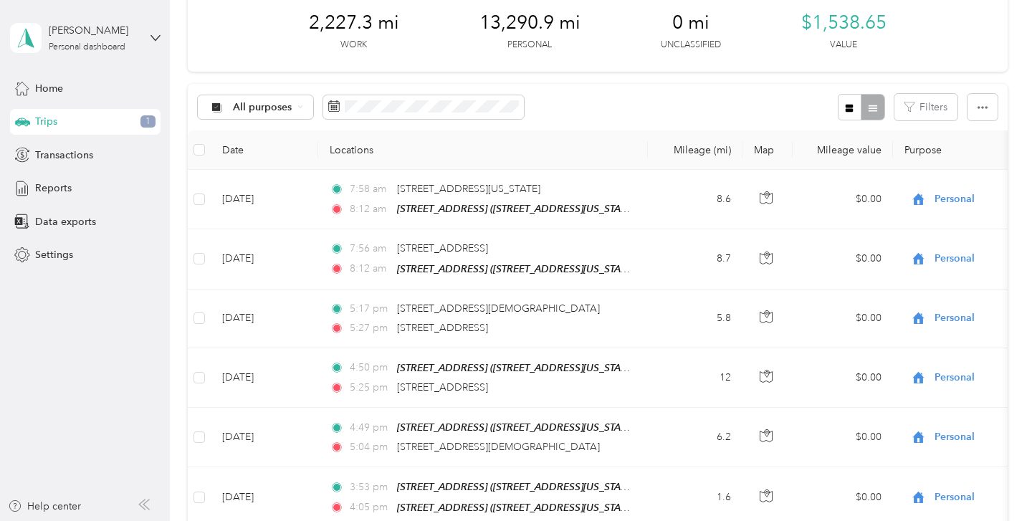
scroll to position [0, 0]
